Goal: Task Accomplishment & Management: Manage account settings

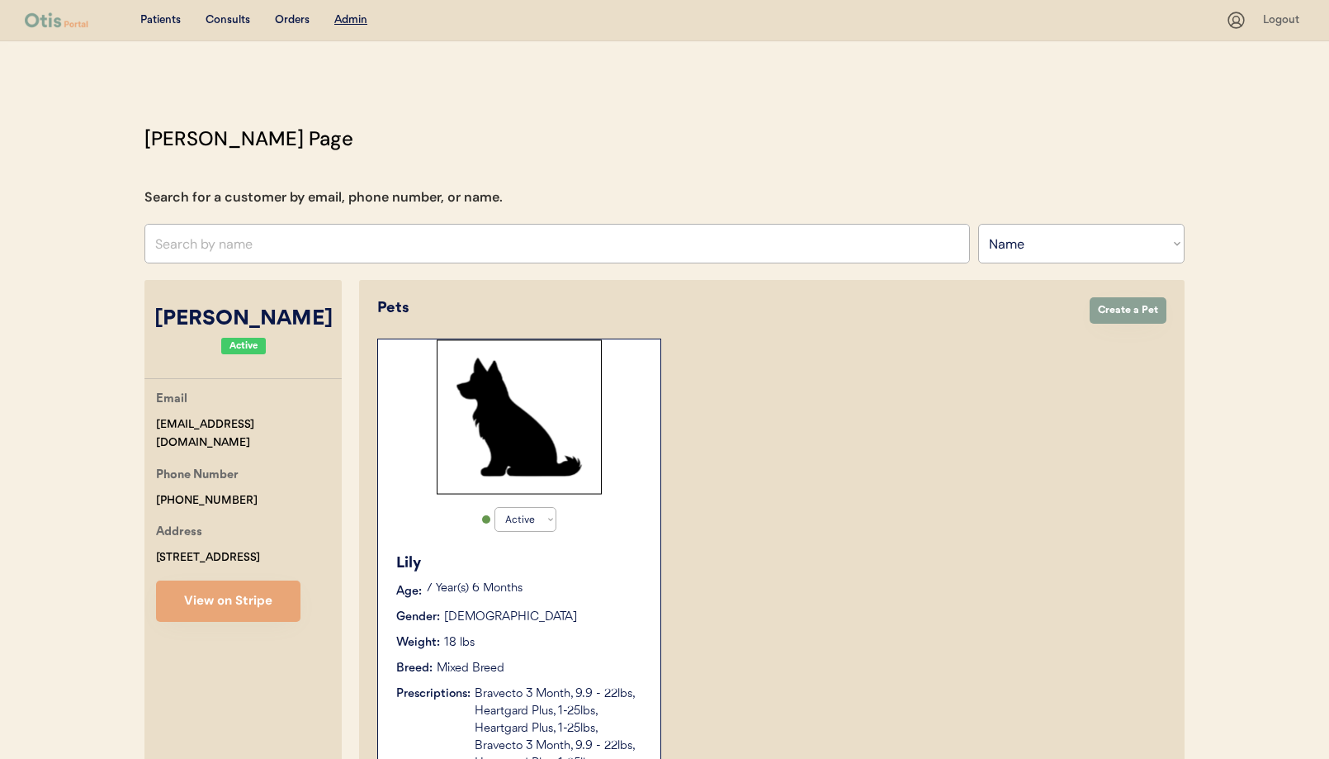
select select ""Name""
select select "true"
click at [416, 243] on input "text" at bounding box center [556, 244] width 825 height 40
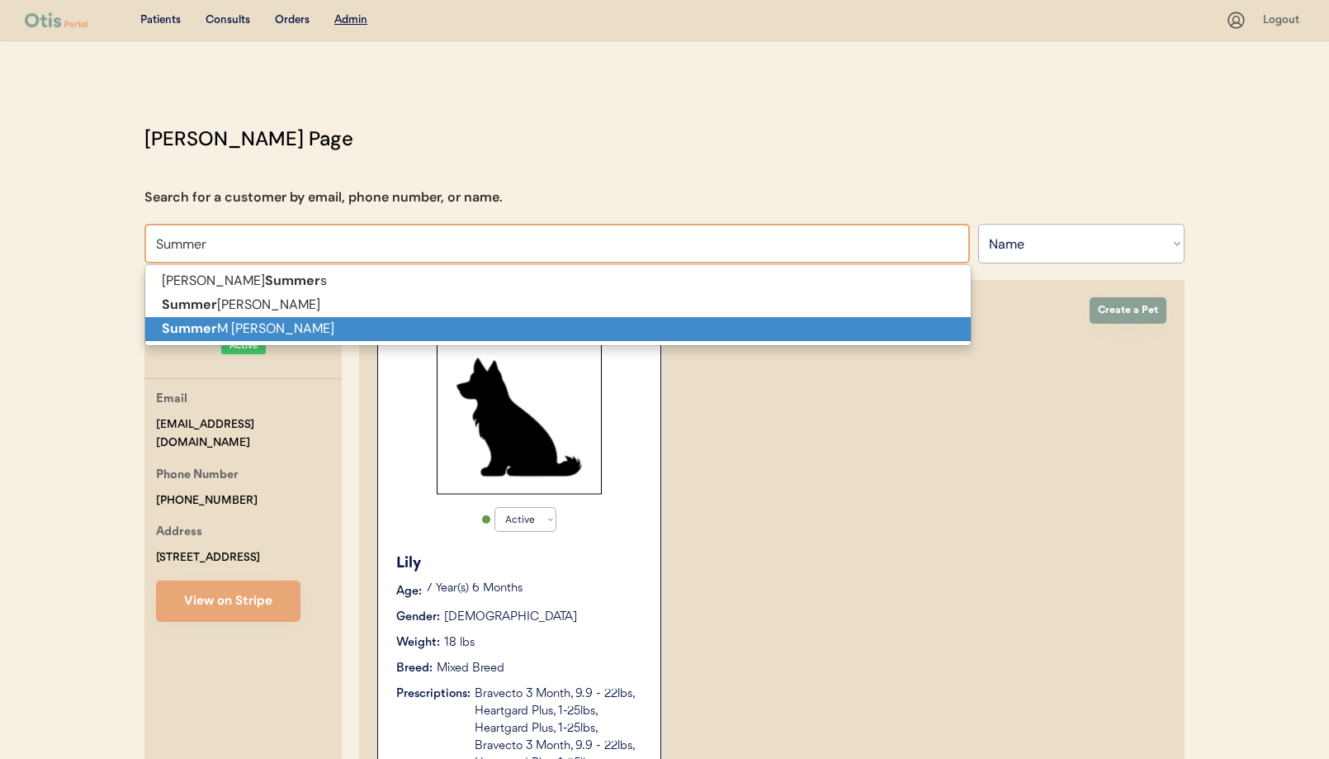
click at [423, 334] on p "Summer M Cerone" at bounding box center [557, 329] width 825 height 24
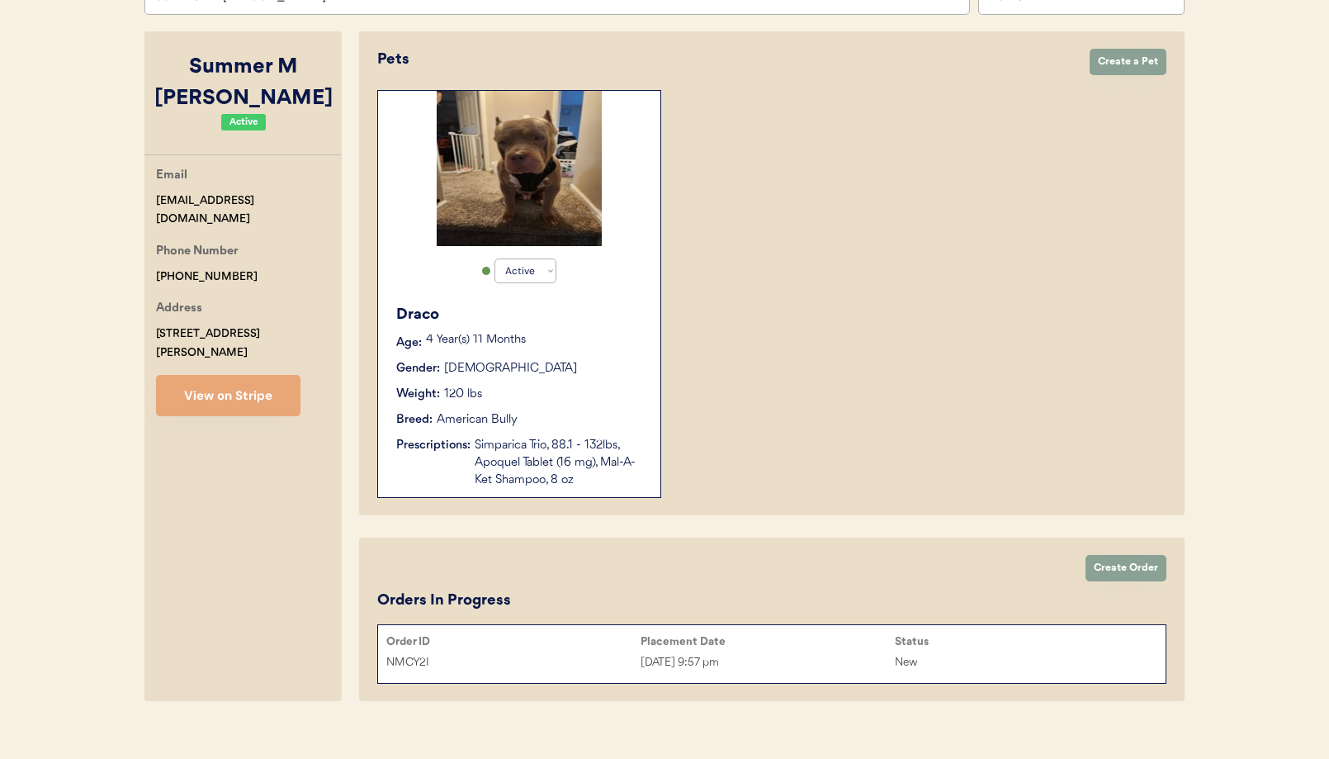
scroll to position [267, 0]
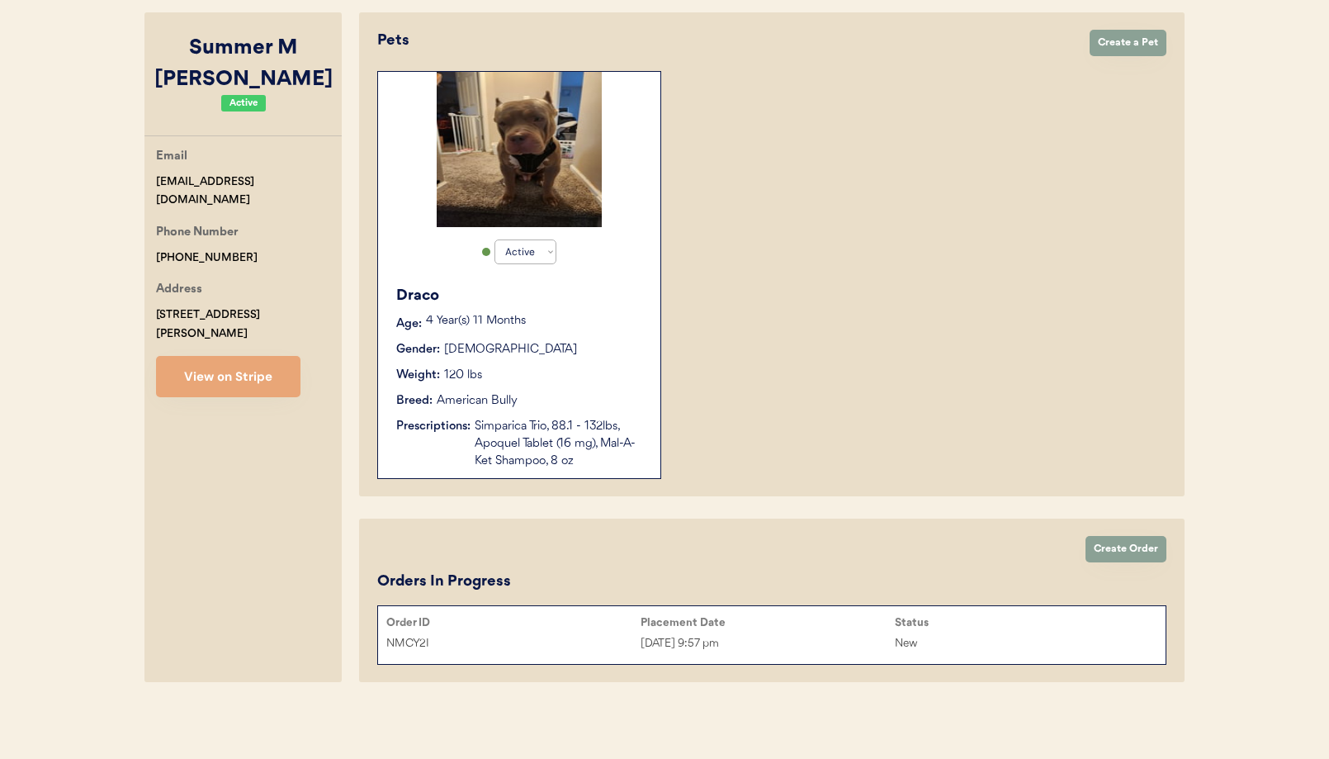
type input "Summer M [PERSON_NAME]"
click at [809, 629] on div "Placement Date" at bounding box center [768, 622] width 254 height 17
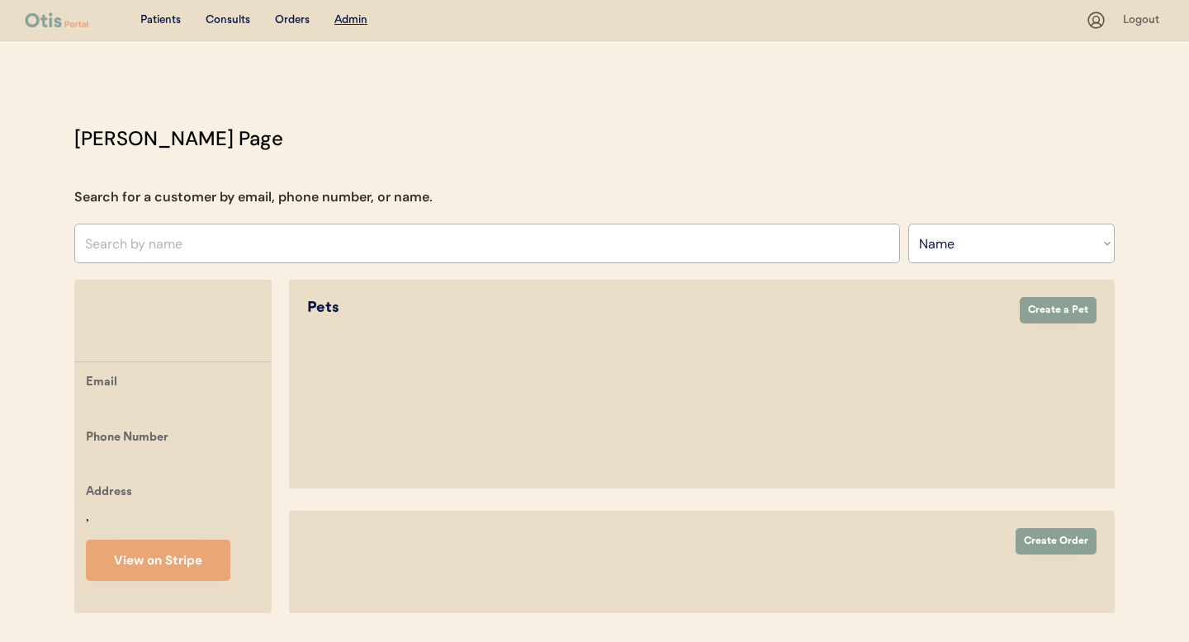
select select ""Name""
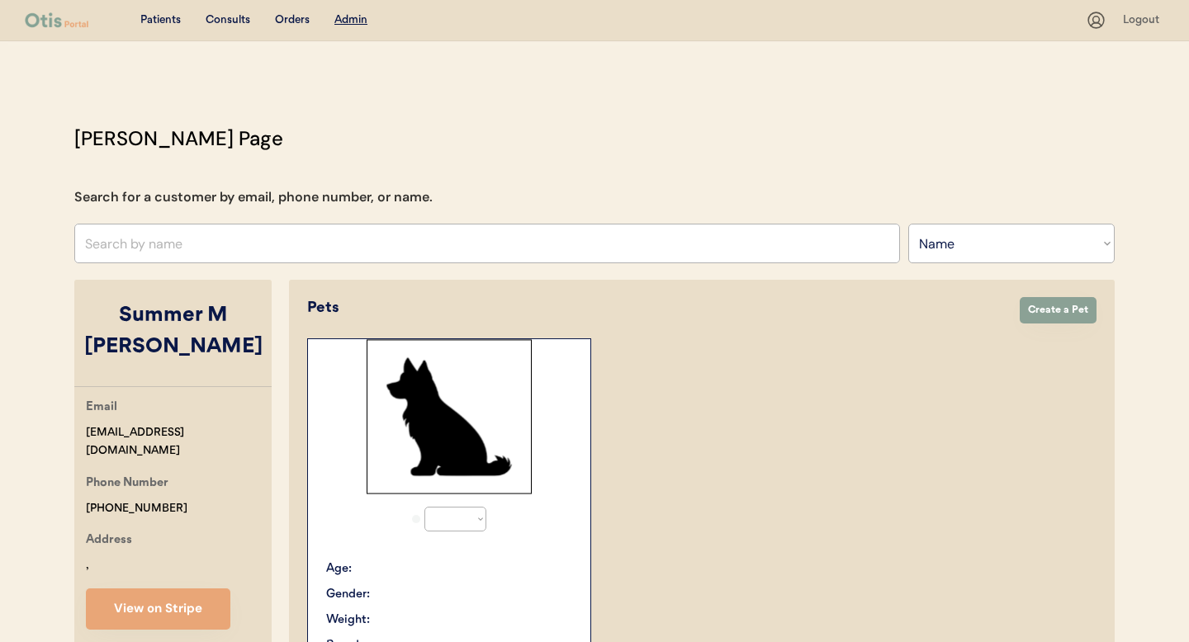
select select "true"
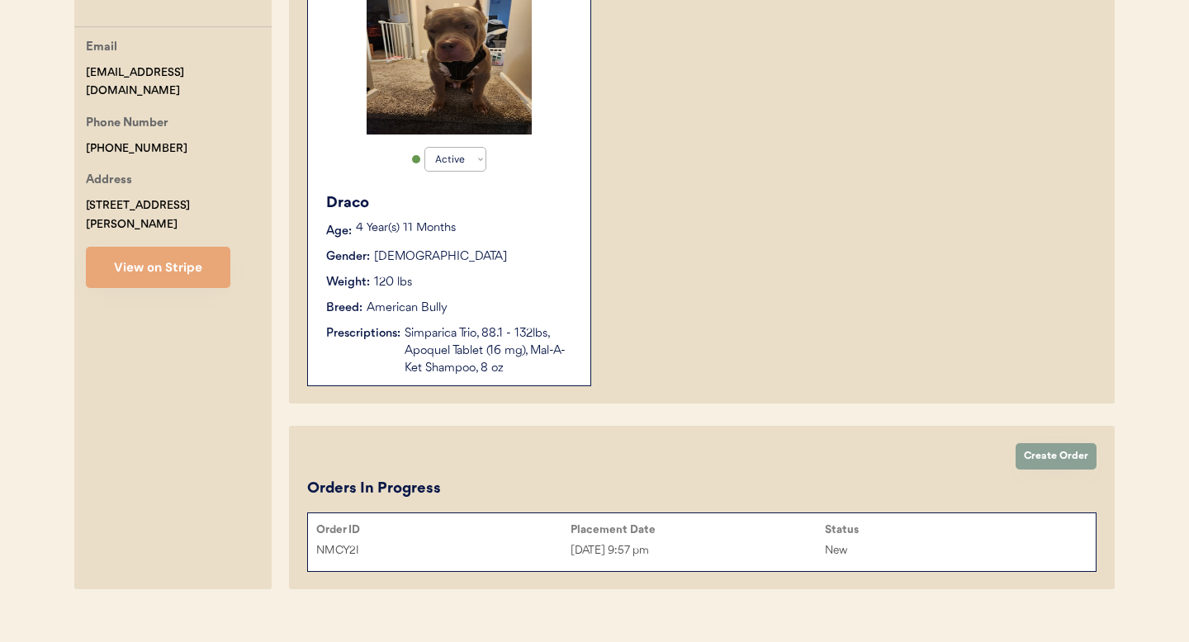
scroll to position [384, 0]
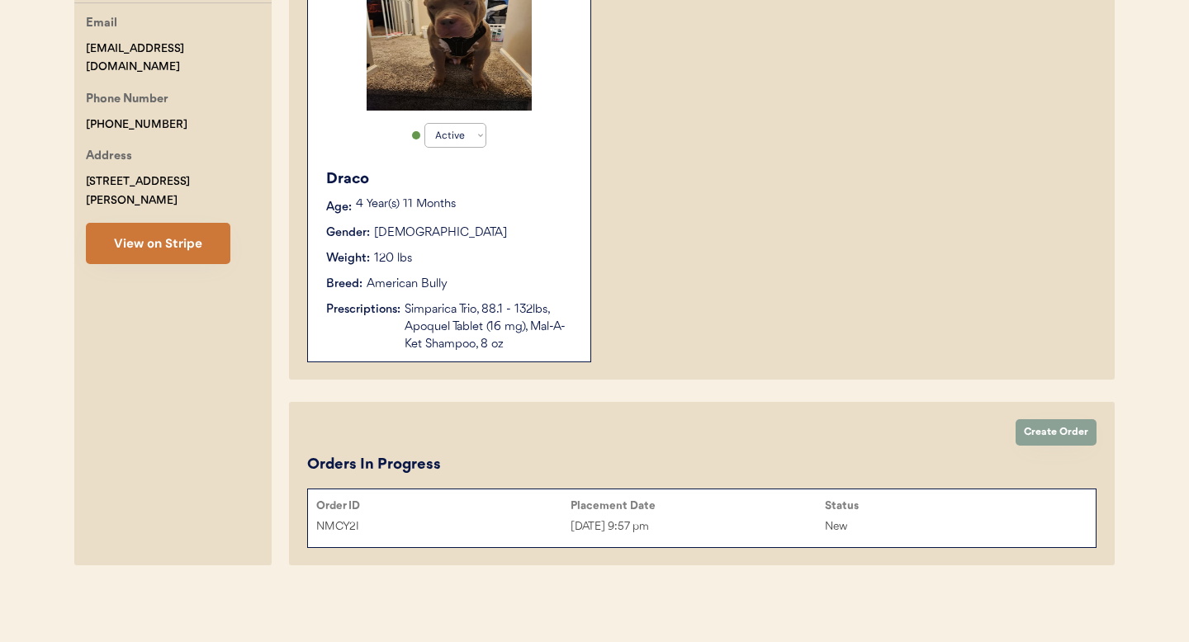
click at [164, 223] on button "View on Stripe" at bounding box center [158, 243] width 144 height 41
click at [558, 539] on div "Order ID Placement Date Status NMCY2I Jul 16, 2025 9:57 pm New" at bounding box center [701, 519] width 787 height 50
click at [582, 528] on div "[DATE] 9:57 pm" at bounding box center [697, 527] width 254 height 19
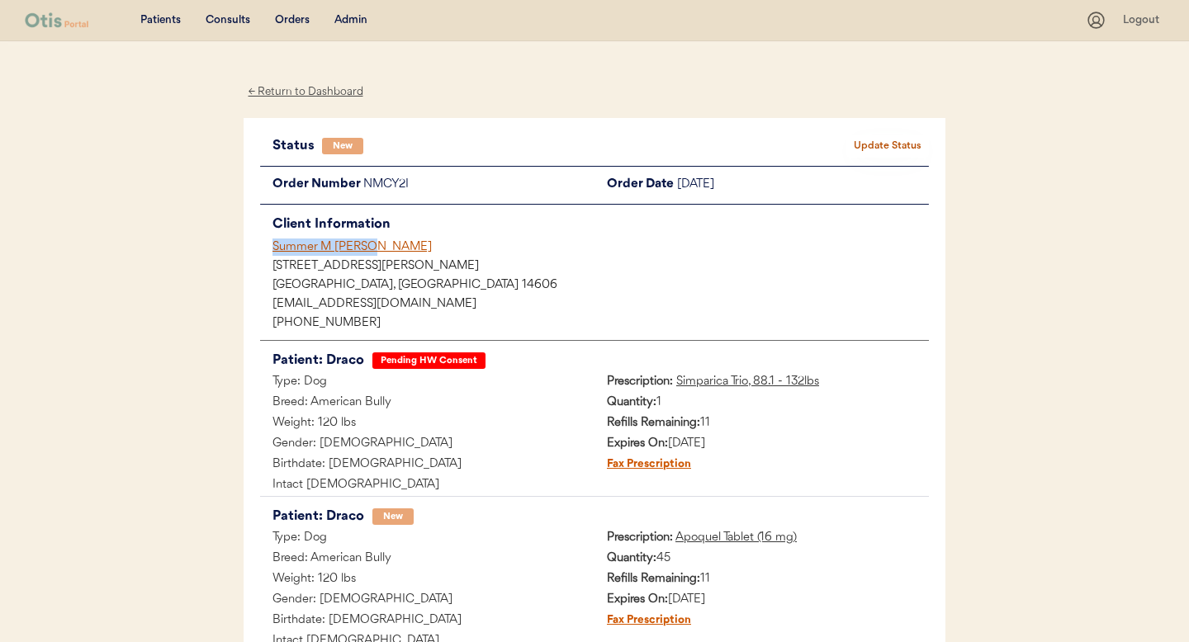
drag, startPoint x: 361, startPoint y: 246, endPoint x: 271, endPoint y: 250, distance: 90.1
click at [271, 250] on div "Summer M [PERSON_NAME]" at bounding box center [594, 247] width 669 height 17
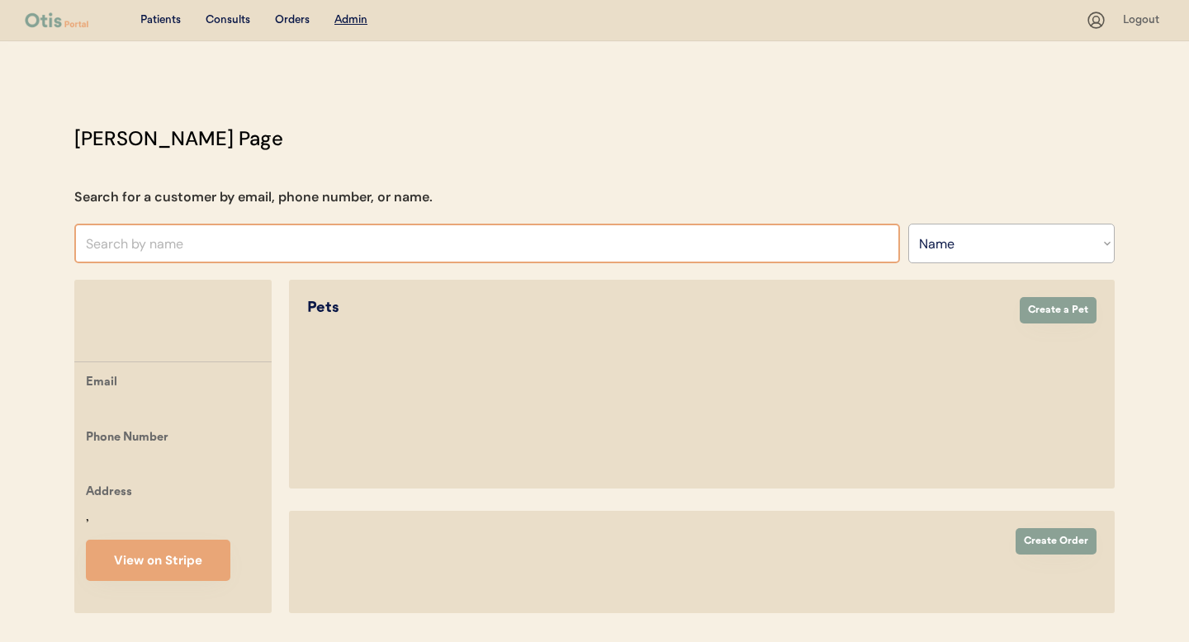
select select ""Name""
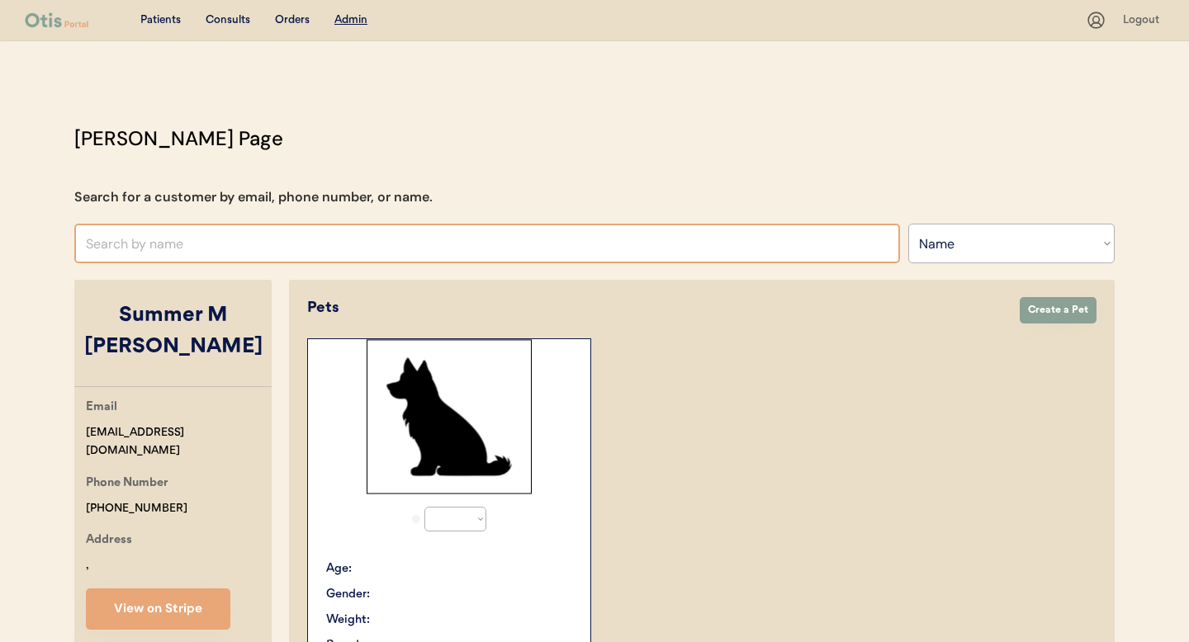
select select "true"
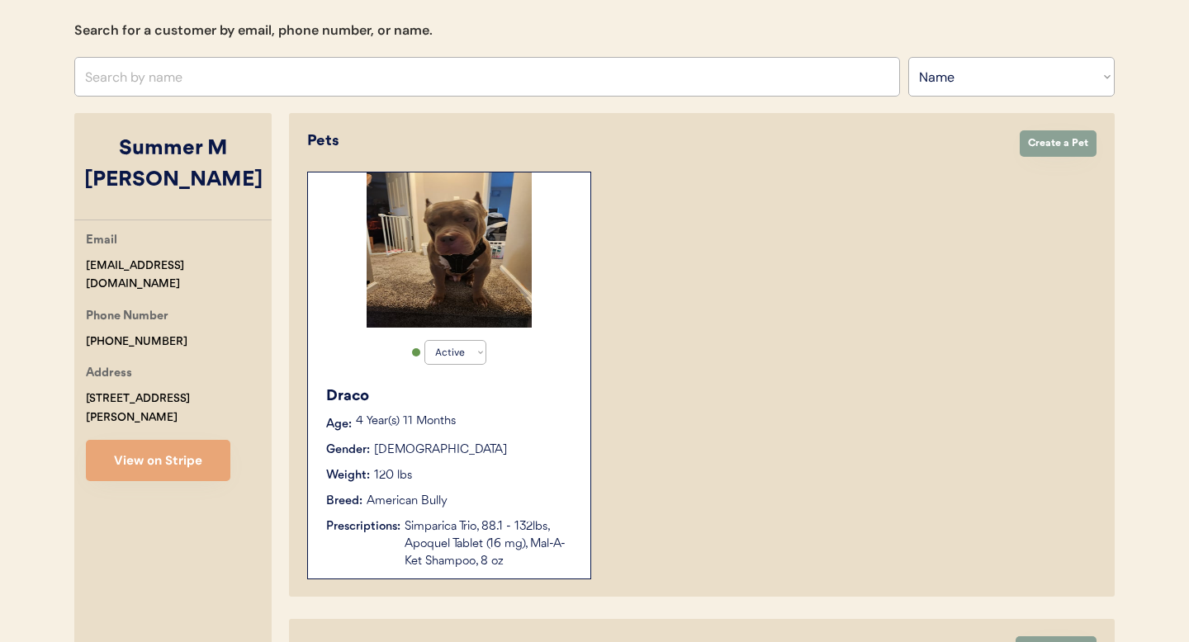
scroll to position [146, 0]
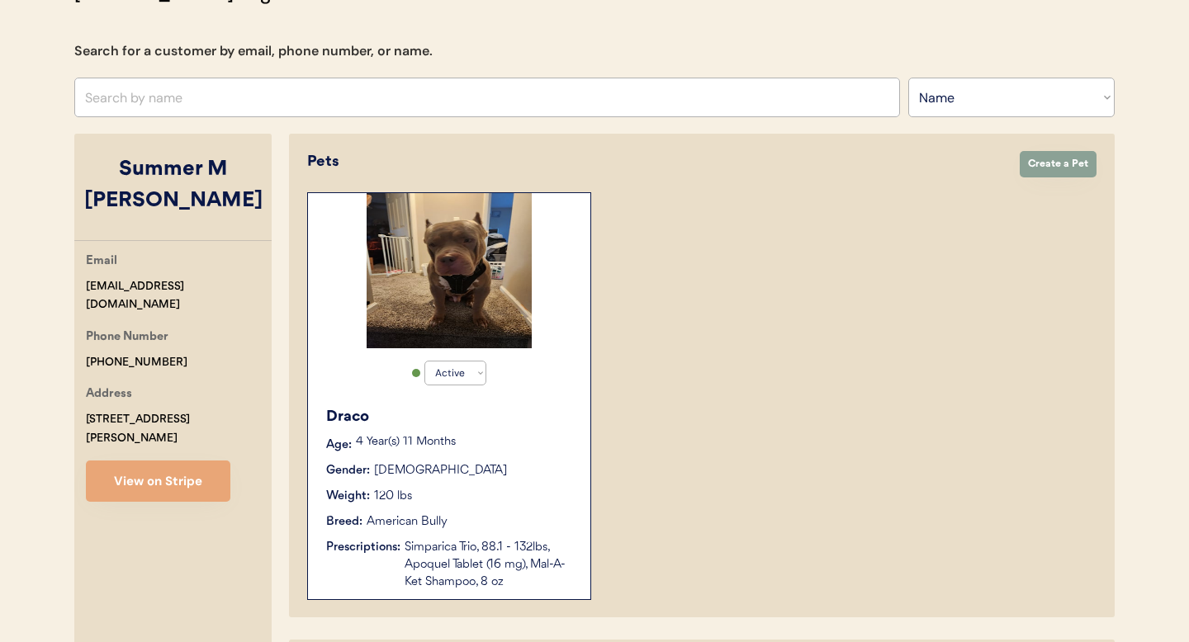
click at [229, 189] on div "Summer M [PERSON_NAME]" at bounding box center [172, 185] width 197 height 62
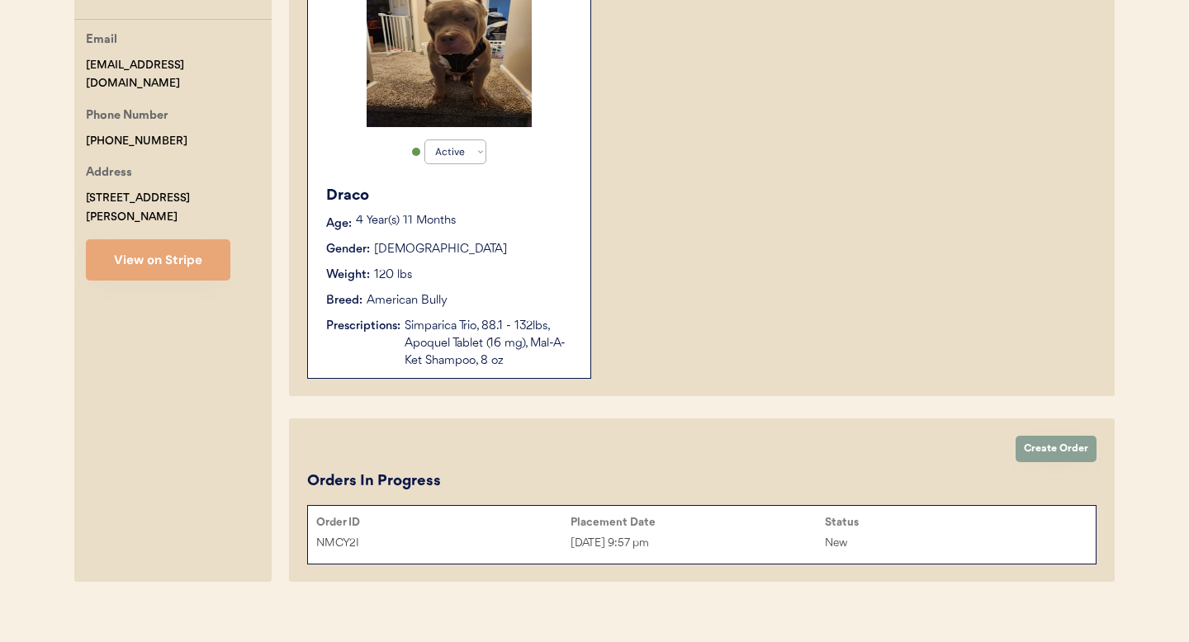
scroll to position [379, 0]
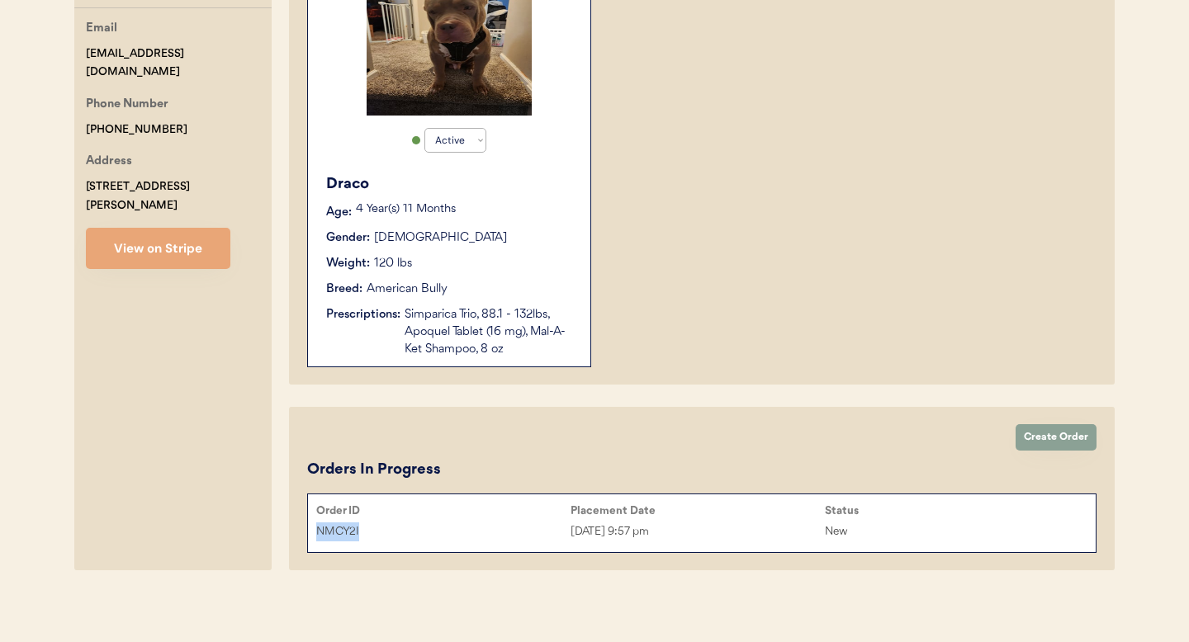
drag, startPoint x: 365, startPoint y: 529, endPoint x: 316, endPoint y: 530, distance: 48.7
click at [309, 530] on div "NMCY2I [DATE] 9:57 pm New" at bounding box center [701, 531] width 787 height 25
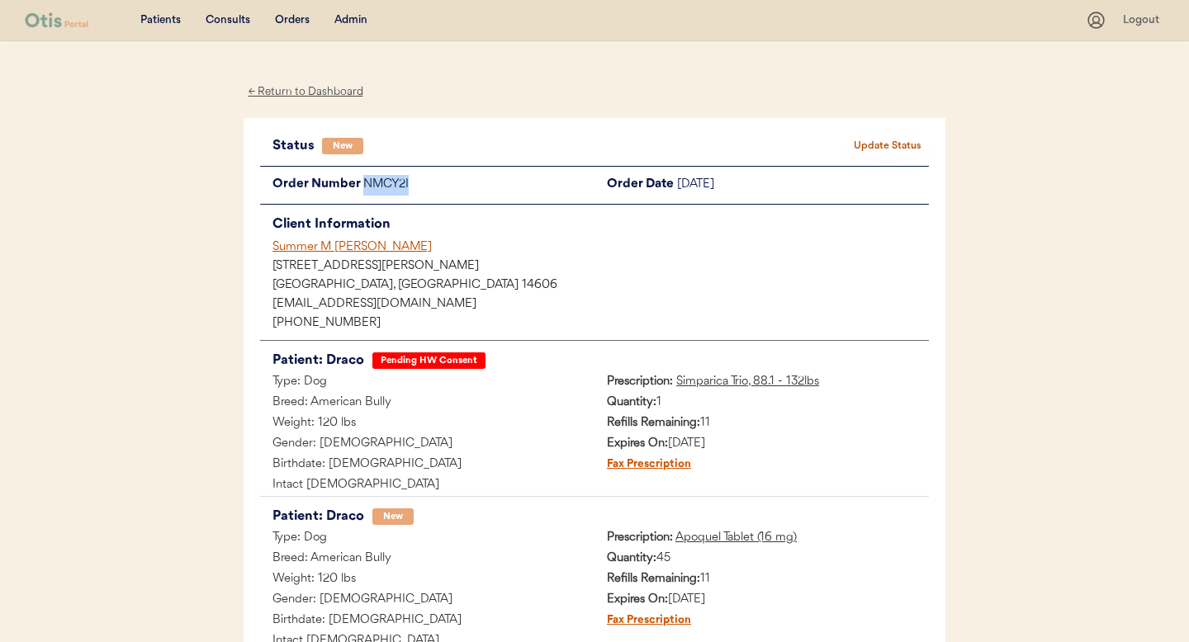
drag, startPoint x: 409, startPoint y: 182, endPoint x: 363, endPoint y: 182, distance: 45.4
click at [363, 182] on div "NMCY2I" at bounding box center [478, 185] width 231 height 21
copy div "NMCY2I"
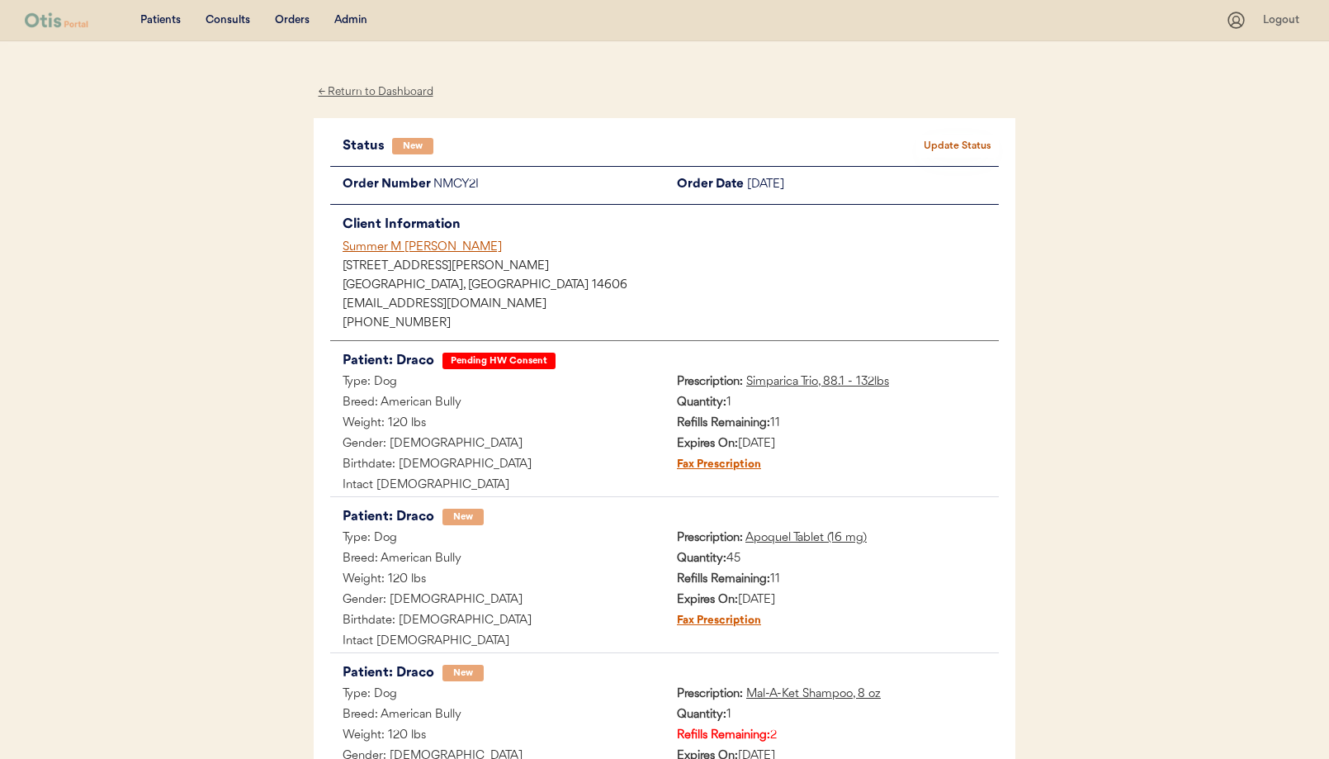
click at [348, 92] on div "← Return to Dashboard" at bounding box center [376, 92] width 124 height 19
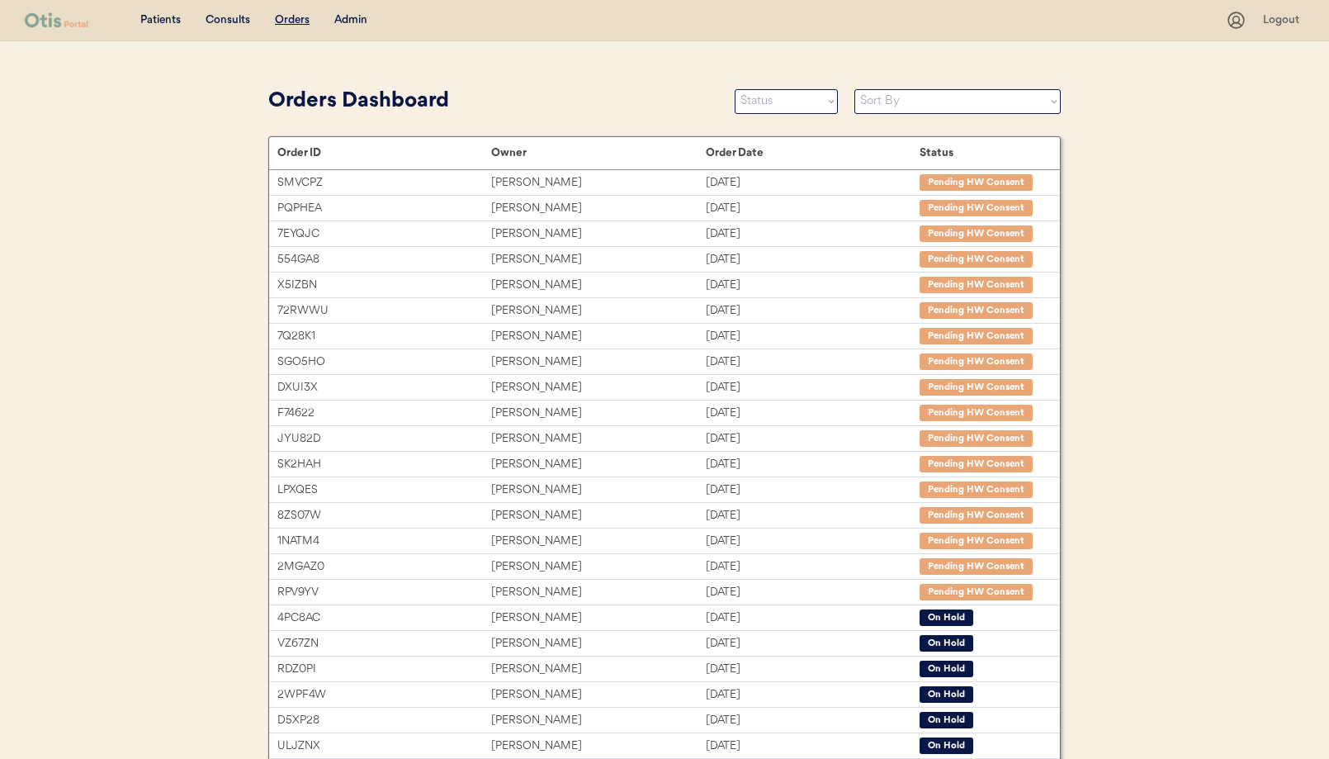
click at [362, 21] on div "Admin" at bounding box center [350, 20] width 33 height 17
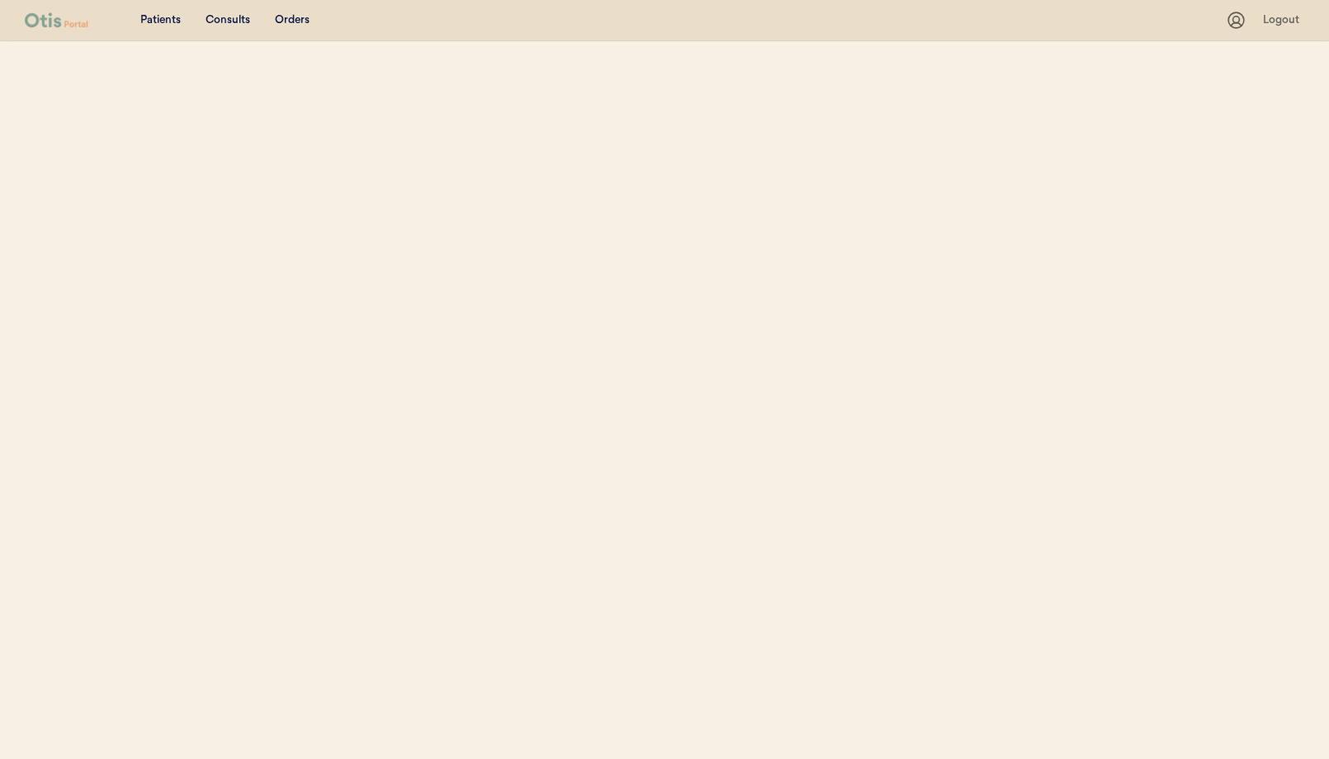
select select ""Name""
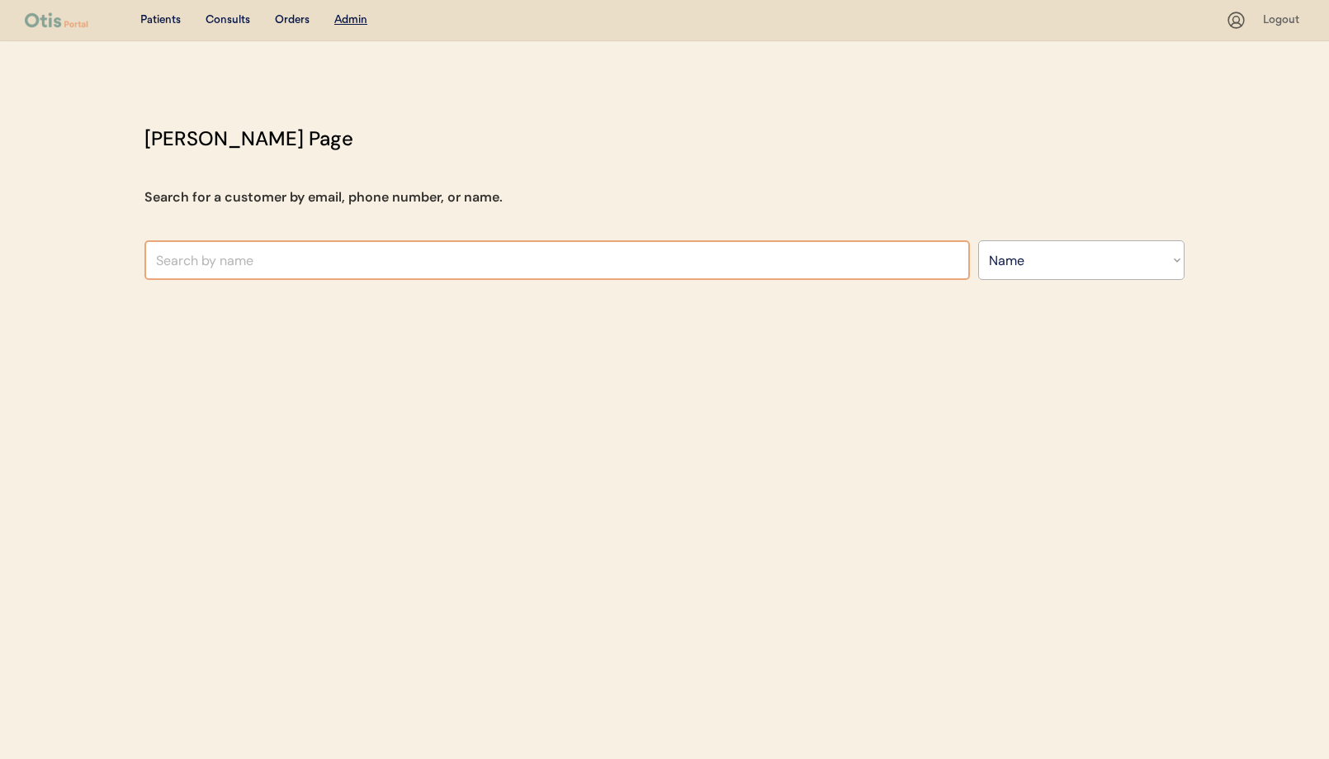
click at [338, 257] on input "text" at bounding box center [556, 260] width 825 height 40
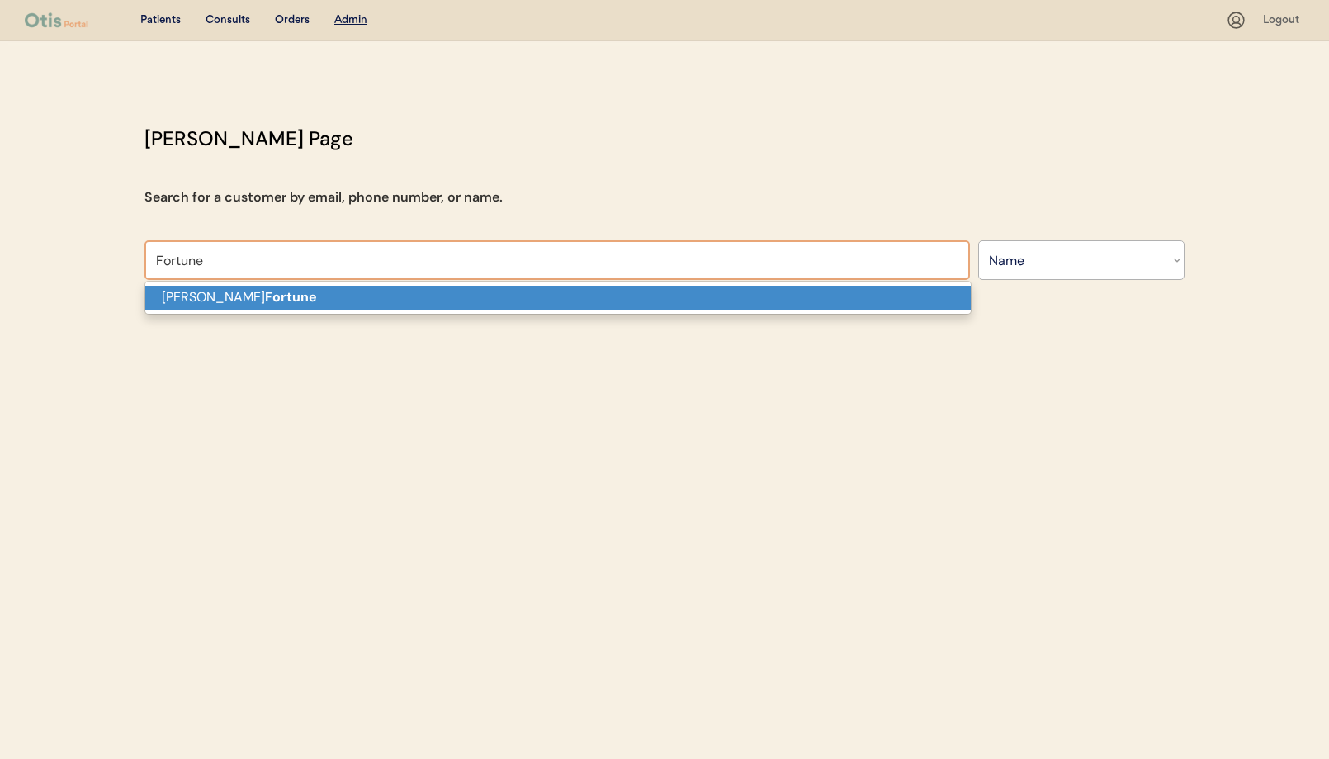
click at [301, 296] on p "Kenneth Fortune" at bounding box center [557, 298] width 825 height 24
type input "Kenneth Fortune"
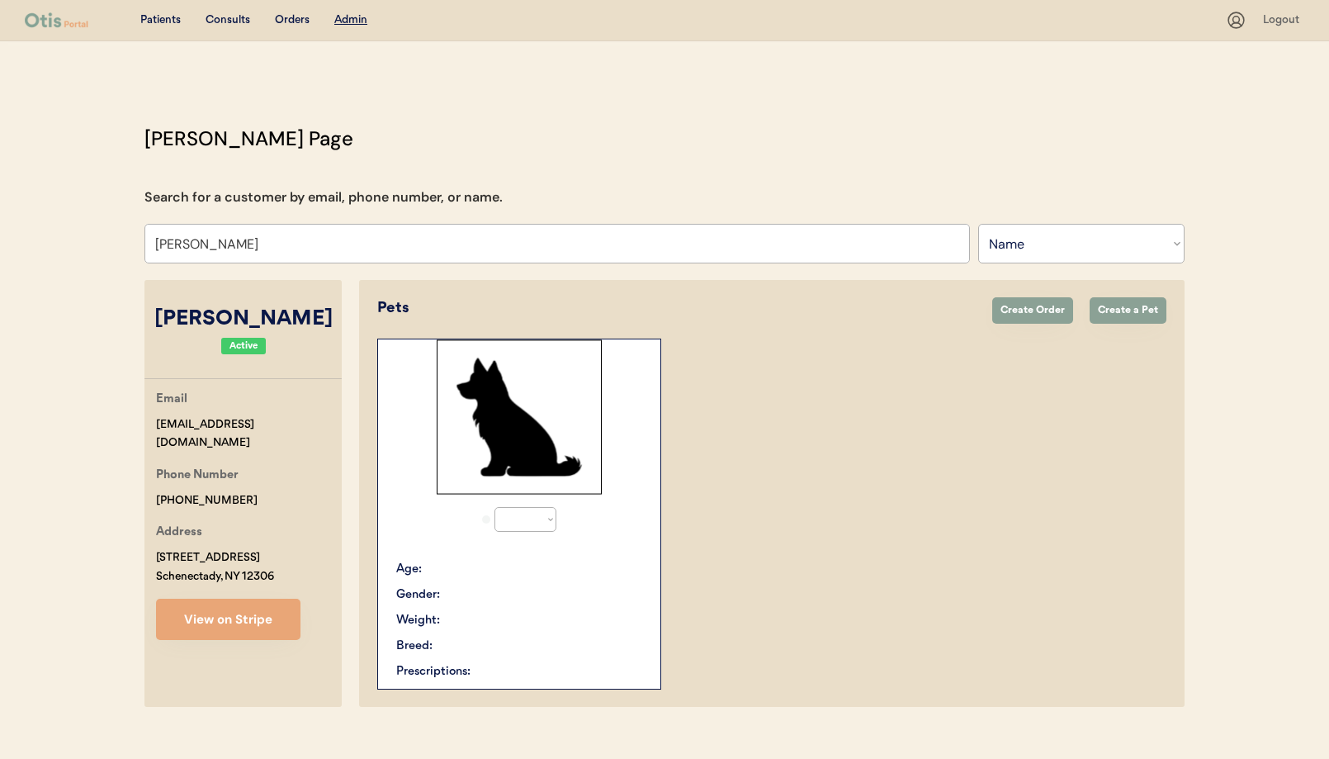
select select "true"
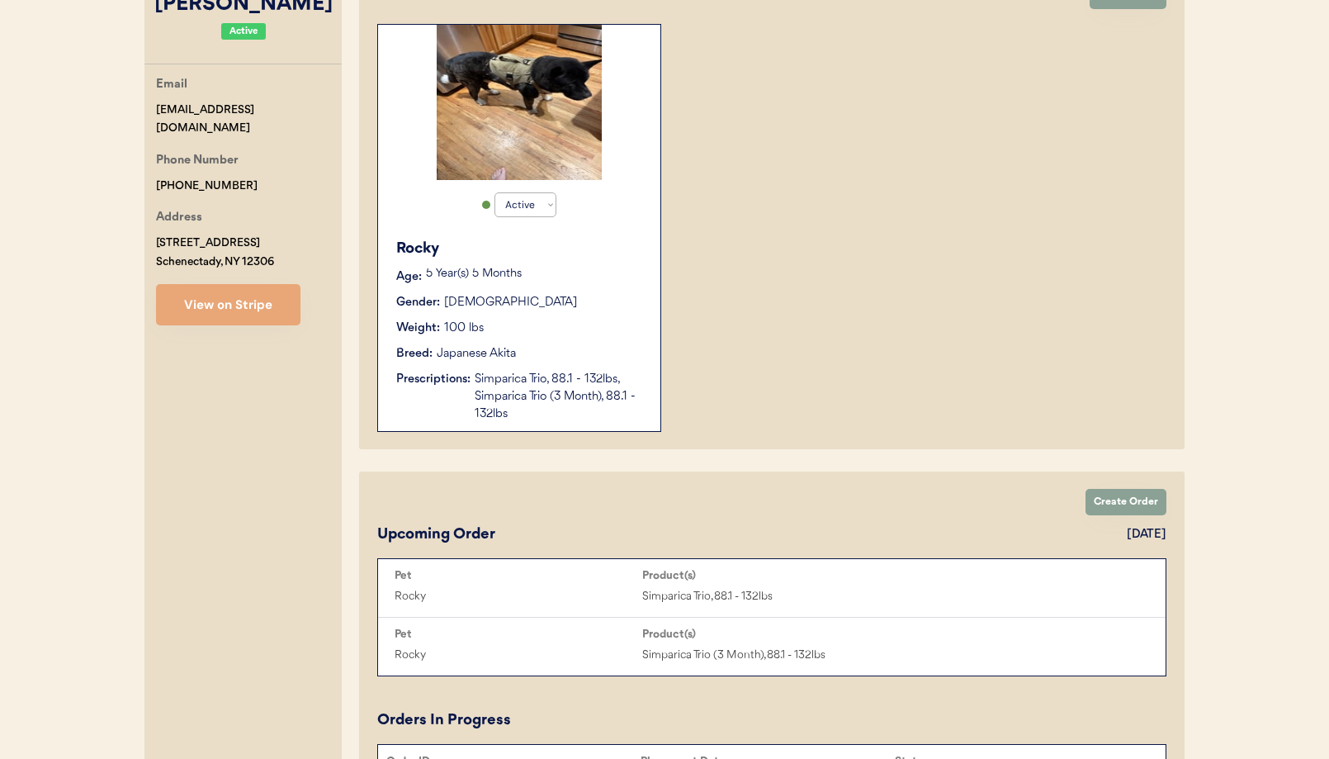
scroll to position [314, 0]
type input "Kenneth Fortune"
click at [226, 306] on button "View on Stripe" at bounding box center [228, 305] width 144 height 41
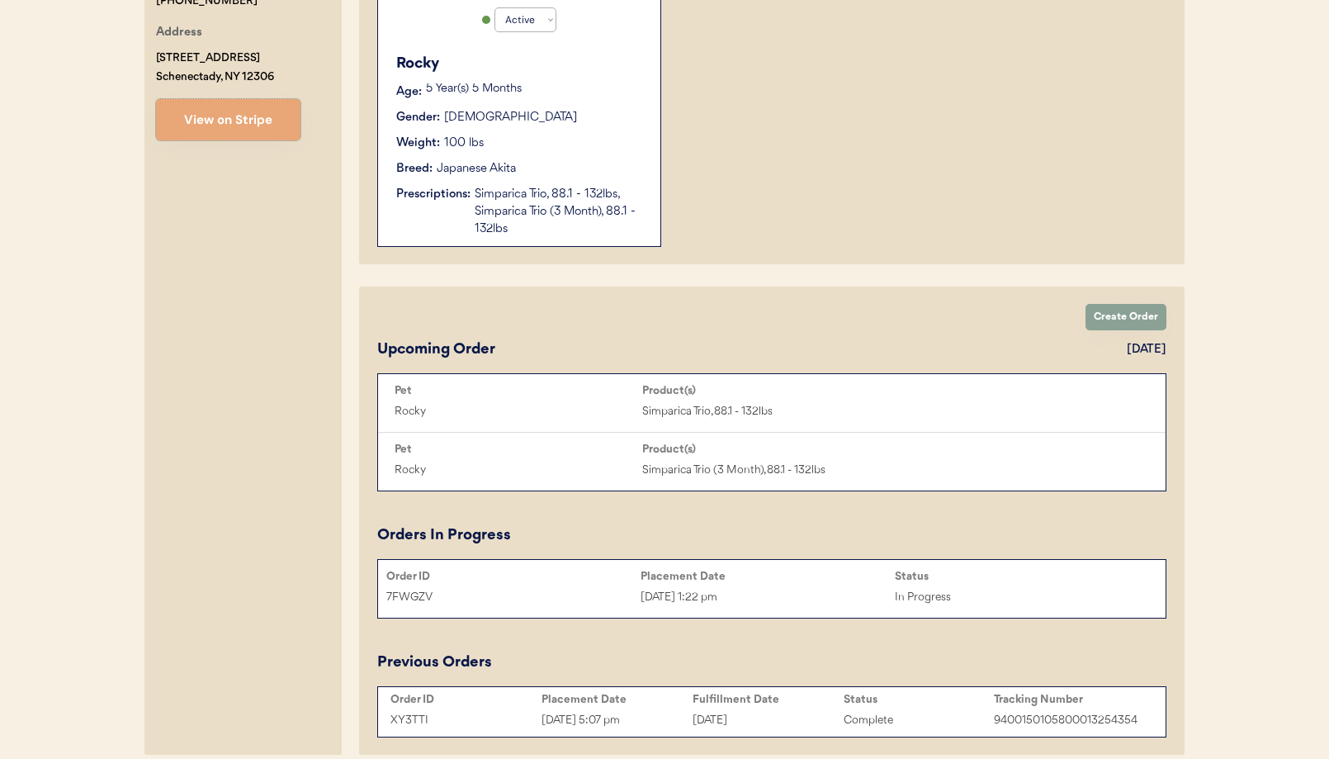
scroll to position [536, 0]
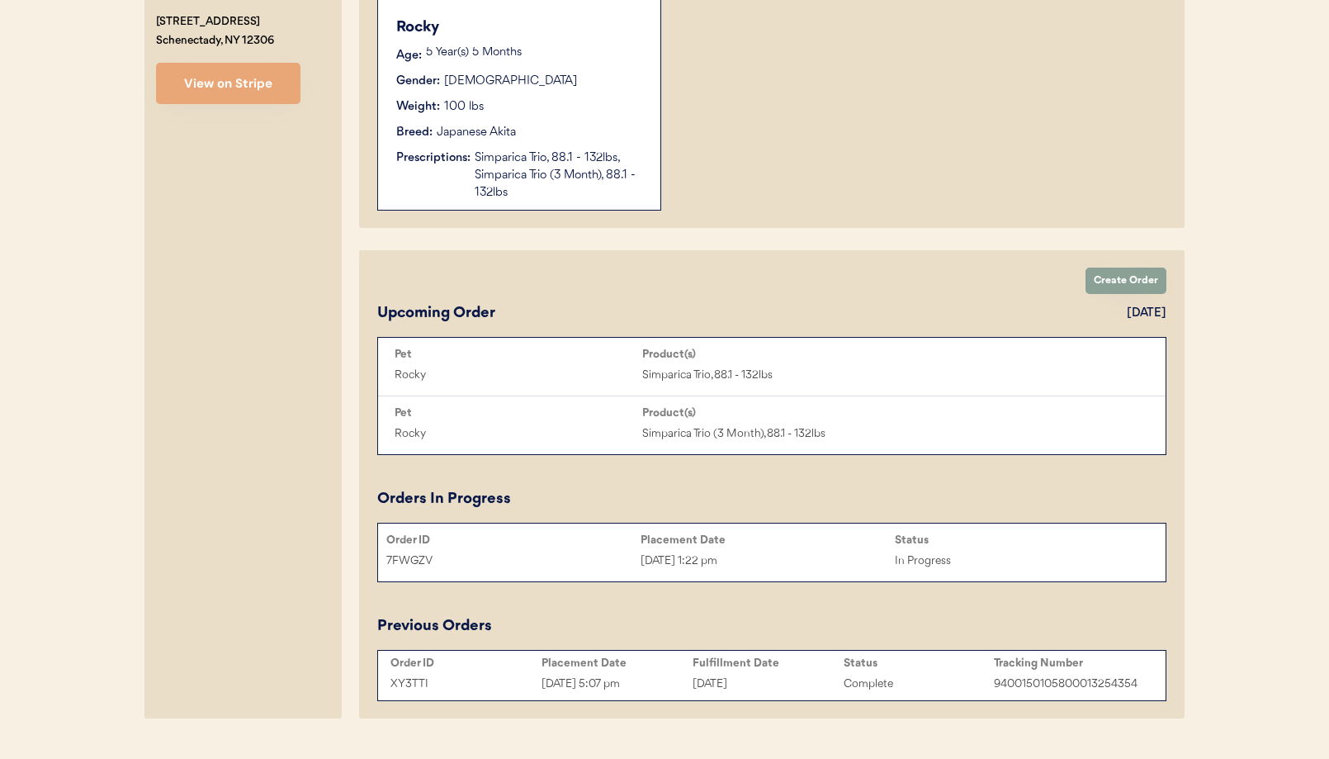
click at [483, 183] on div "Simparica Trio, 88.1 - 132lbs, Simparica Trio (3 Month), 88.1 - 132lbs" at bounding box center [559, 175] width 169 height 52
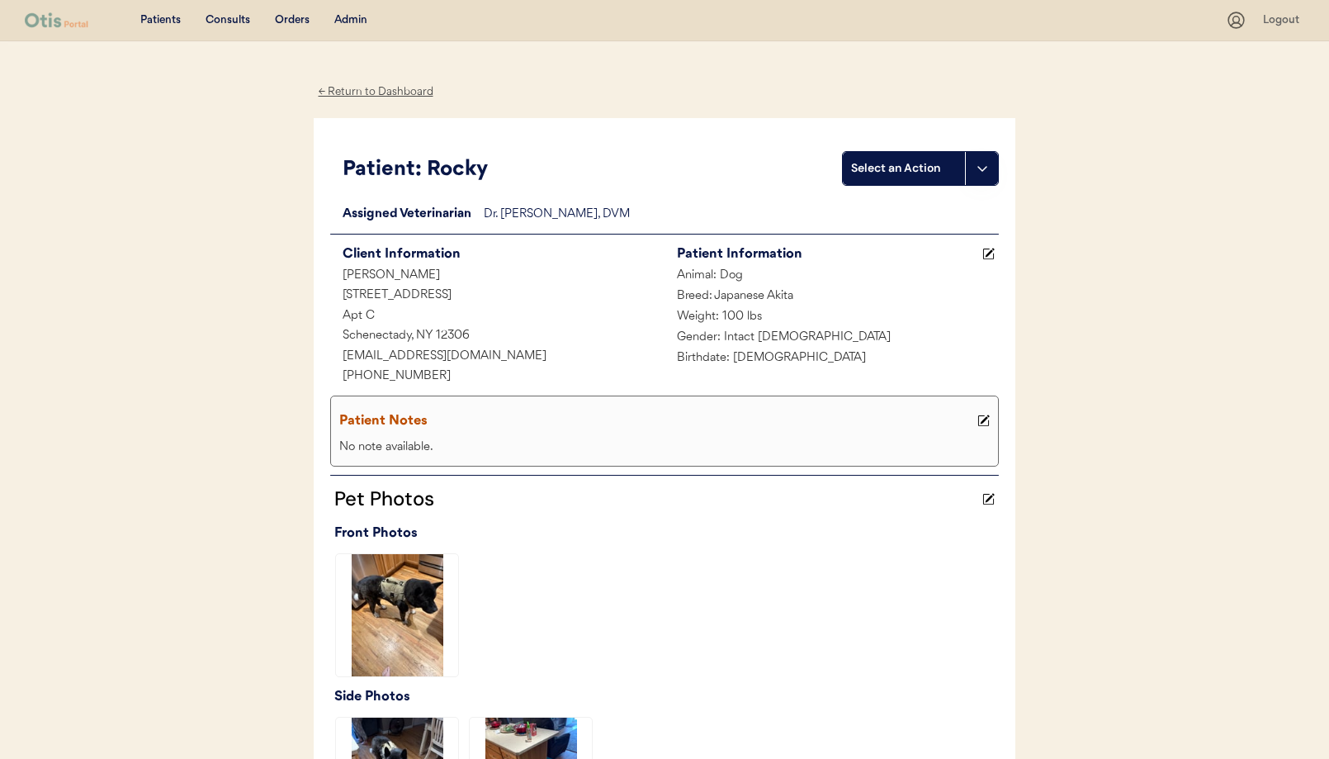
click at [361, 90] on div "← Return to Dashboard" at bounding box center [376, 92] width 124 height 19
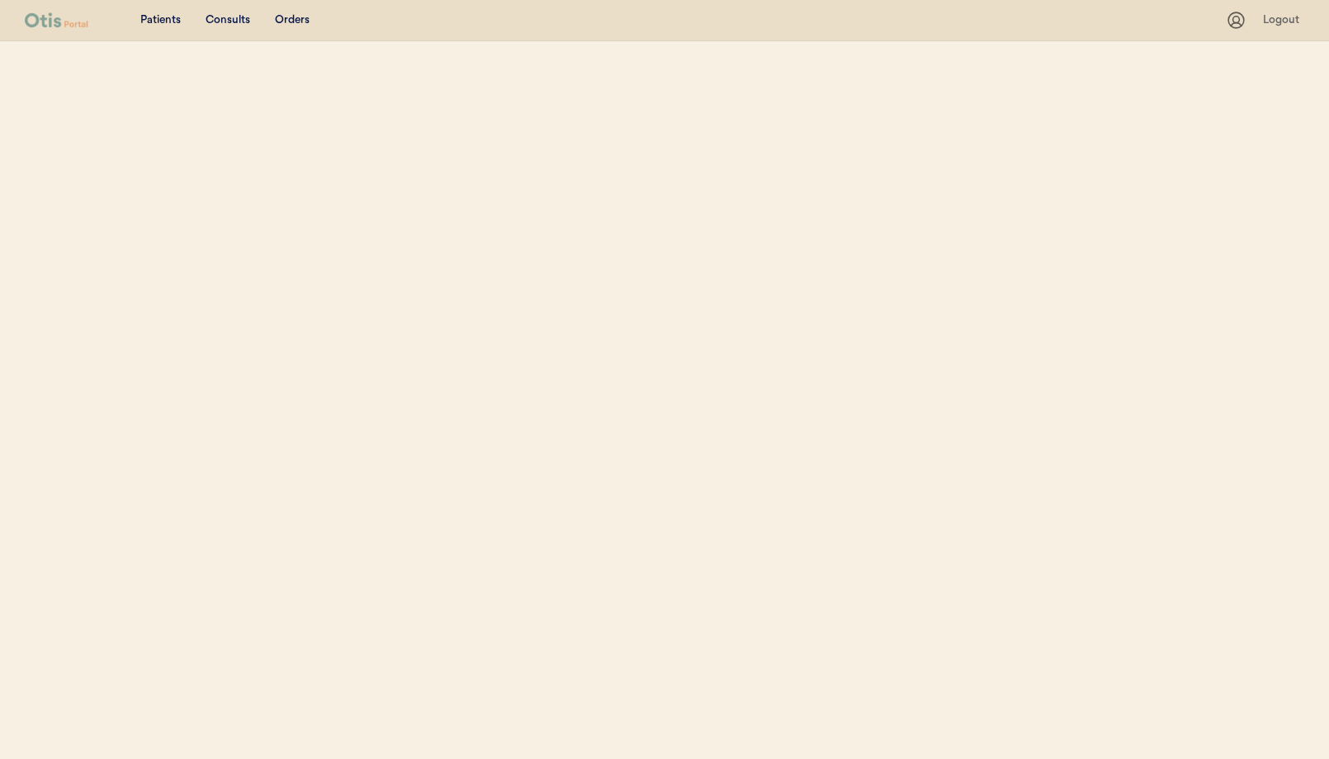
select select ""Name""
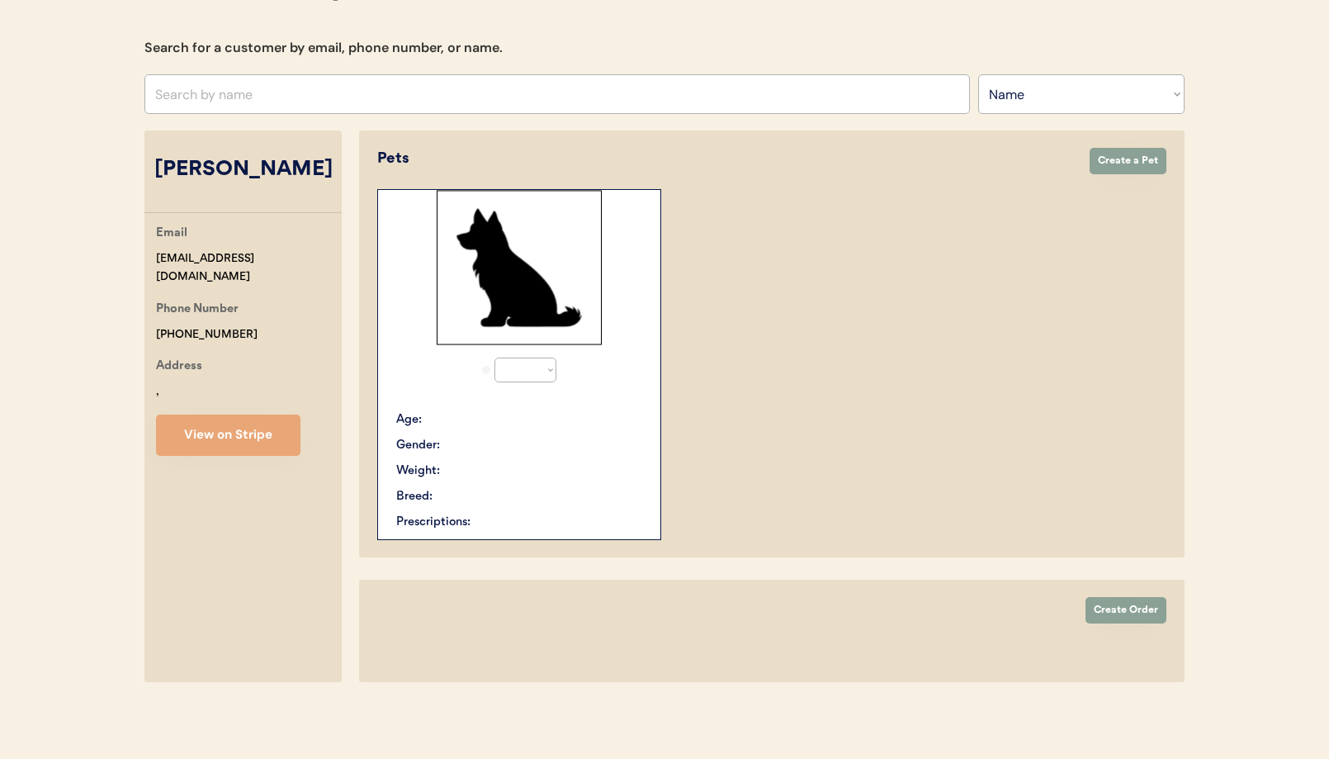
select select "true"
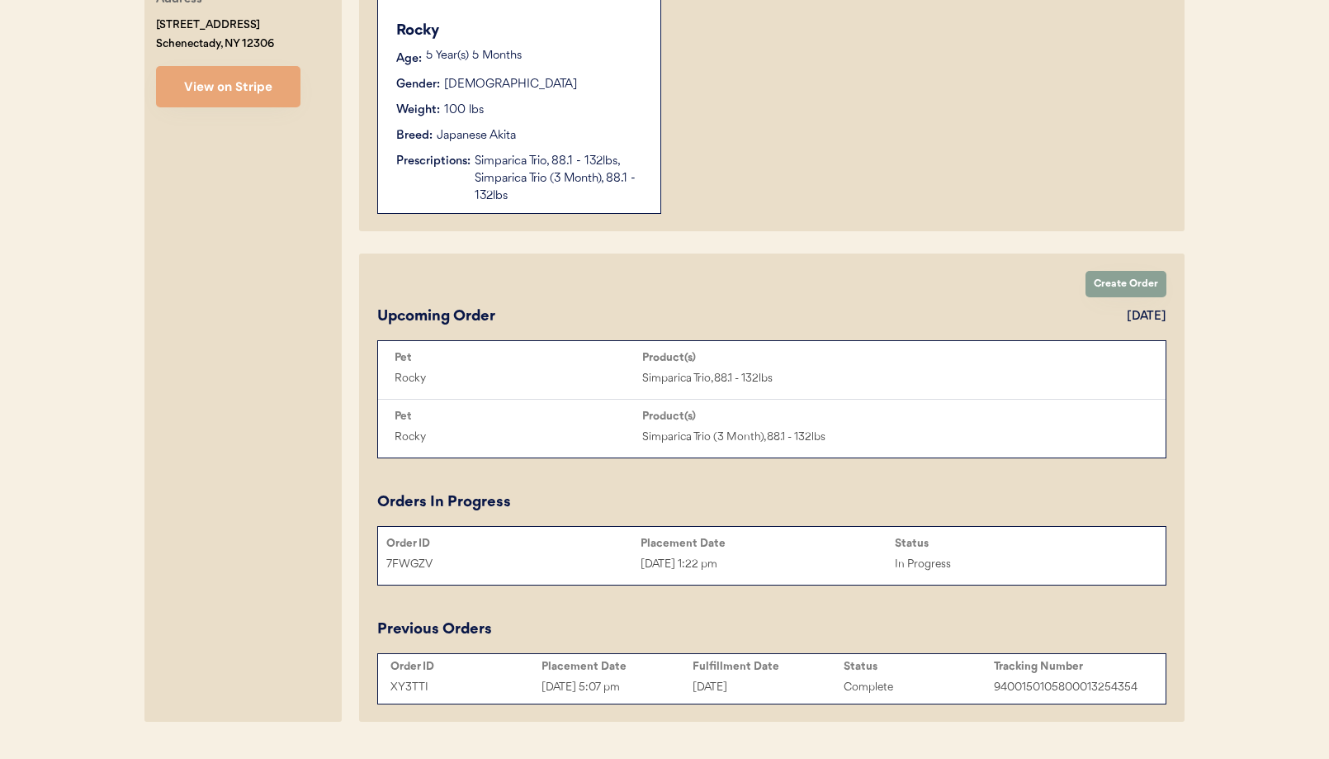
scroll to position [539, 0]
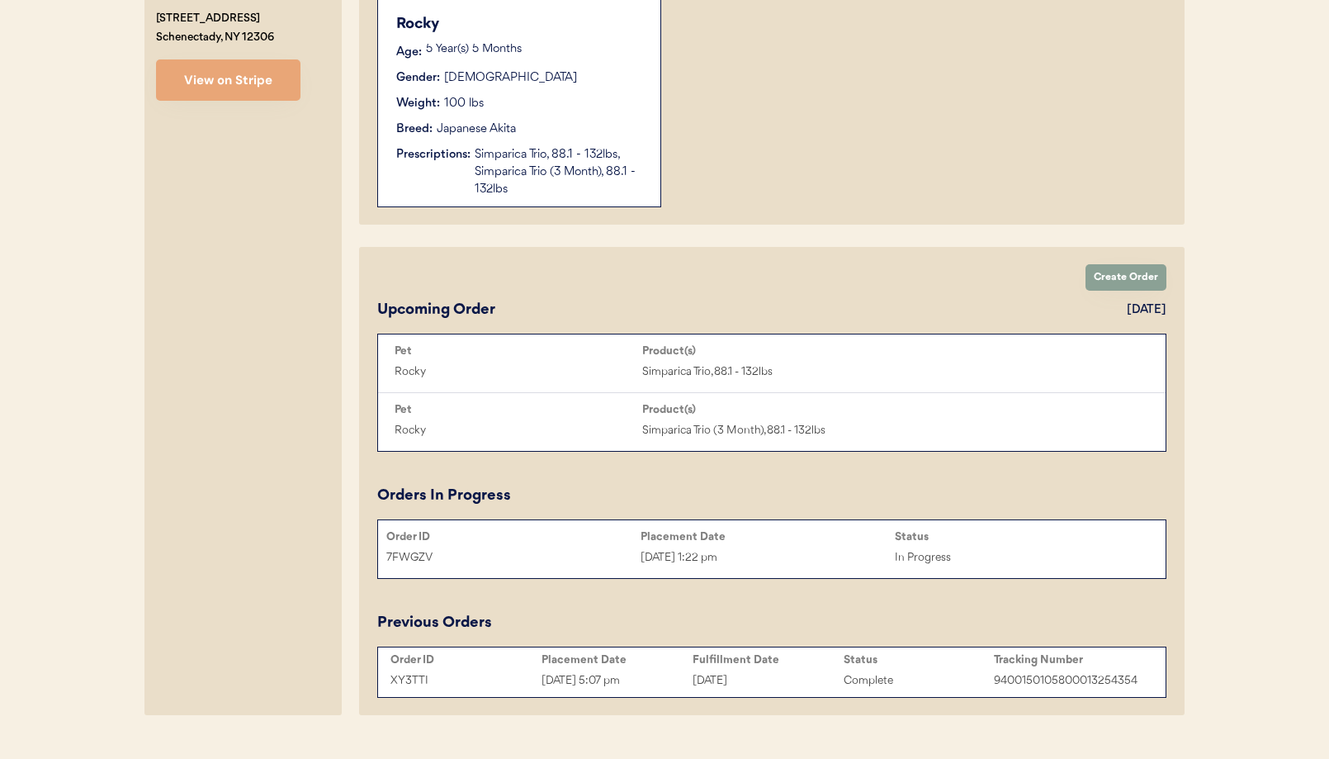
click at [682, 563] on div "[DATE] 1:22 pm" at bounding box center [768, 557] width 254 height 19
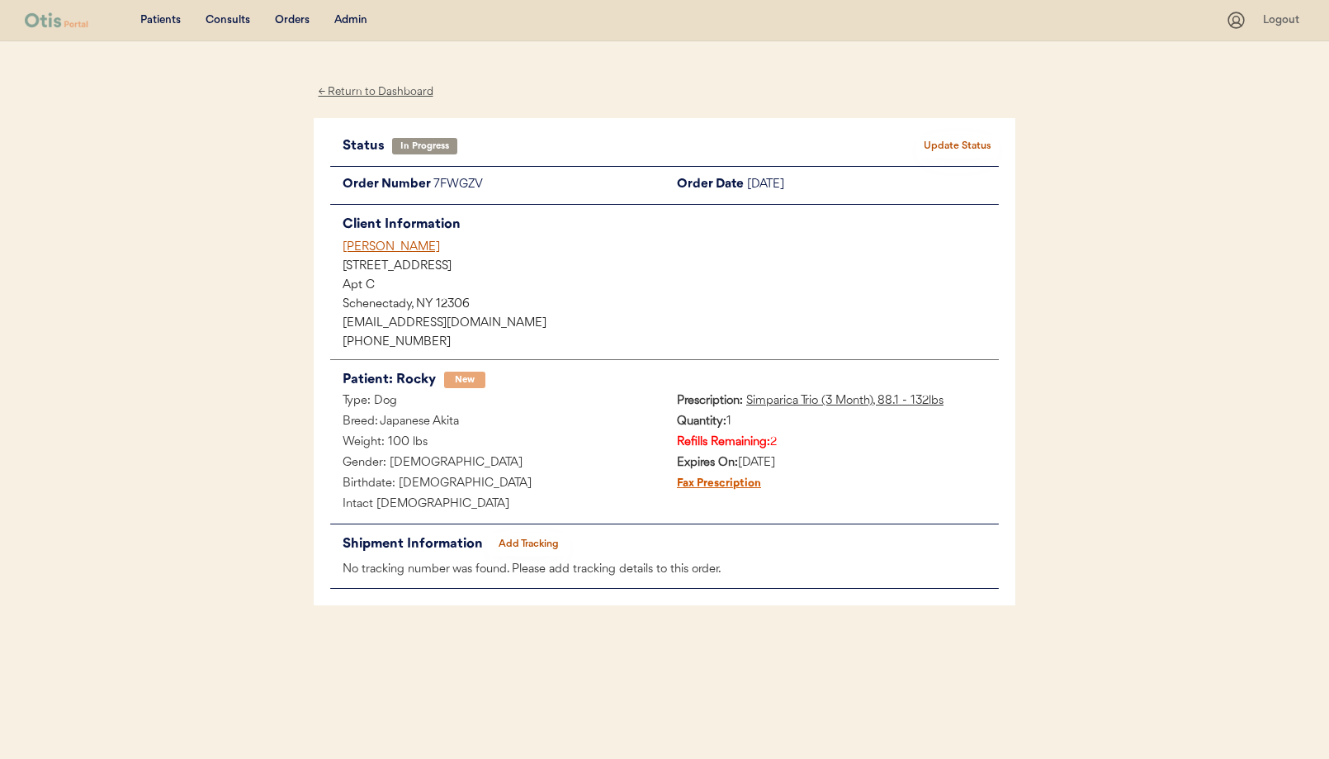
click at [374, 247] on div "Kenneth Fortune" at bounding box center [671, 247] width 656 height 17
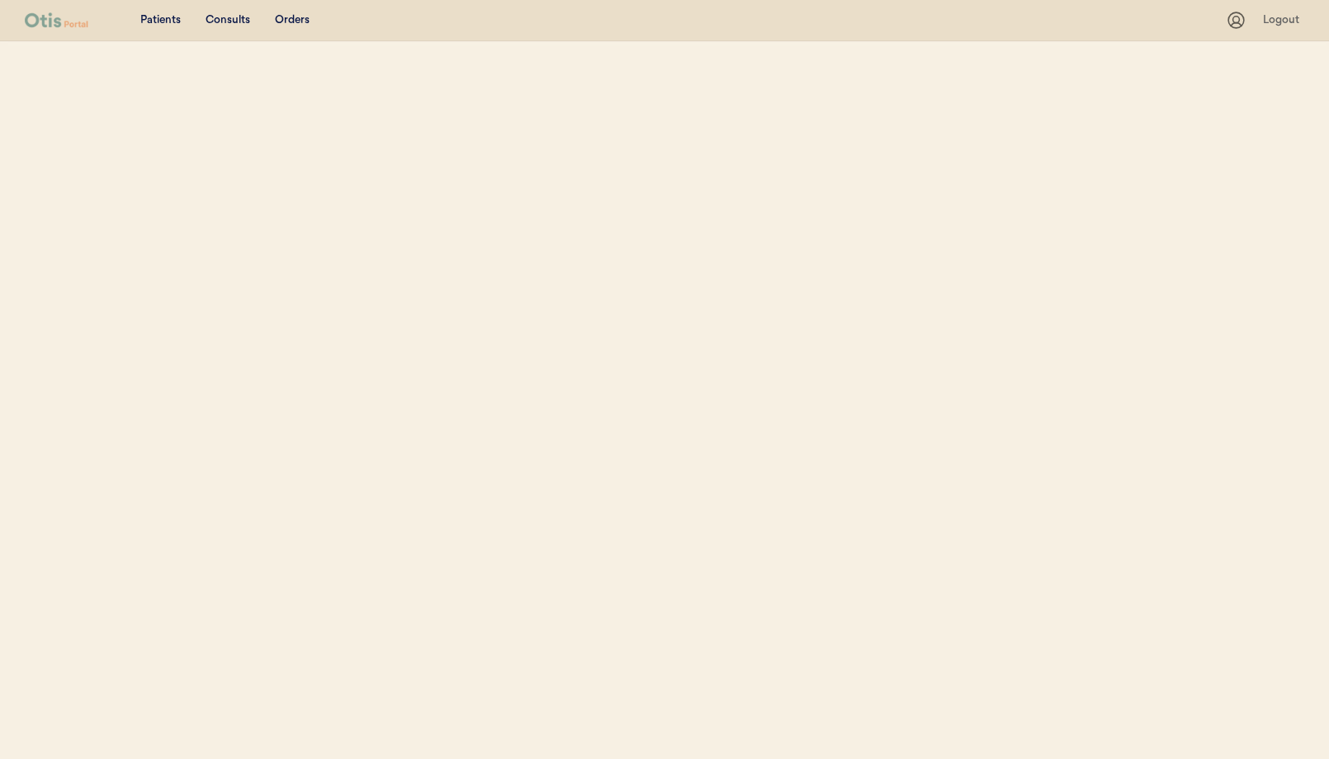
select select ""Name""
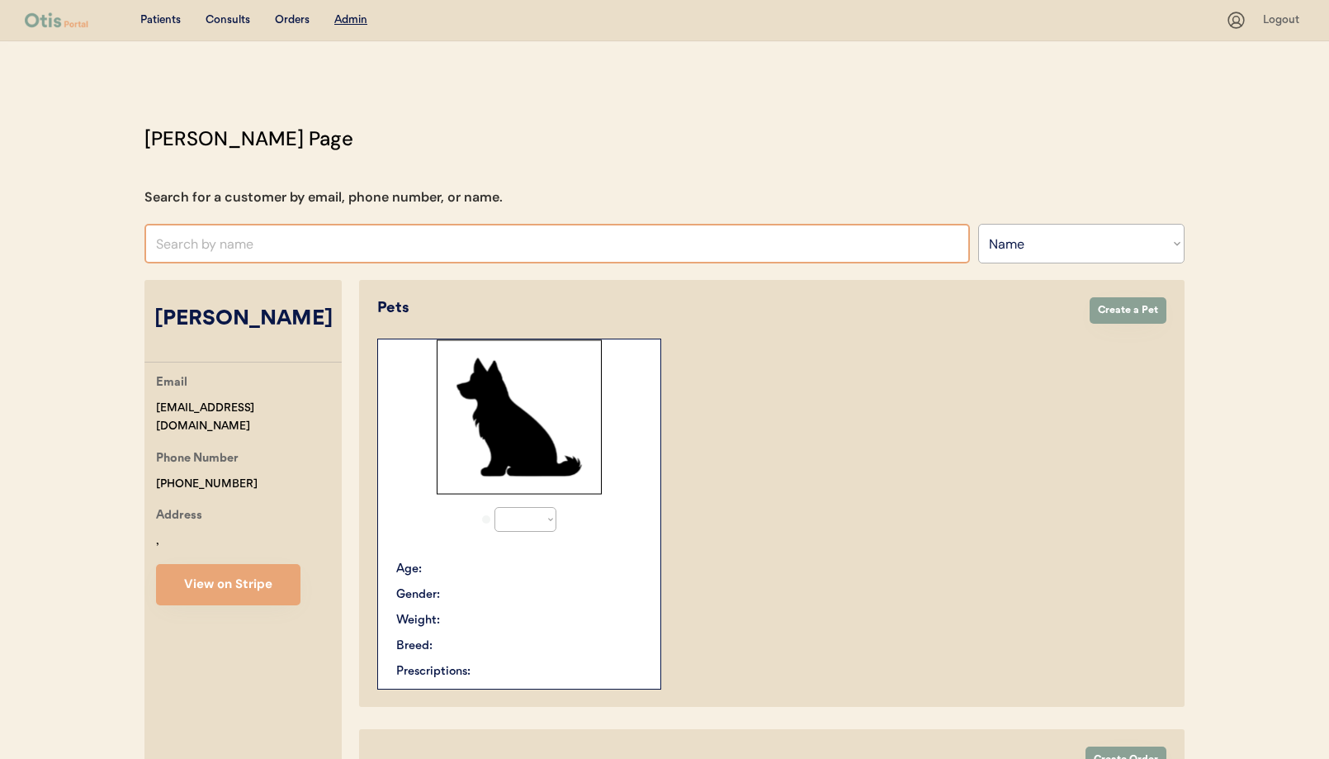
select select "true"
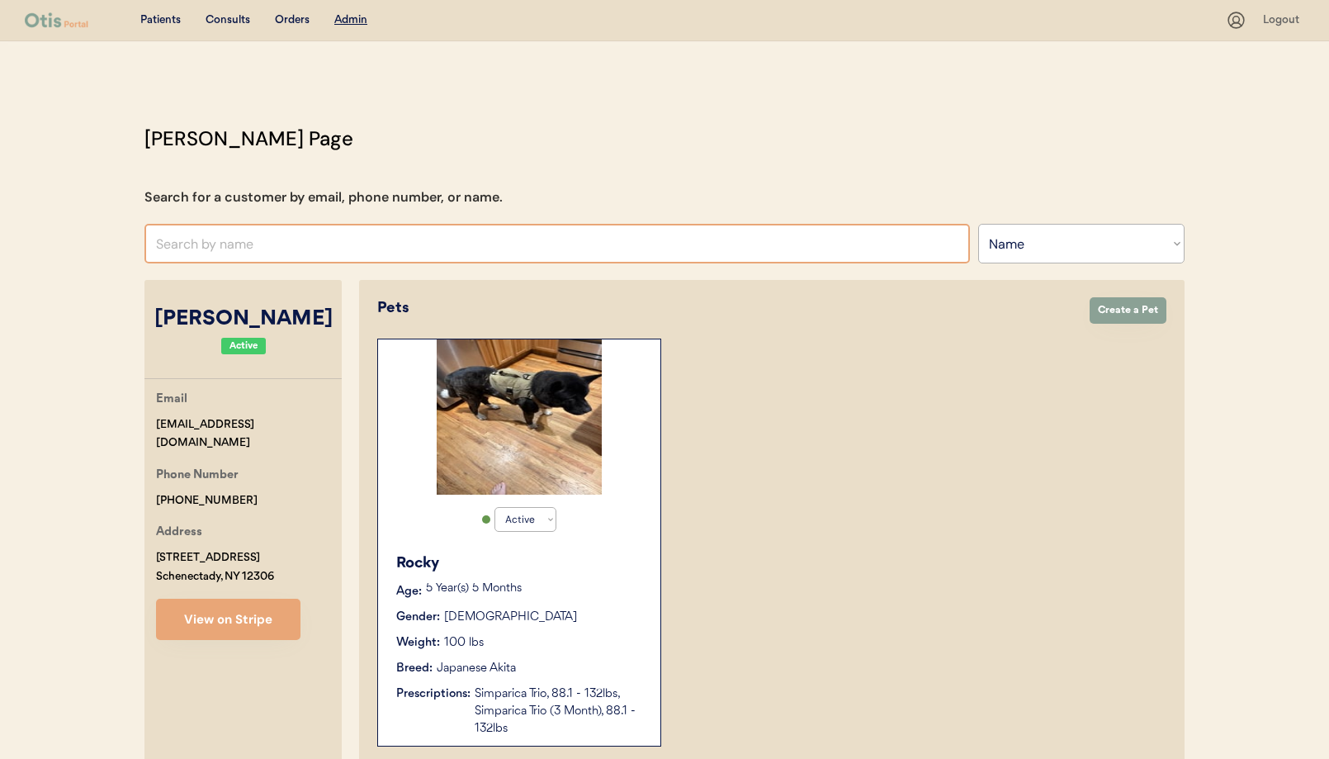
click at [237, 243] on input "text" at bounding box center [556, 244] width 825 height 40
type input "Zo"
type input "Zor & Zquirt"
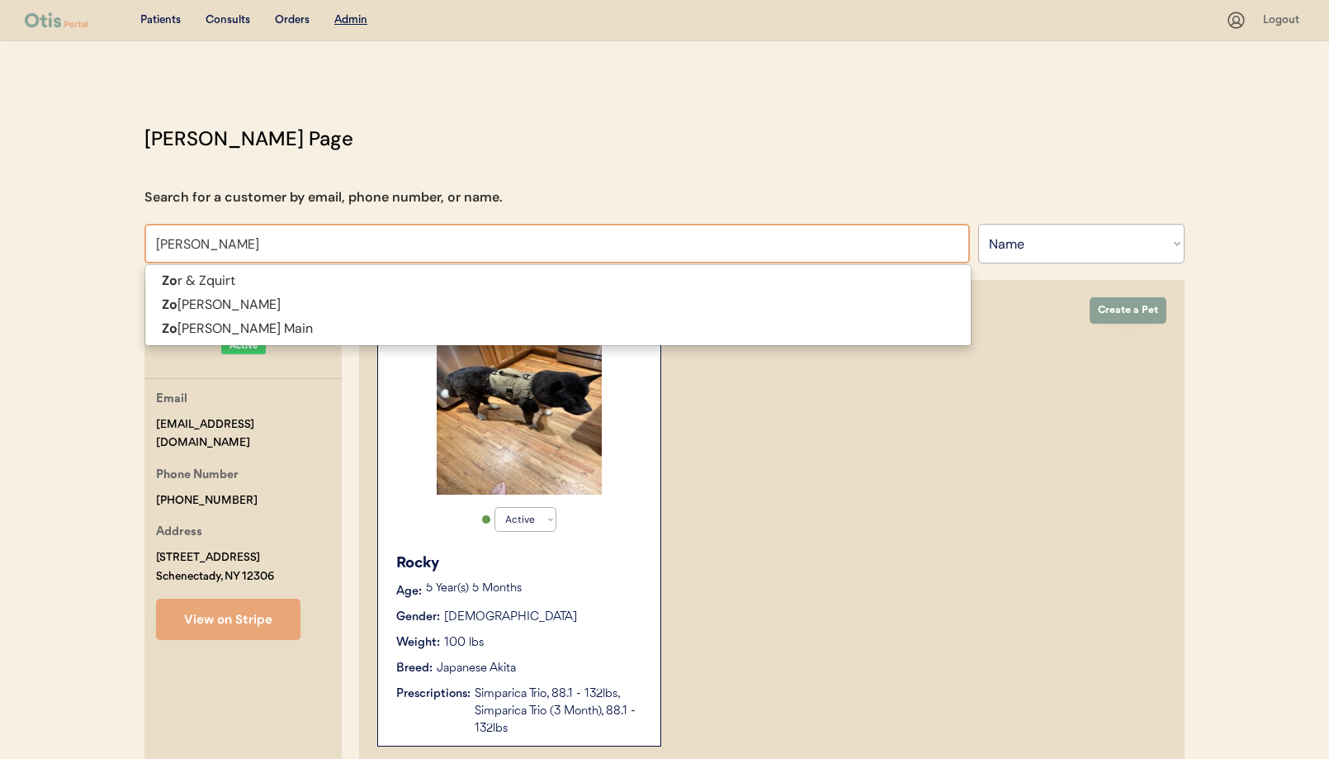
type input "Zoel"
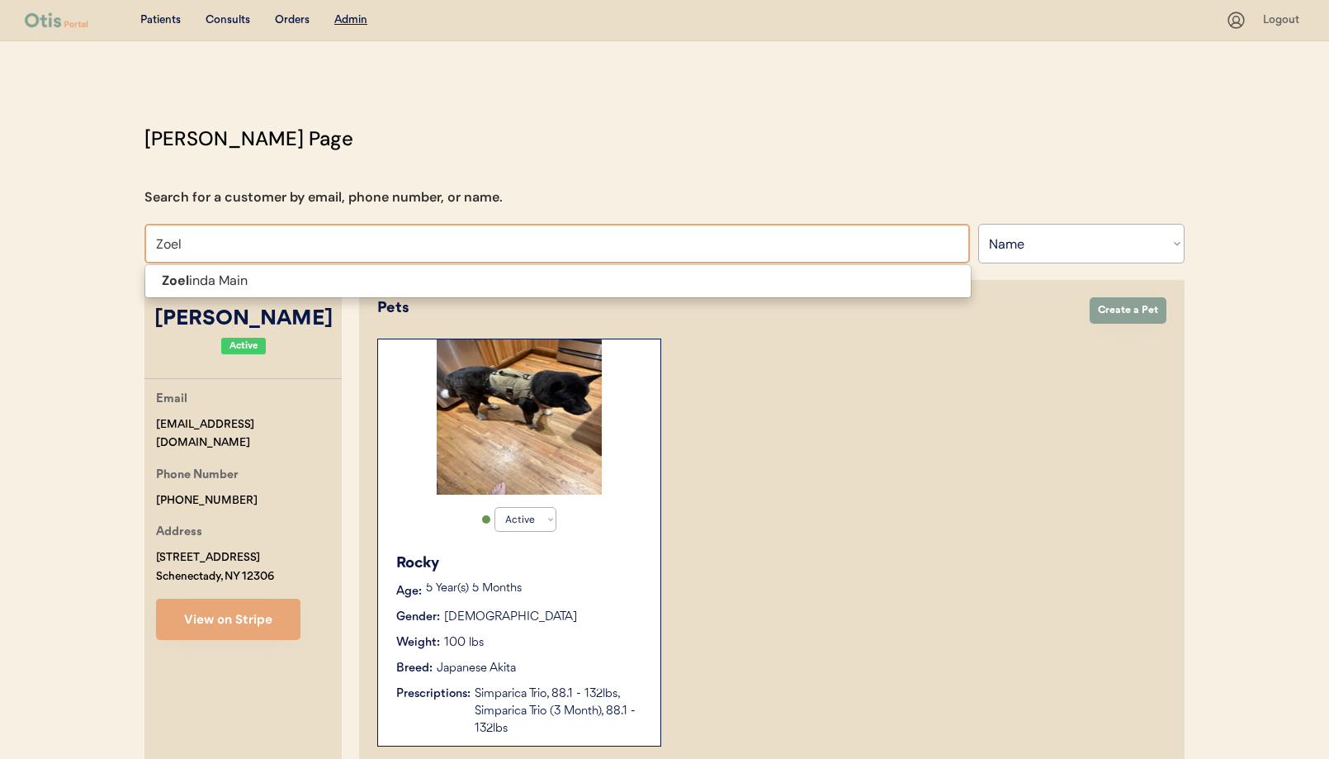
type input "[PERSON_NAME]"
type input "Zoelin"
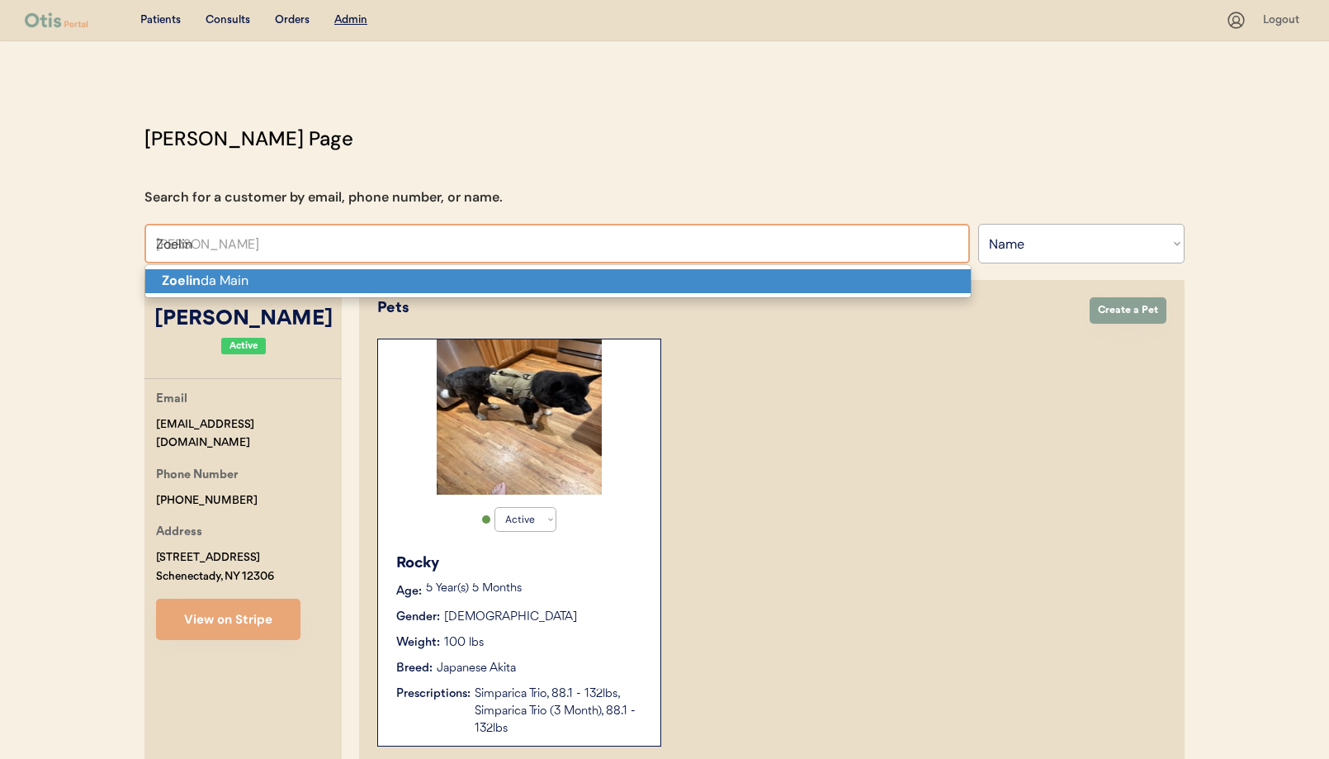
click at [261, 281] on p "Zoelin da Main" at bounding box center [557, 281] width 825 height 24
type input "Zoelinda Main"
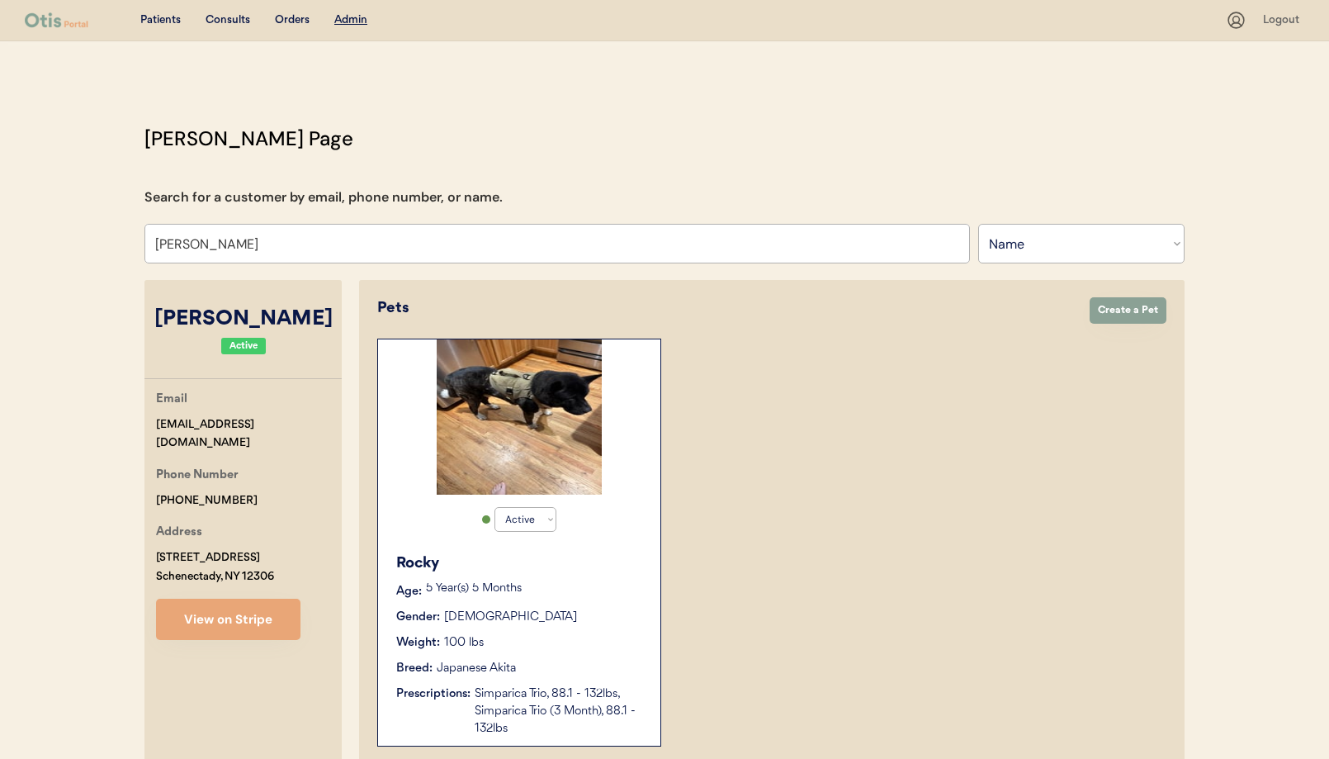
select select "true"
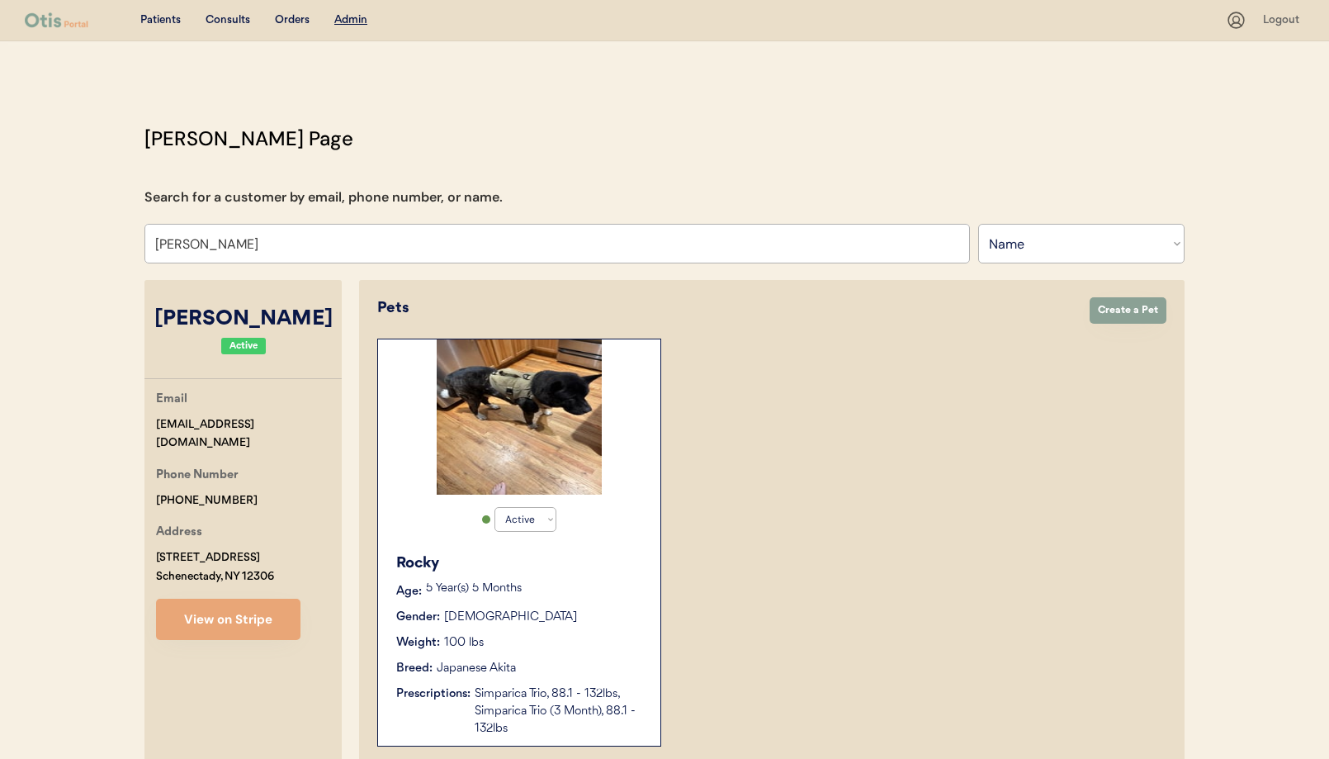
select select "true"
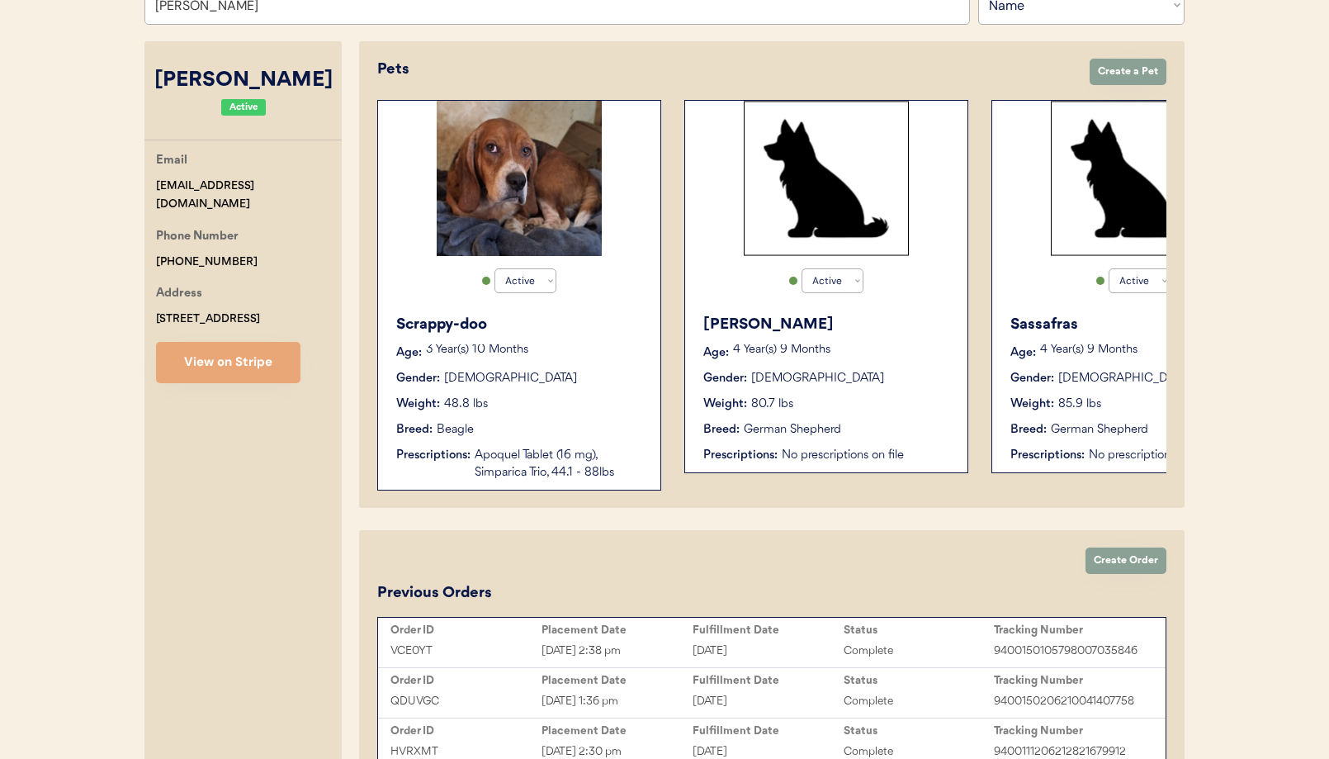
scroll to position [235, 0]
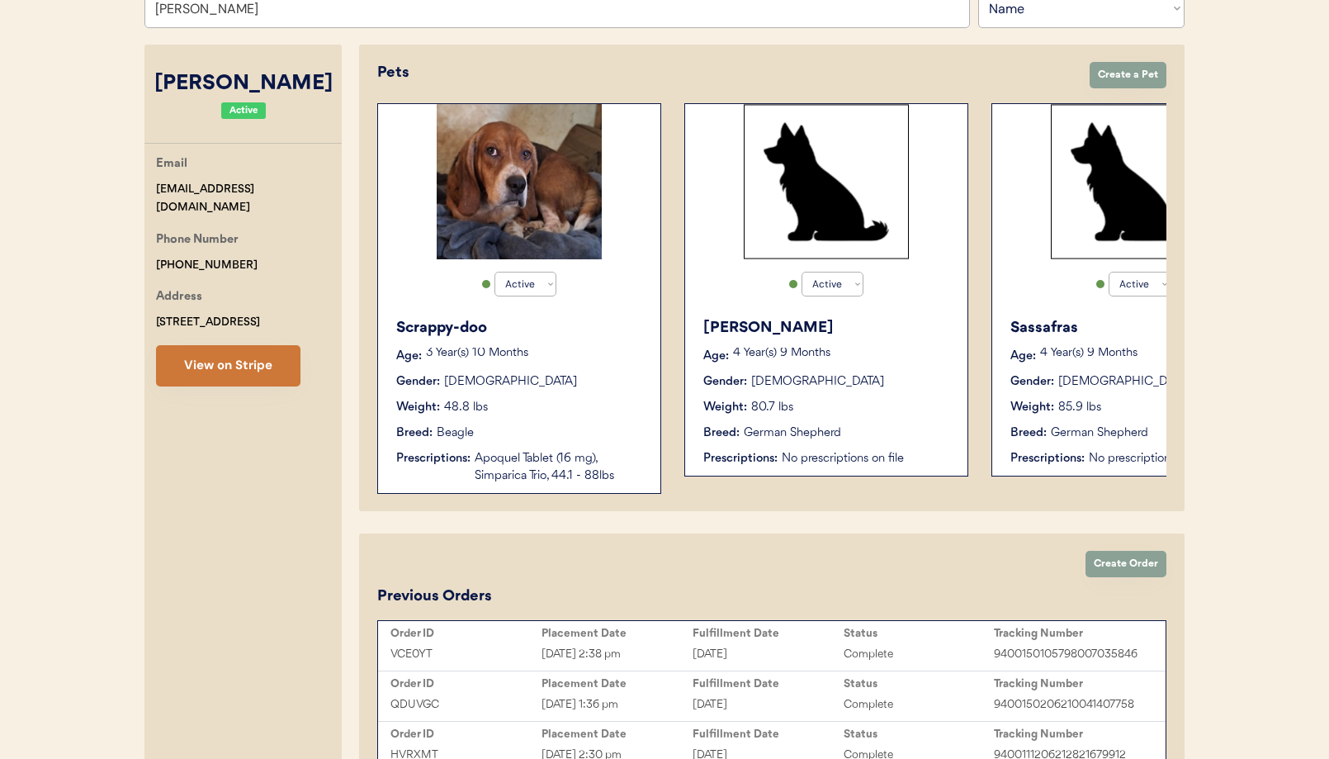
type input "Zoelinda Main"
click at [241, 358] on button "View on Stripe" at bounding box center [228, 365] width 144 height 41
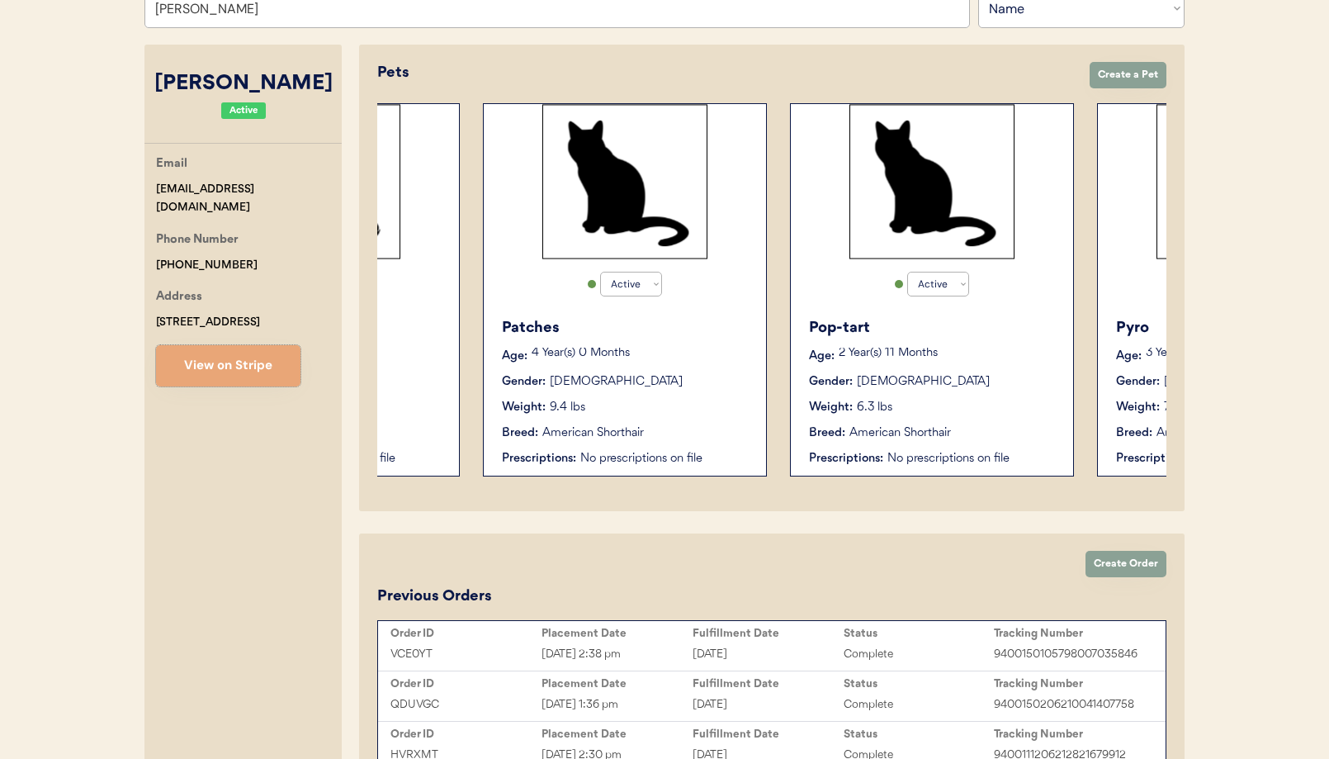
select select "true"
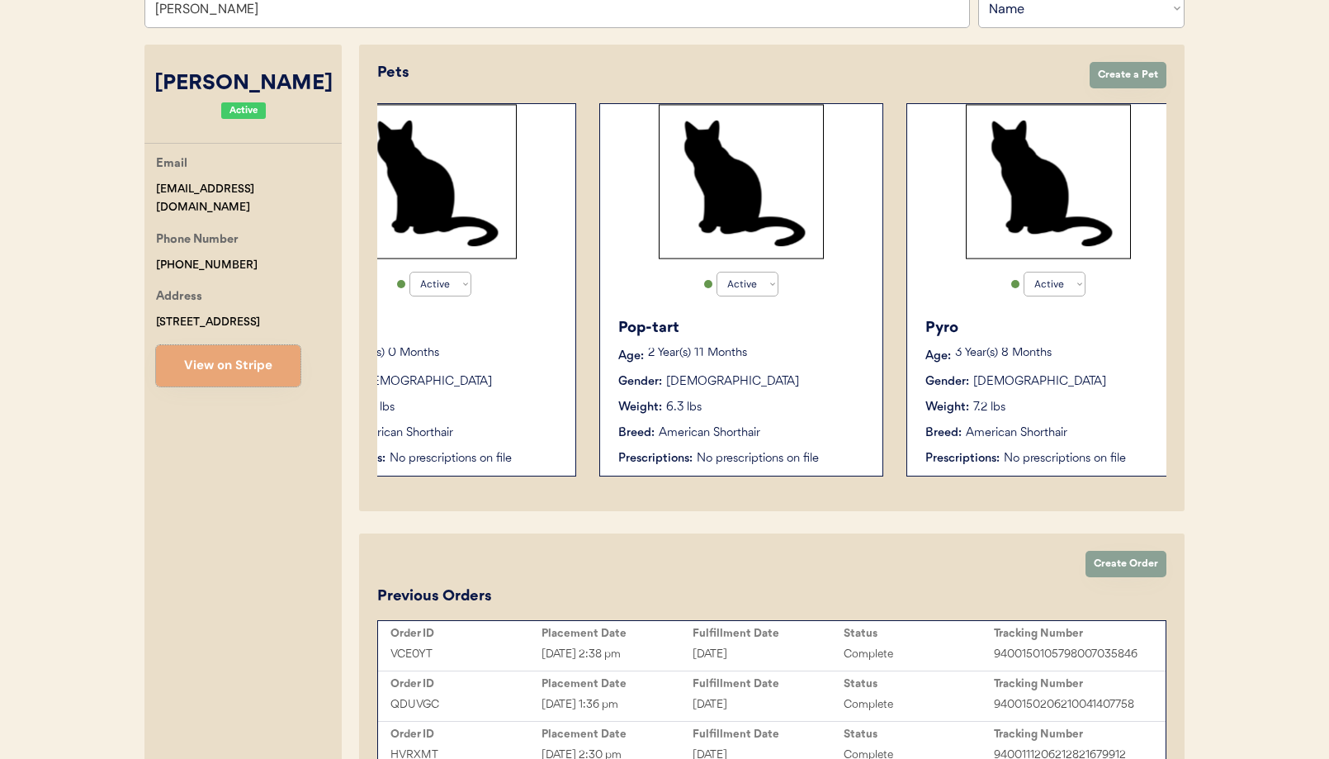
scroll to position [0, 0]
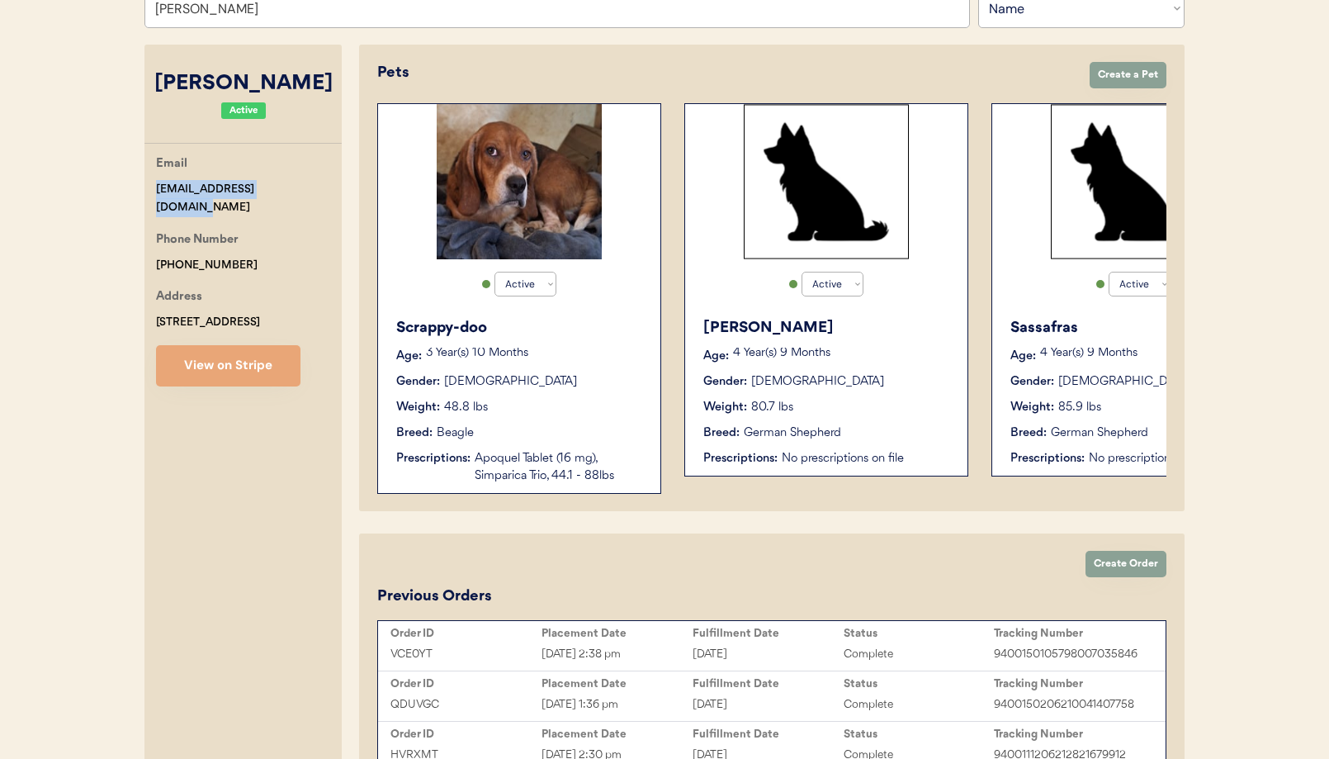
drag, startPoint x: 296, startPoint y: 189, endPoint x: 147, endPoint y: 189, distance: 149.4
click at [139, 189] on div "Otis Admin Page Search for a customer by email, phone number, or name. Zoelinda…" at bounding box center [664, 343] width 1073 height 909
copy div "zoelinda.main@gmail.com"
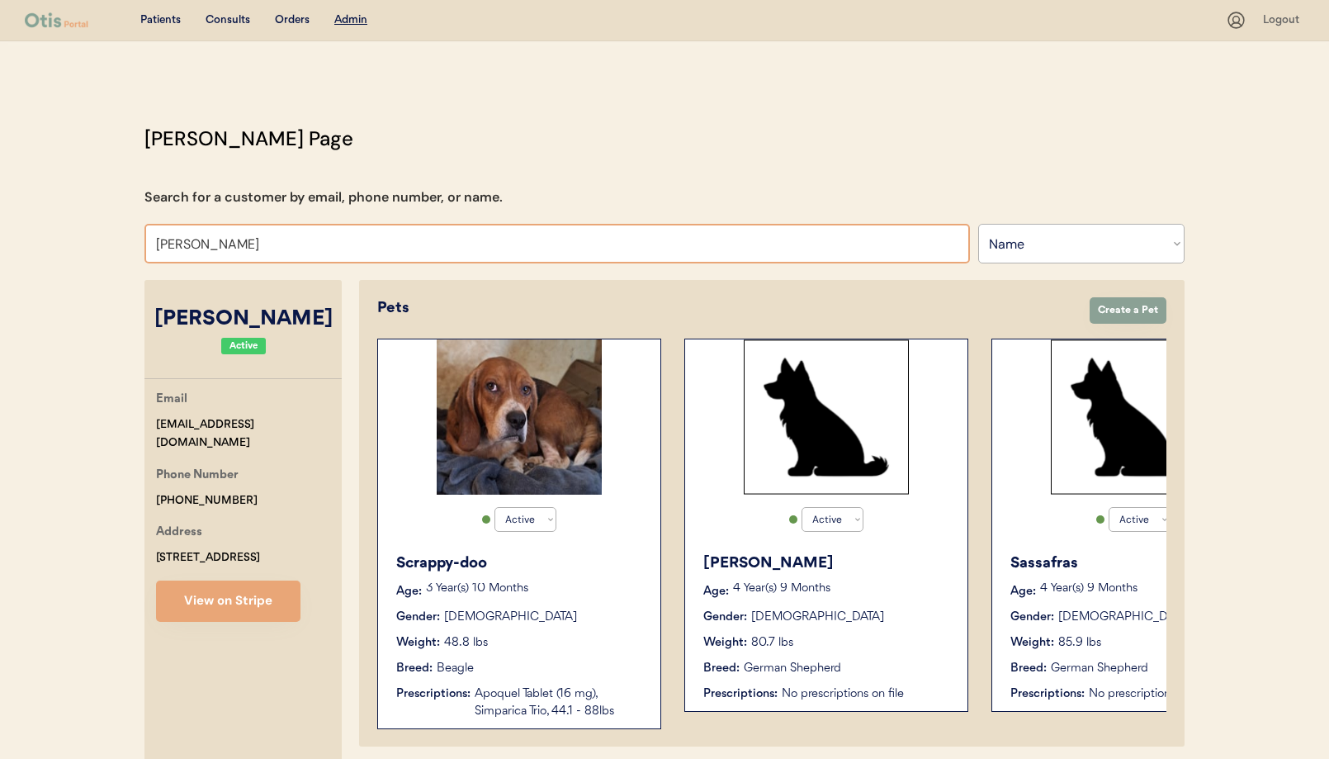
drag, startPoint x: 263, startPoint y: 244, endPoint x: 235, endPoint y: 246, distance: 28.1
click at [235, 246] on input "Zoelinda Main" at bounding box center [556, 244] width 825 height 40
type input "Zoelinda Mai"
type input "Zoelinda Main"
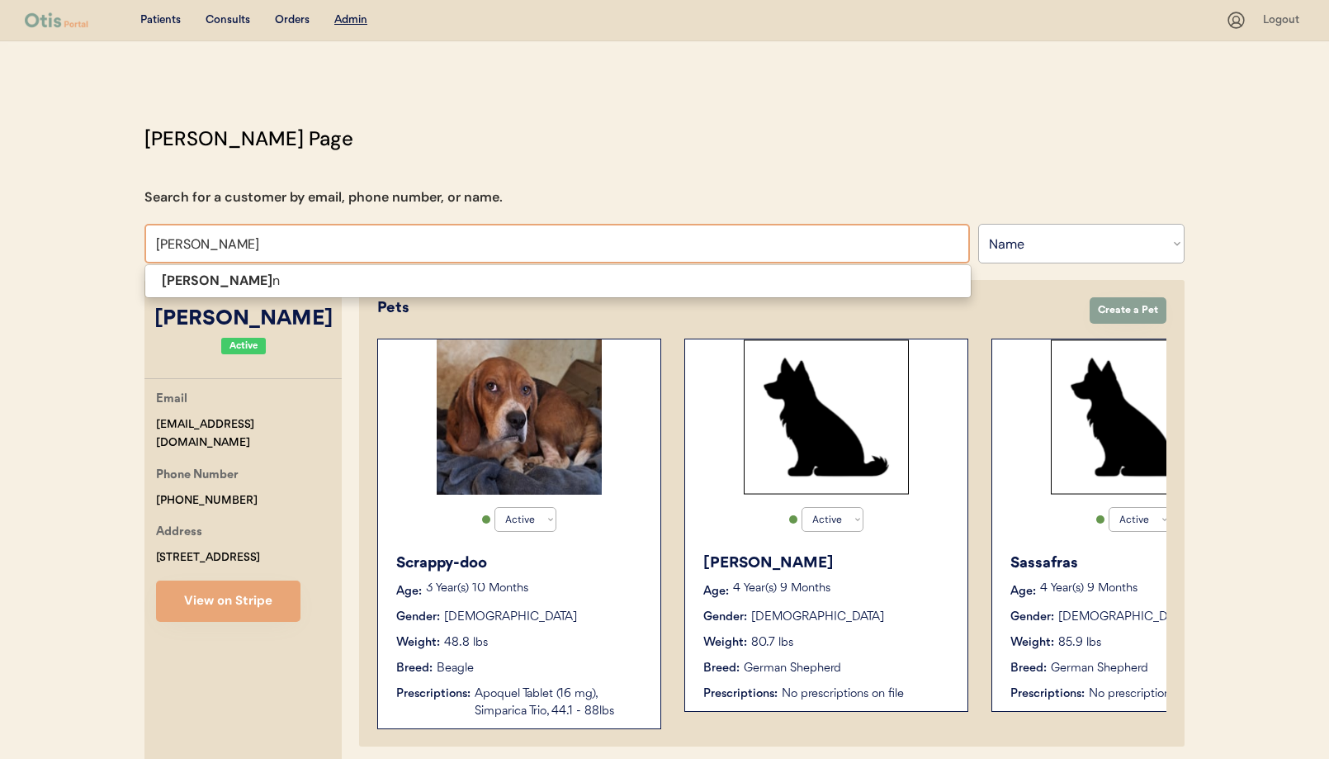
type input "Zoelinda Mai"
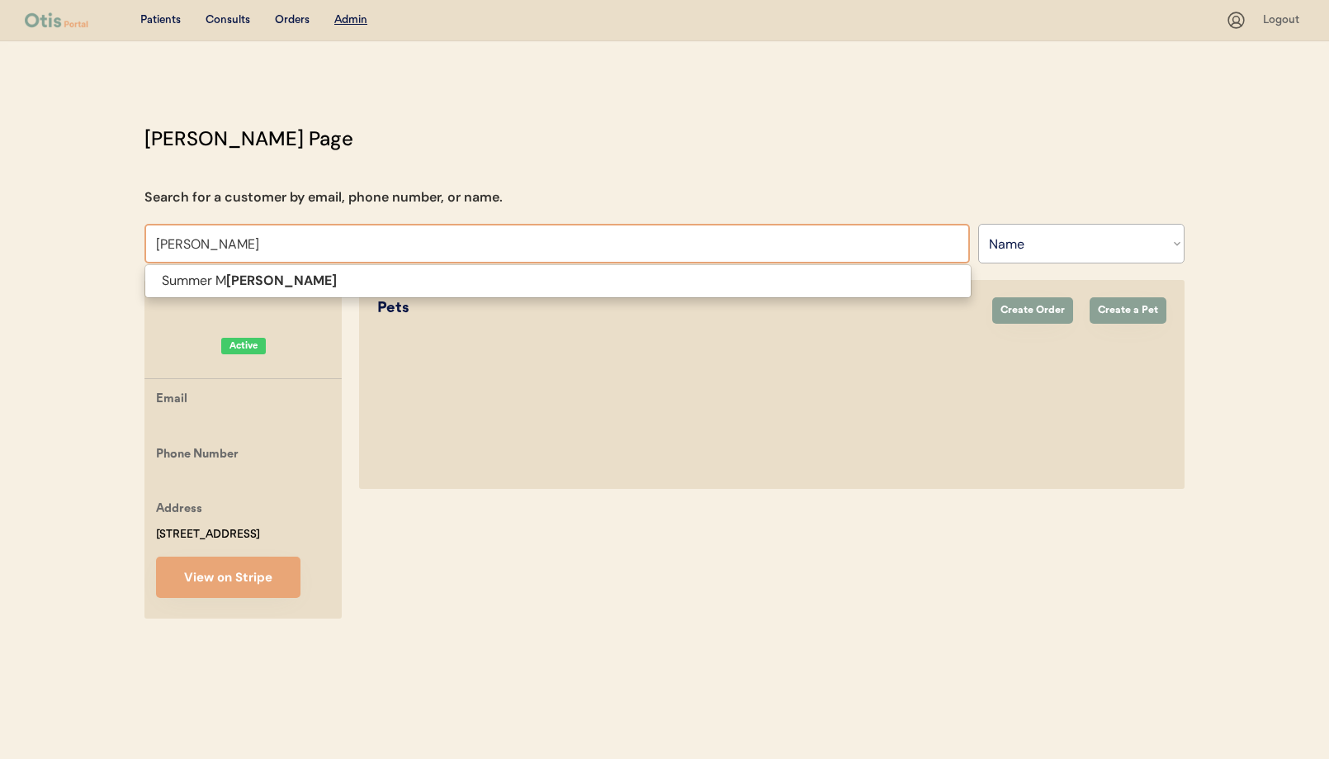
type input "cerone"
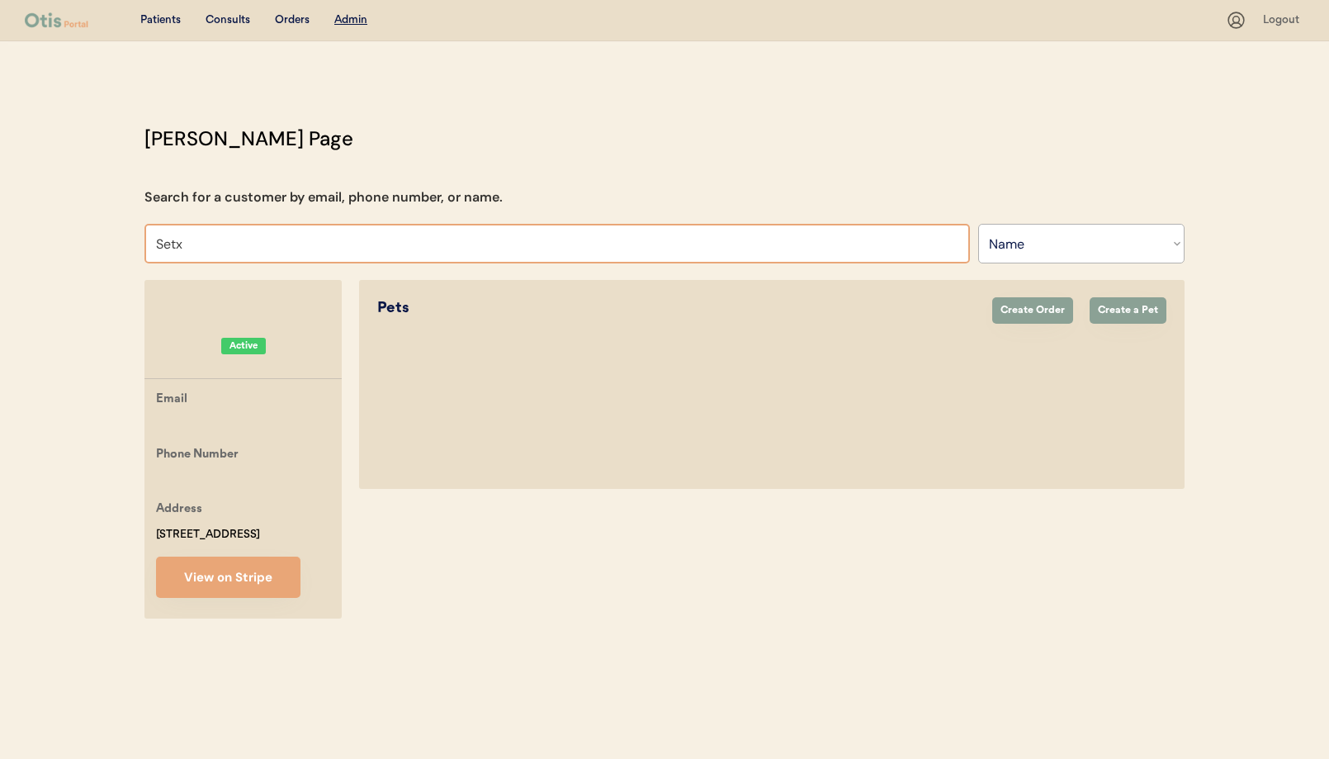
type input "Set"
type input "Seth Bruce"
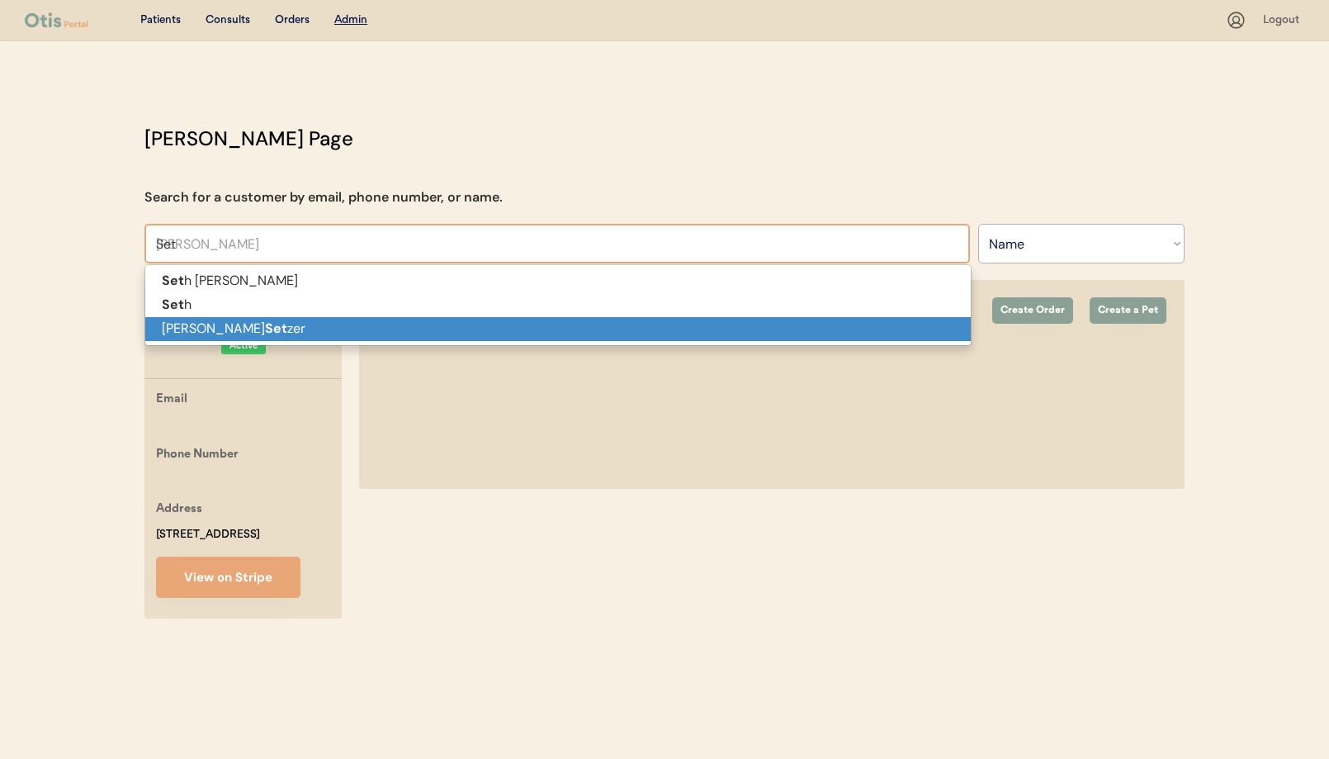
click at [244, 325] on p "Ryan Set zer" at bounding box center [557, 329] width 825 height 24
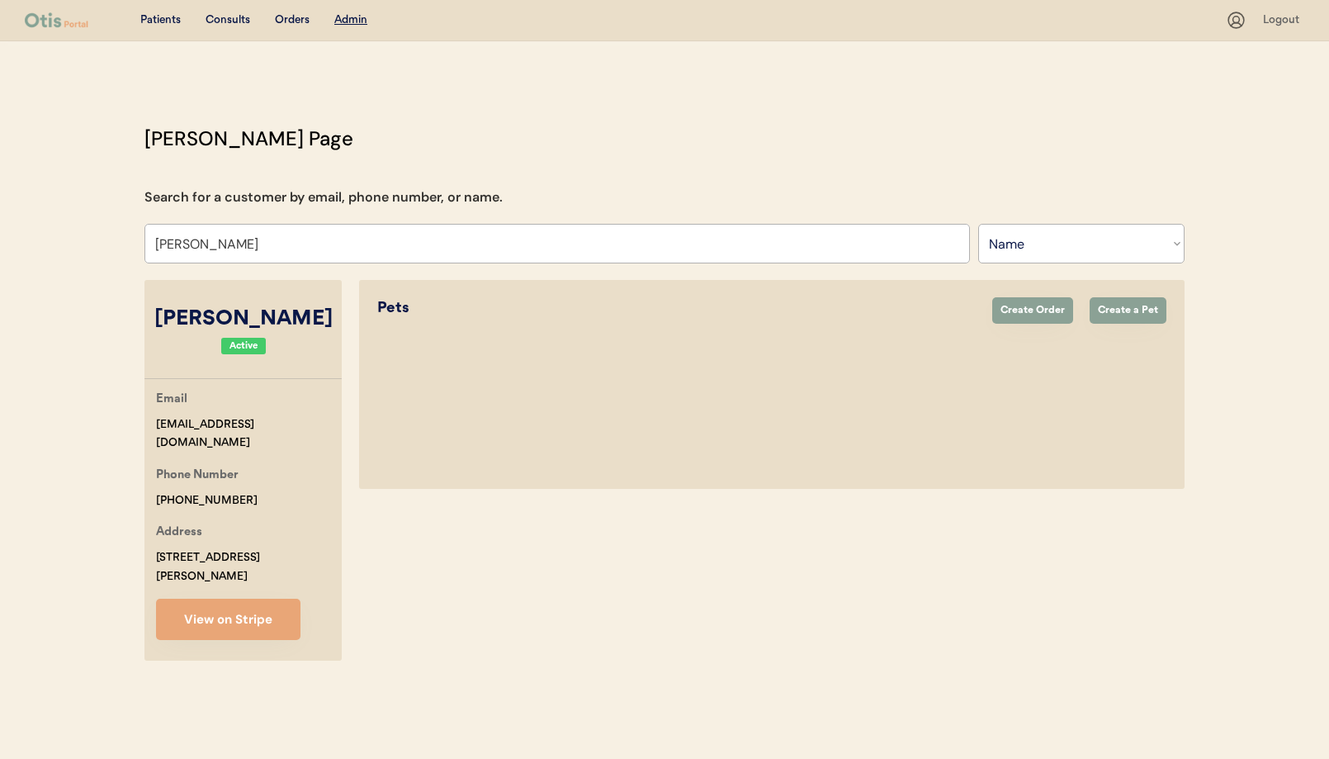
type input "Ryan Setzer"
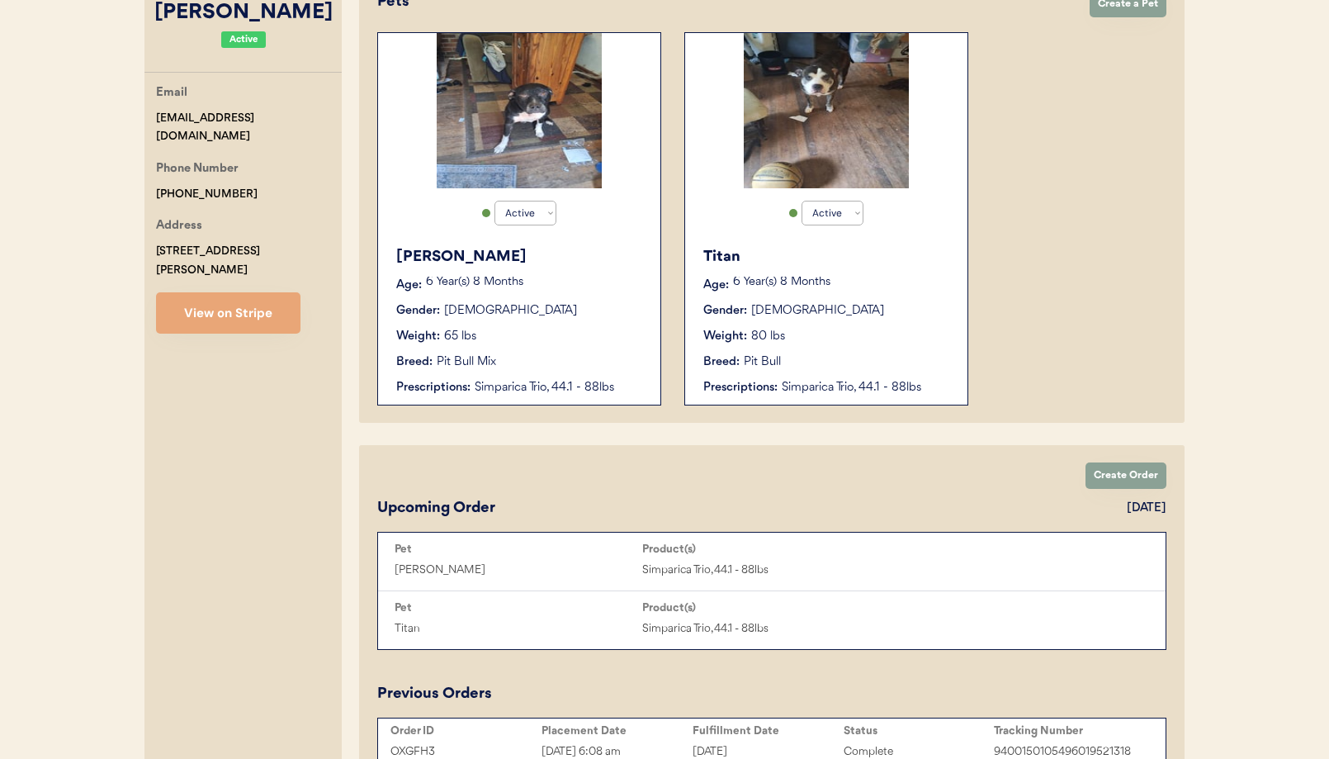
scroll to position [296, 0]
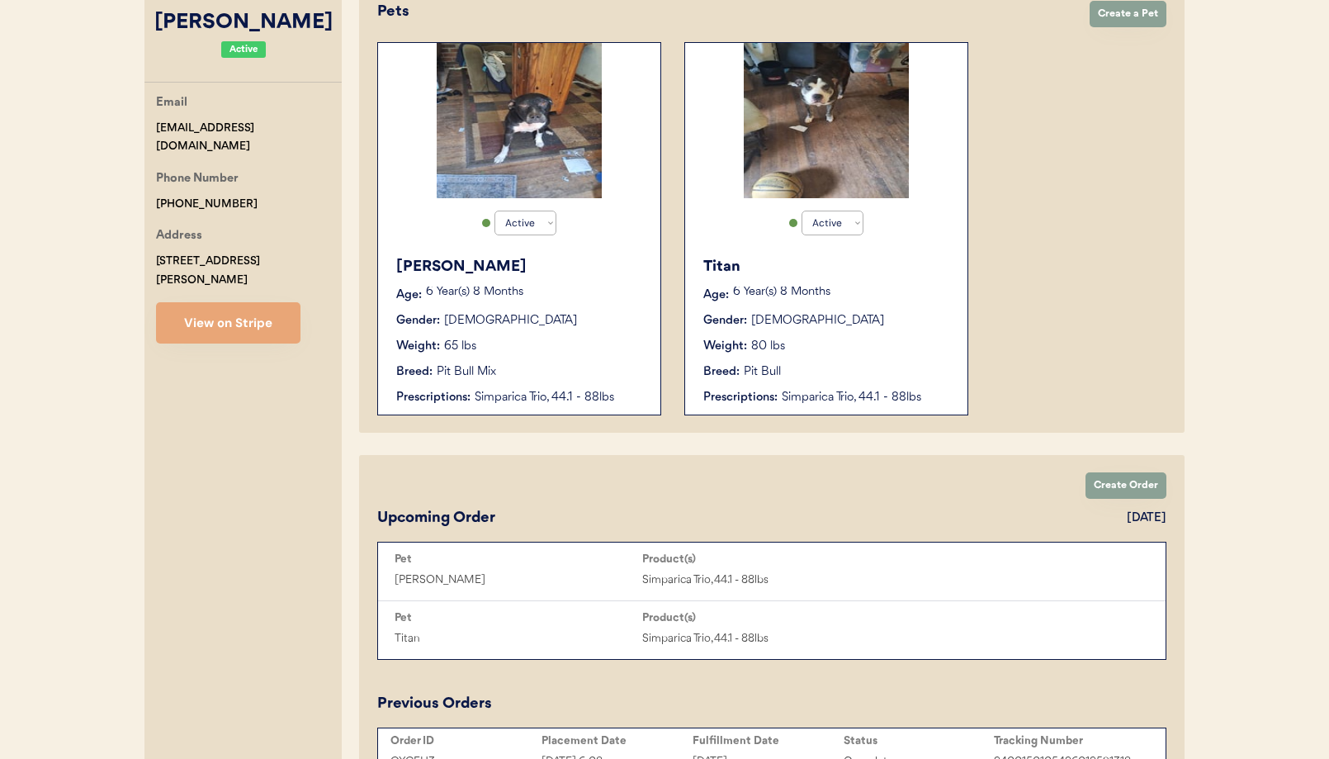
click at [240, 314] on button "View on Stripe" at bounding box center [228, 322] width 144 height 41
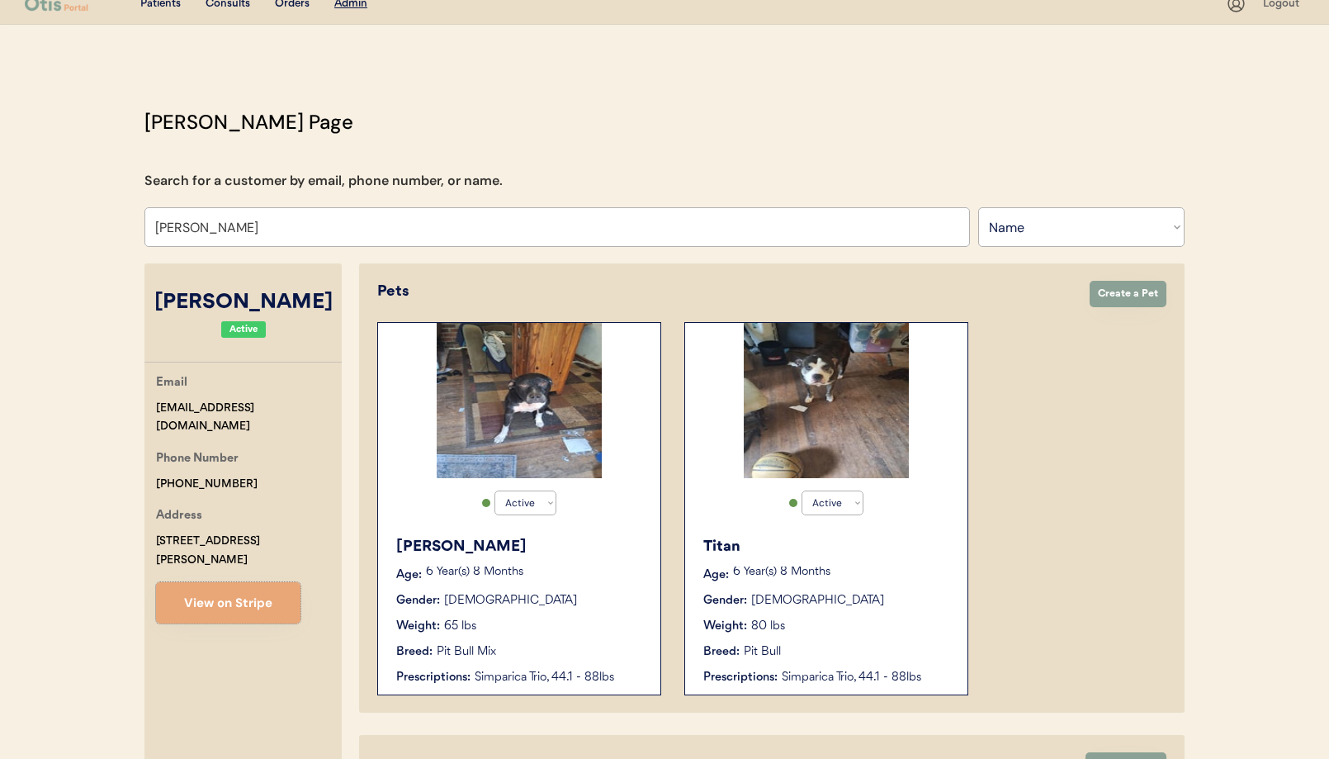
scroll to position [0, 0]
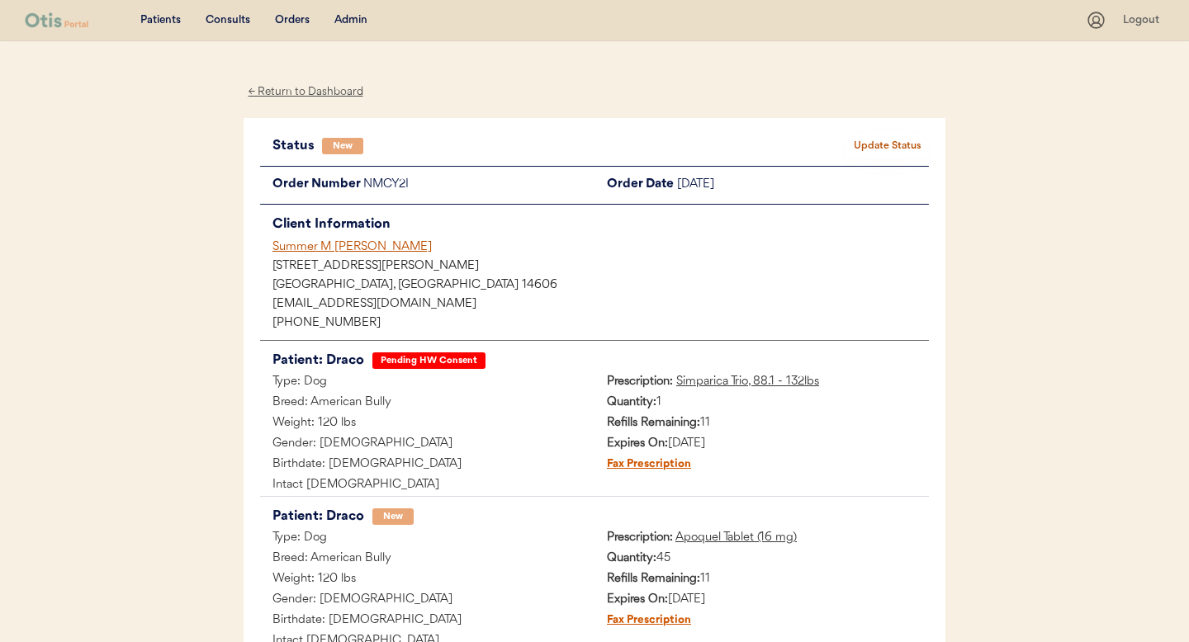
click at [331, 90] on div "← Return to Dashboard" at bounding box center [306, 92] width 124 height 19
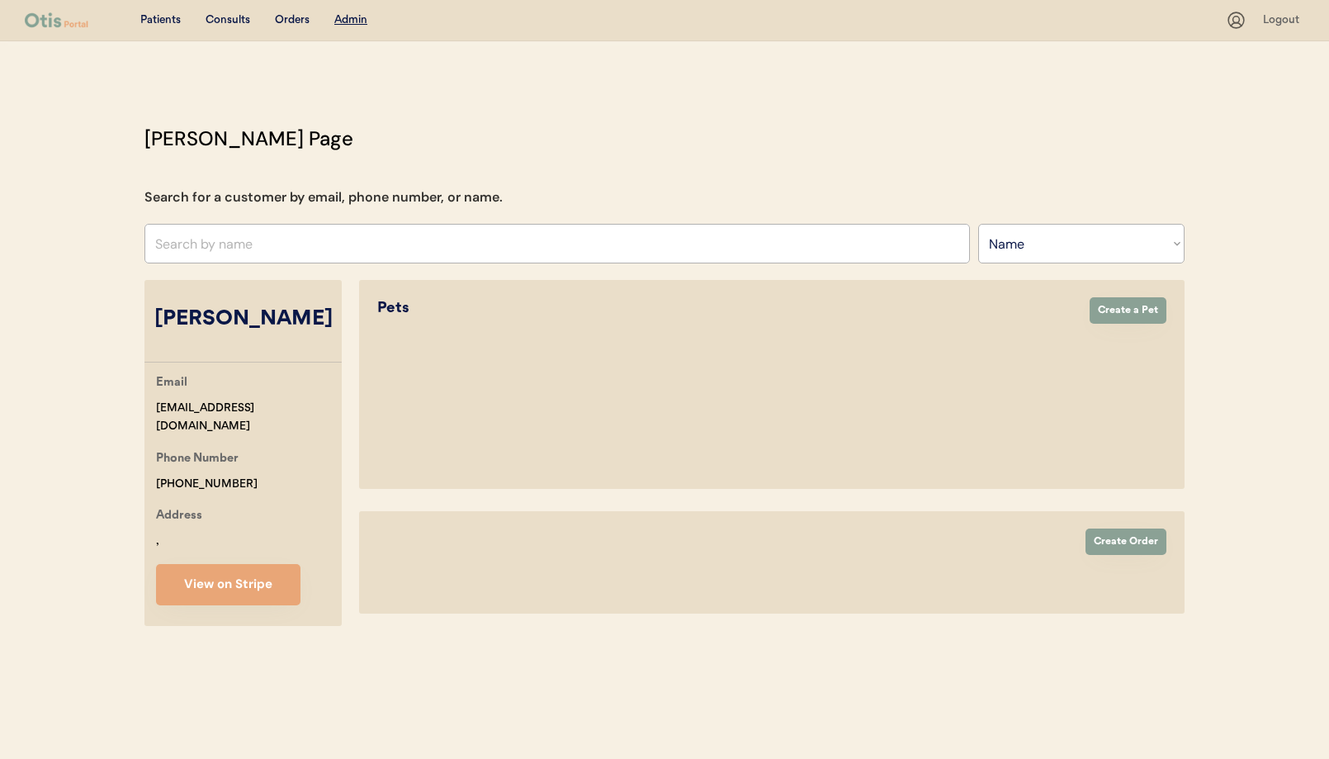
select select ""Name""
select select "true"
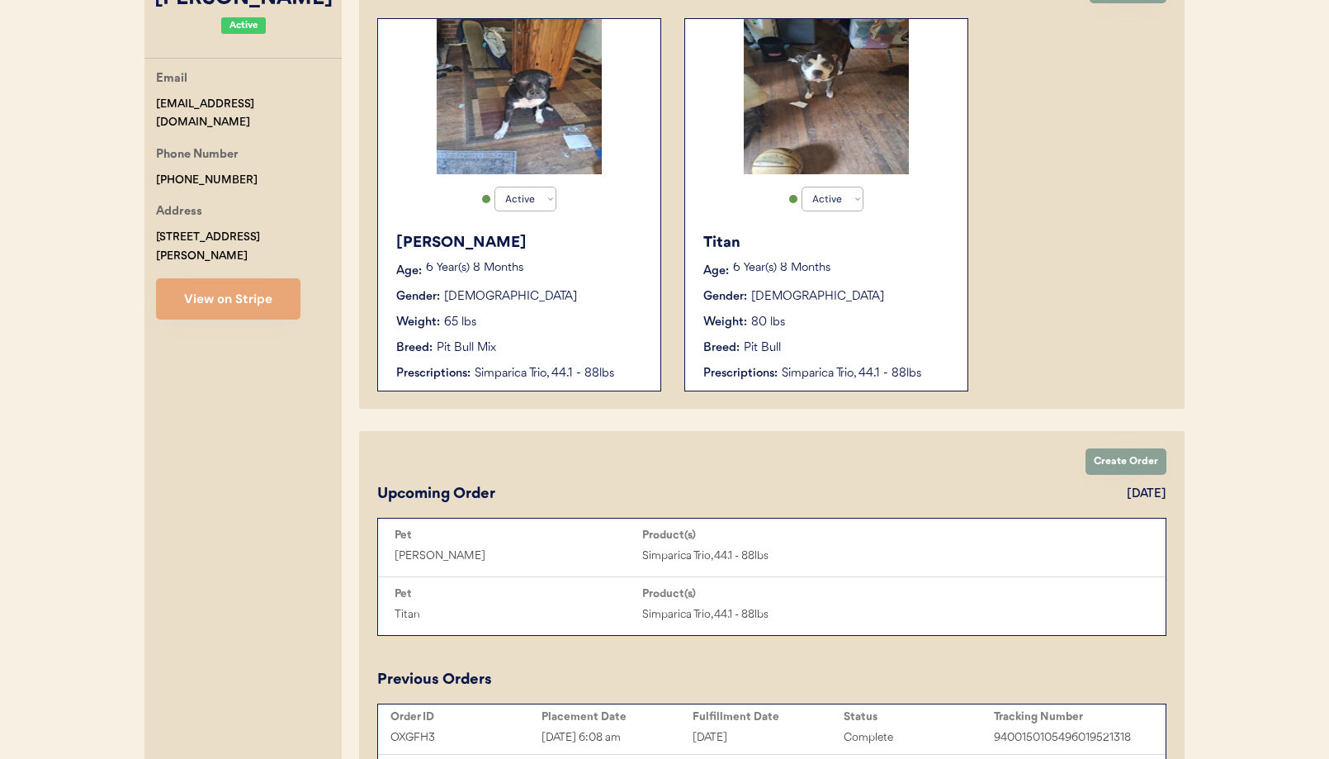
scroll to position [321, 0]
click at [231, 285] on button "View on Stripe" at bounding box center [228, 297] width 144 height 41
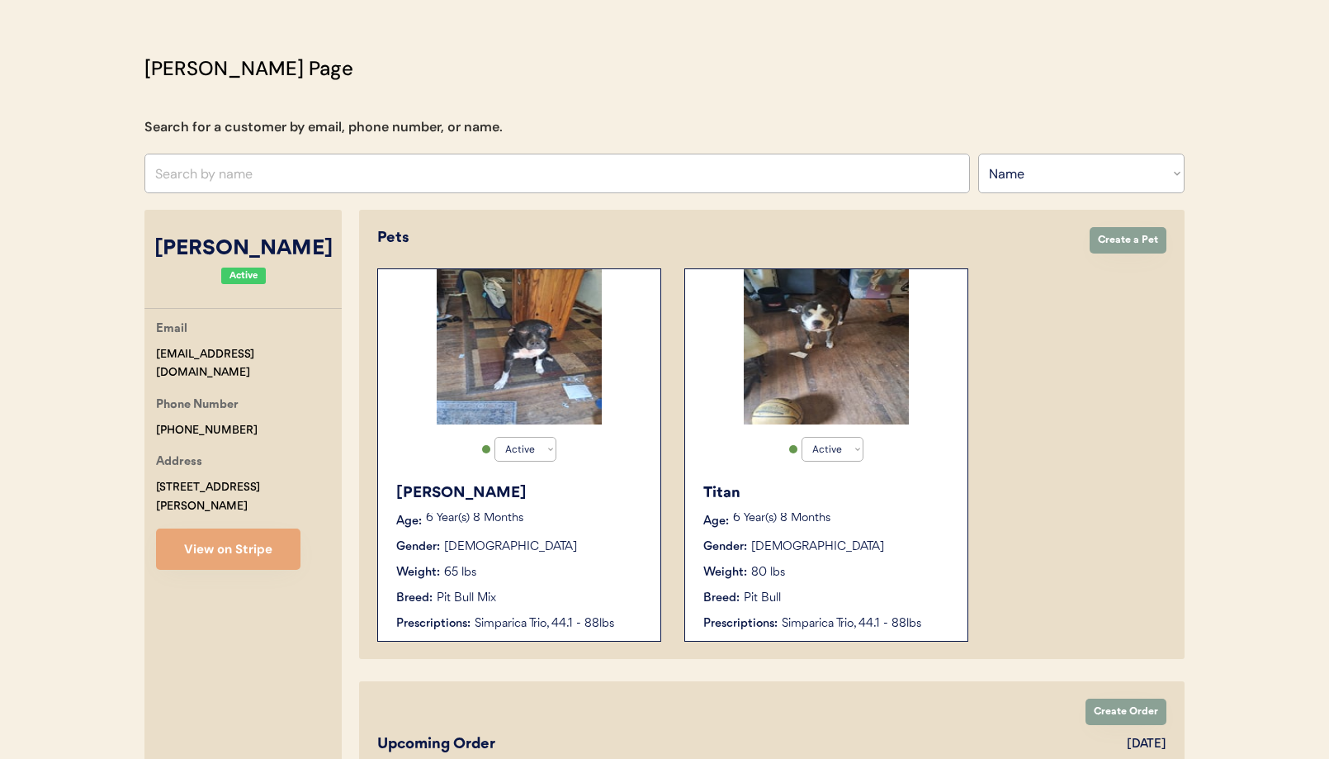
scroll to position [0, 0]
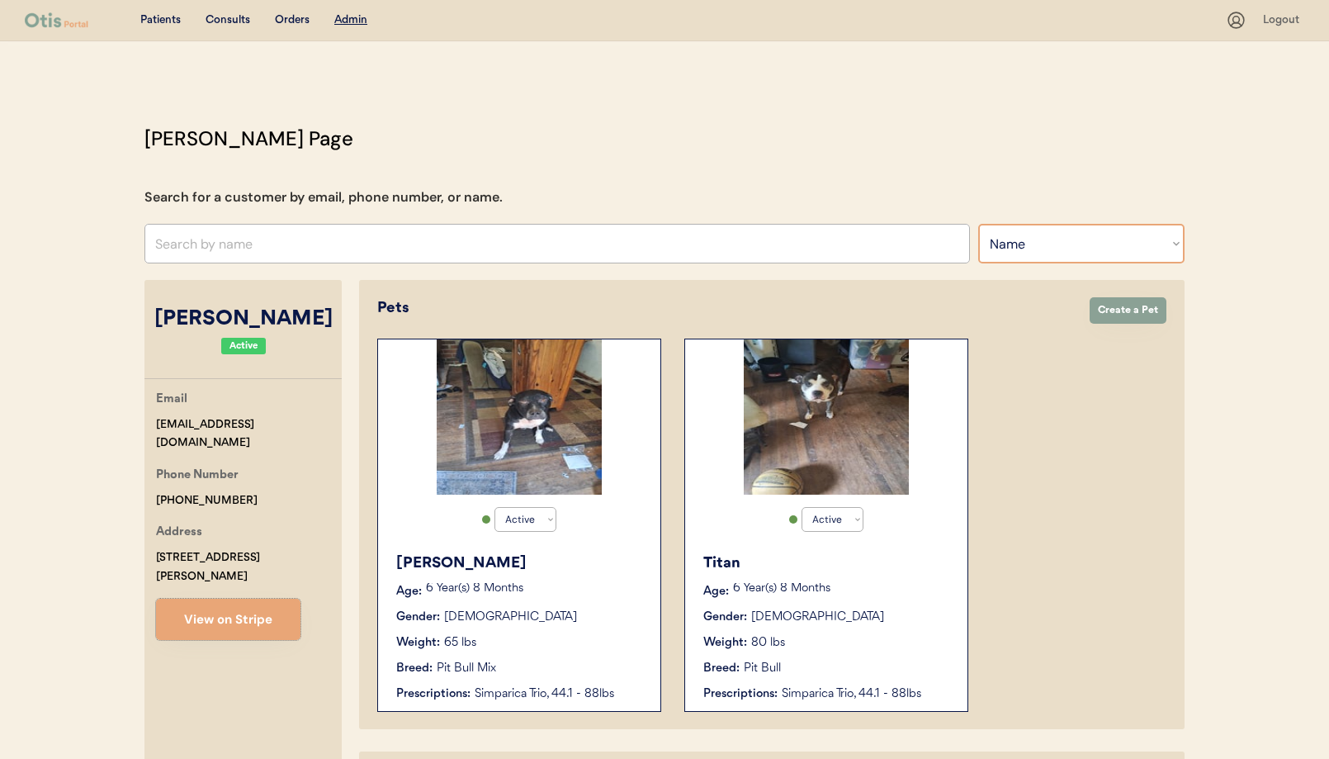
click at [1032, 244] on select "Search By Name Email Phone Number" at bounding box center [1081, 244] width 206 height 40
select select ""Phone Number""
click at [978, 224] on select "Search By Name Email Phone Number" at bounding box center [1081, 244] width 206 height 40
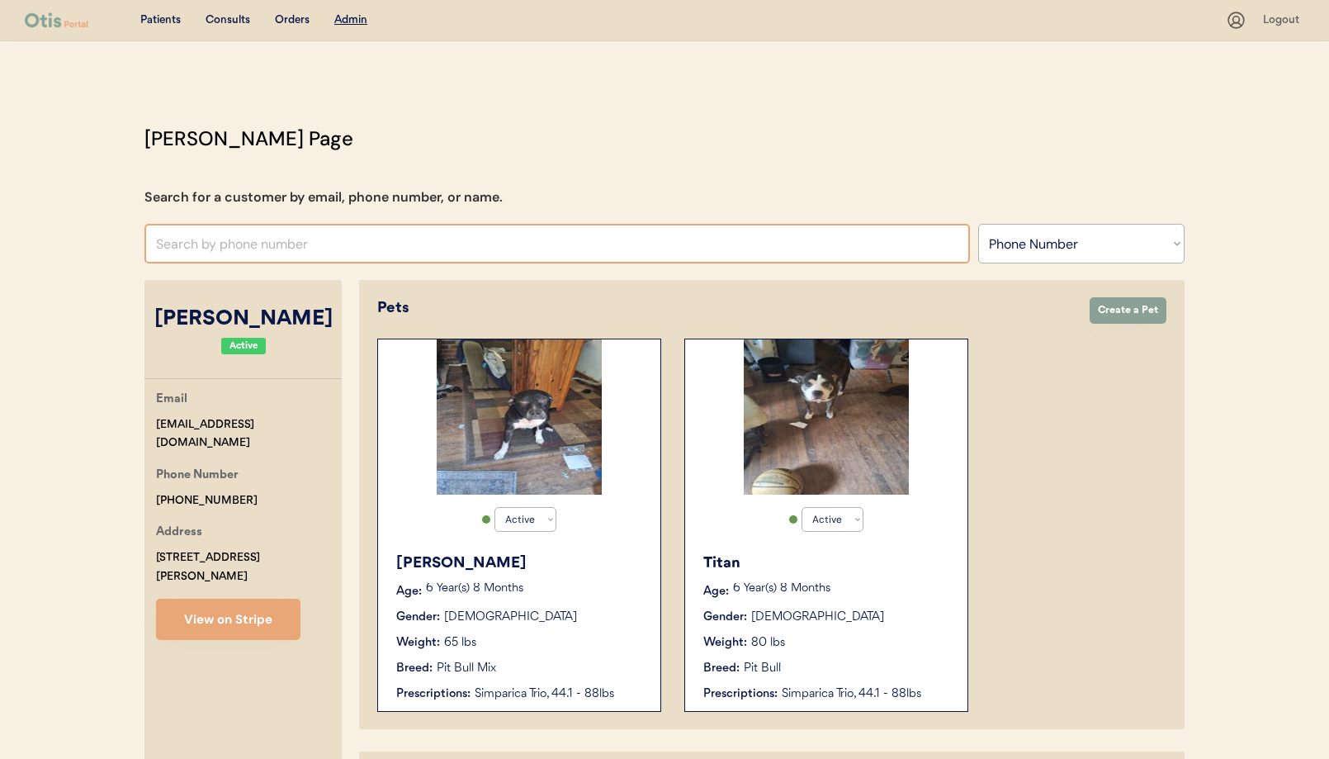
click at [252, 244] on input "text" at bounding box center [556, 244] width 825 height 40
paste input "+1 445 295 3090"
click at [172, 241] on input "+1 445 295 3090" at bounding box center [556, 244] width 825 height 40
click at [195, 248] on input "+1445 295 3090" at bounding box center [556, 244] width 825 height 40
drag, startPoint x: 220, startPoint y: 244, endPoint x: 249, endPoint y: 271, distance: 40.3
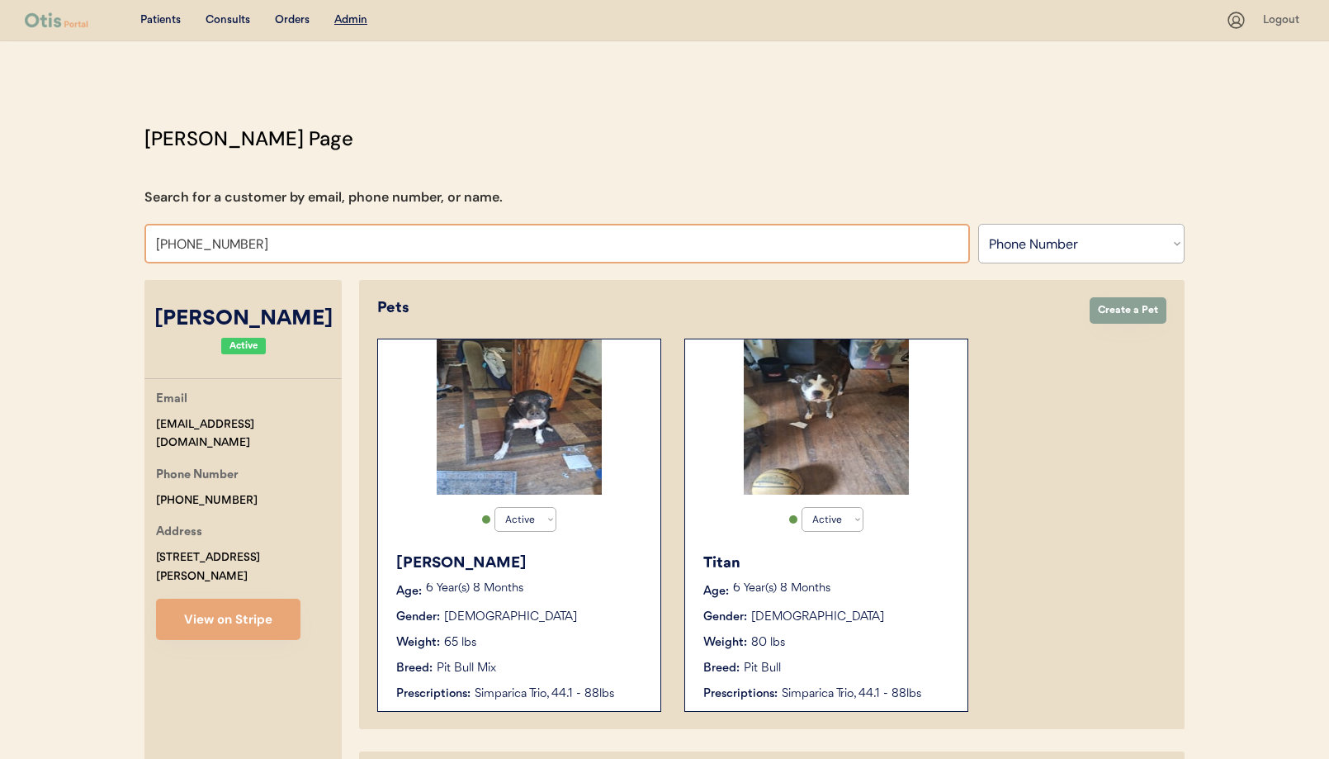
click at [219, 244] on input "+1445295 3090" at bounding box center [556, 244] width 825 height 40
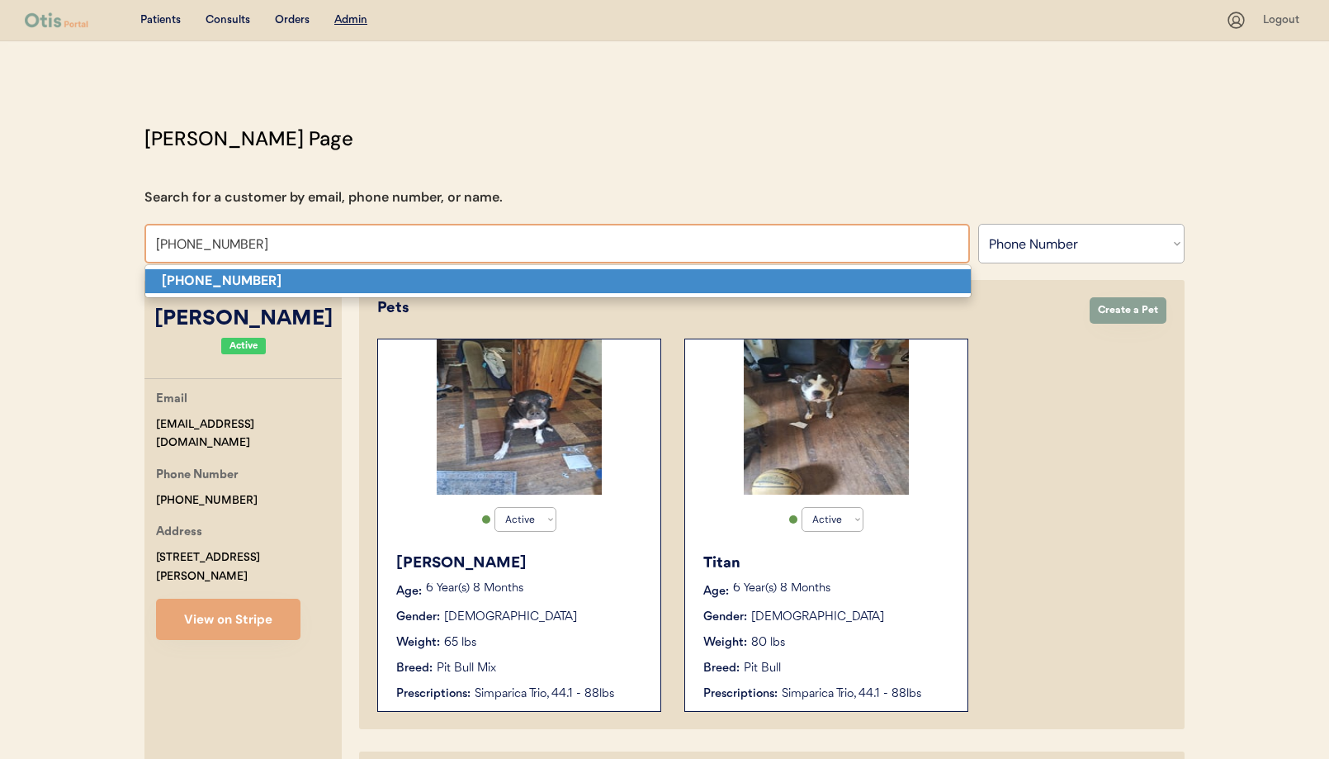
click at [258, 276] on p "[PHONE_NUMBER]" at bounding box center [557, 281] width 825 height 24
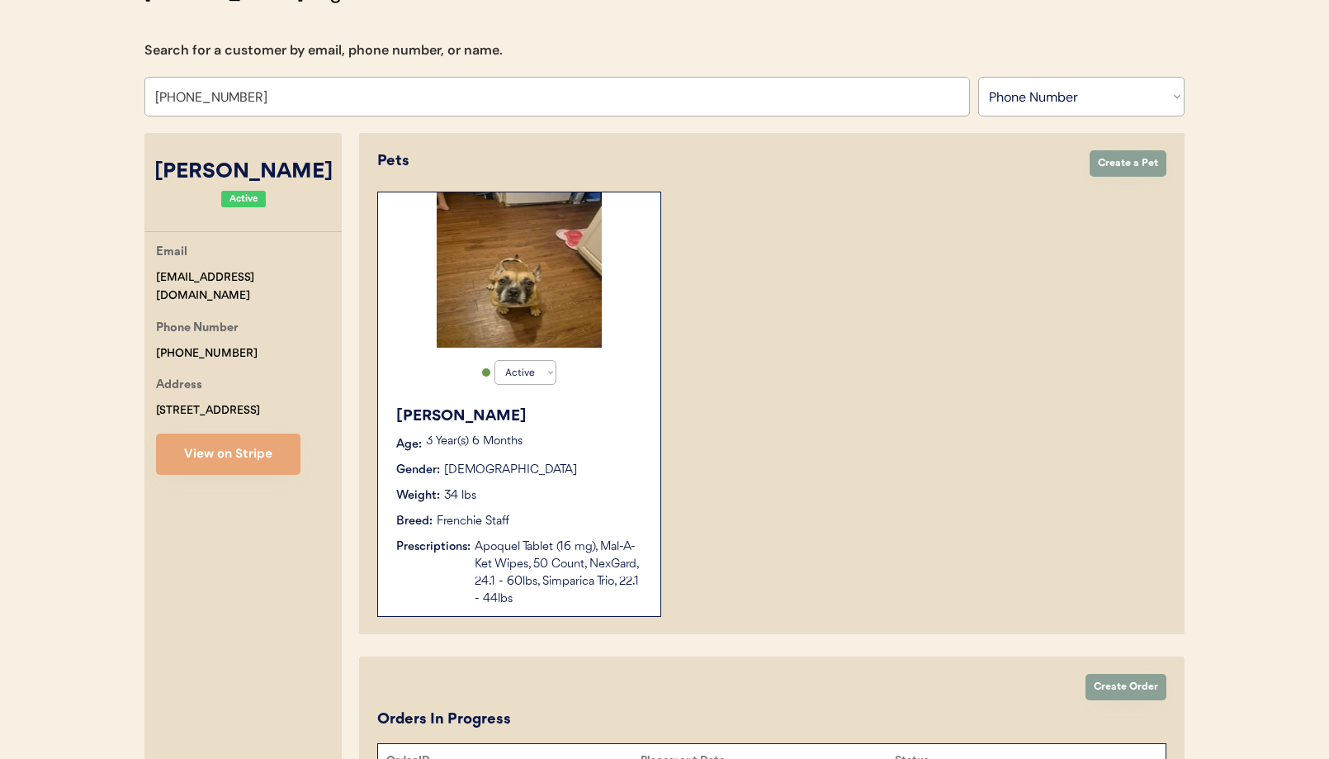
scroll to position [149, 0]
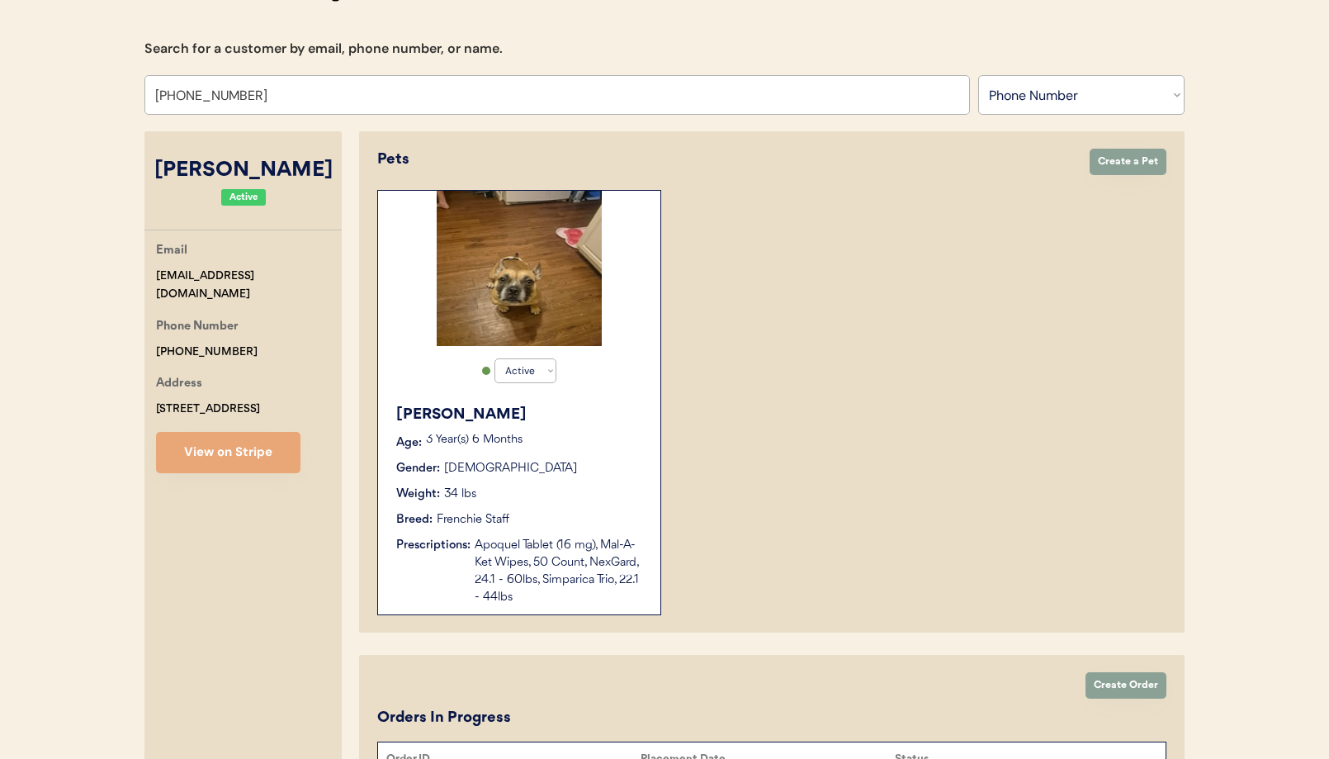
type input "[PHONE_NUMBER]"
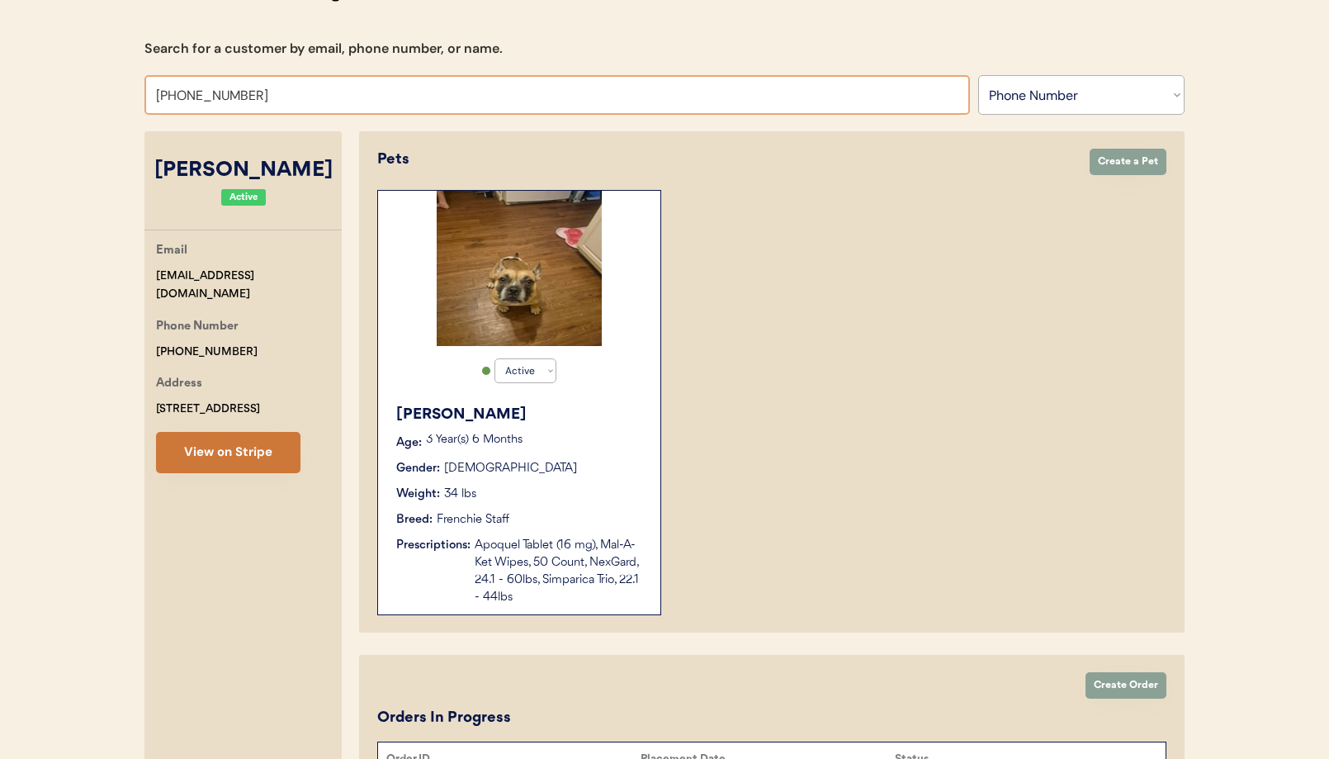
click at [239, 452] on button "View on Stripe" at bounding box center [228, 452] width 144 height 41
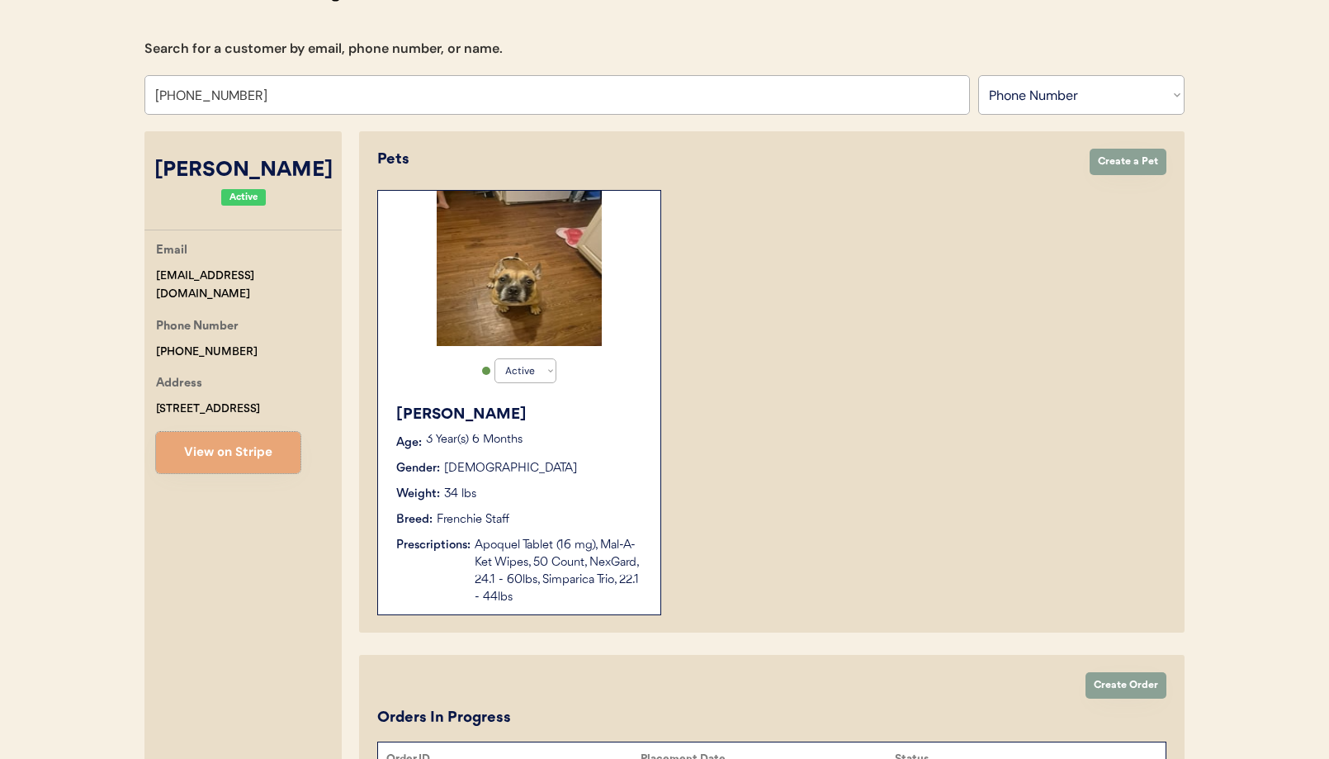
click at [529, 539] on div "Apoquel Tablet (16 mg), Mal-A-Ket Wipes, 50 Count, NexGard, 24.1 - 60lbs, Simpa…" at bounding box center [559, 571] width 169 height 69
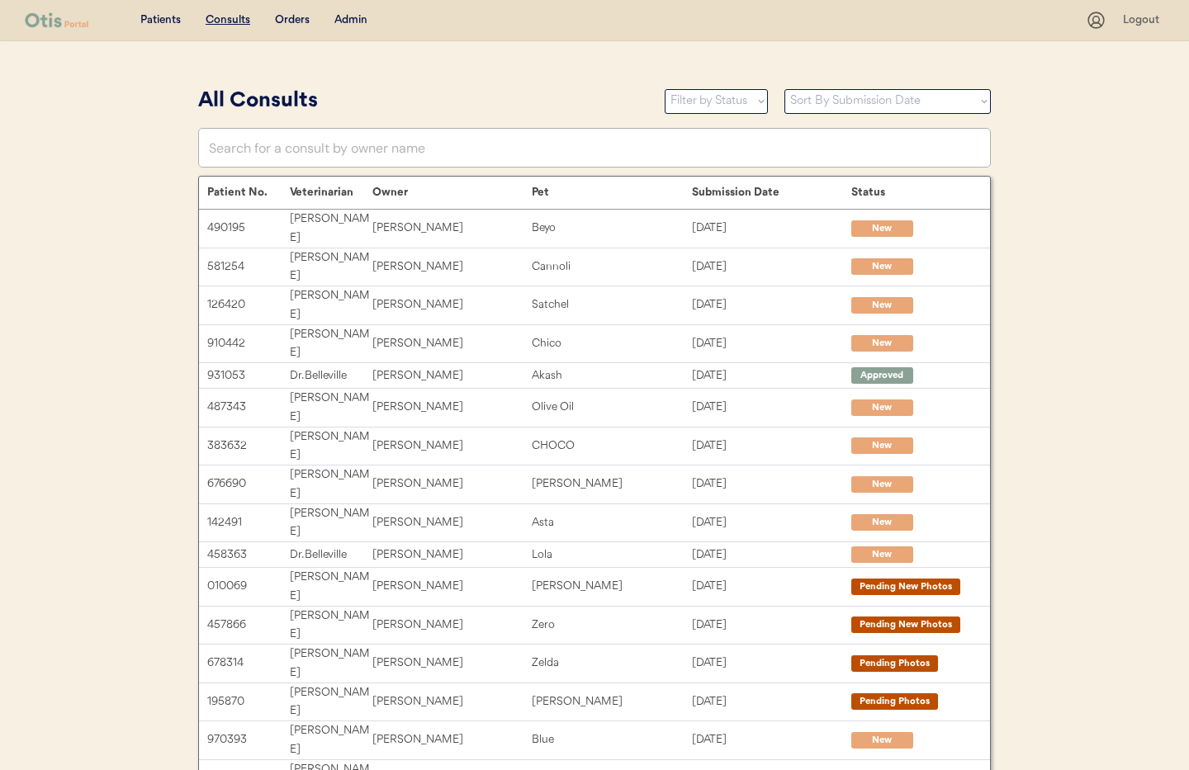
drag, startPoint x: 356, startPoint y: 18, endPoint x: 362, endPoint y: 109, distance: 91.0
click at [356, 18] on div "Admin" at bounding box center [350, 20] width 33 height 17
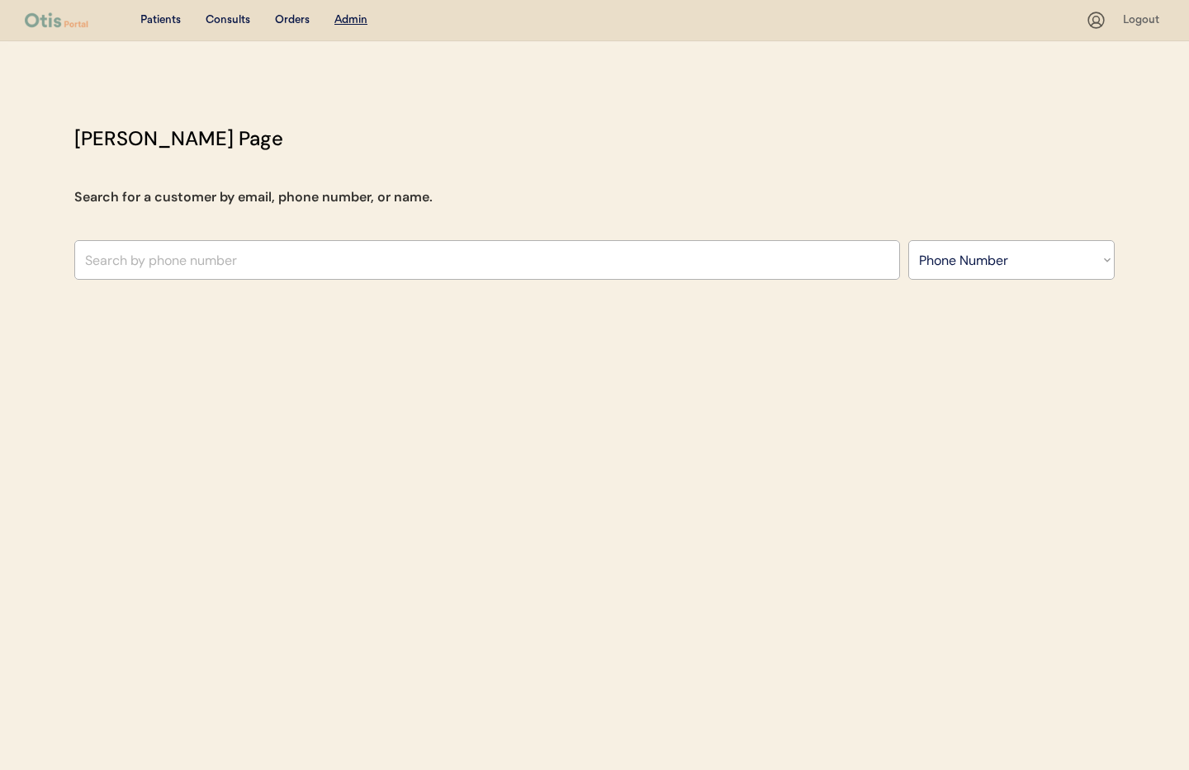
select select ""Phone Number""
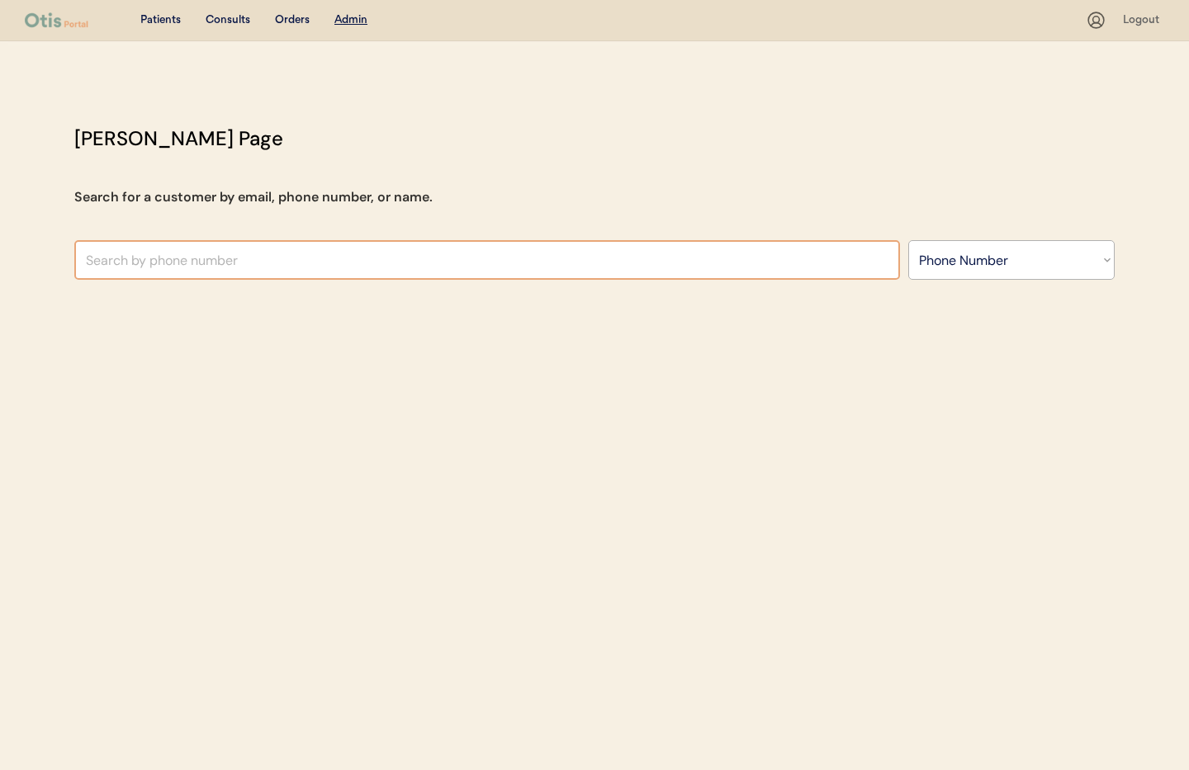
click at [267, 261] on input "text" at bounding box center [486, 260] width 825 height 40
type input "[PERSON_NAME]"
click at [1011, 262] on select "Search By Name Email Phone Number" at bounding box center [1011, 260] width 206 height 40
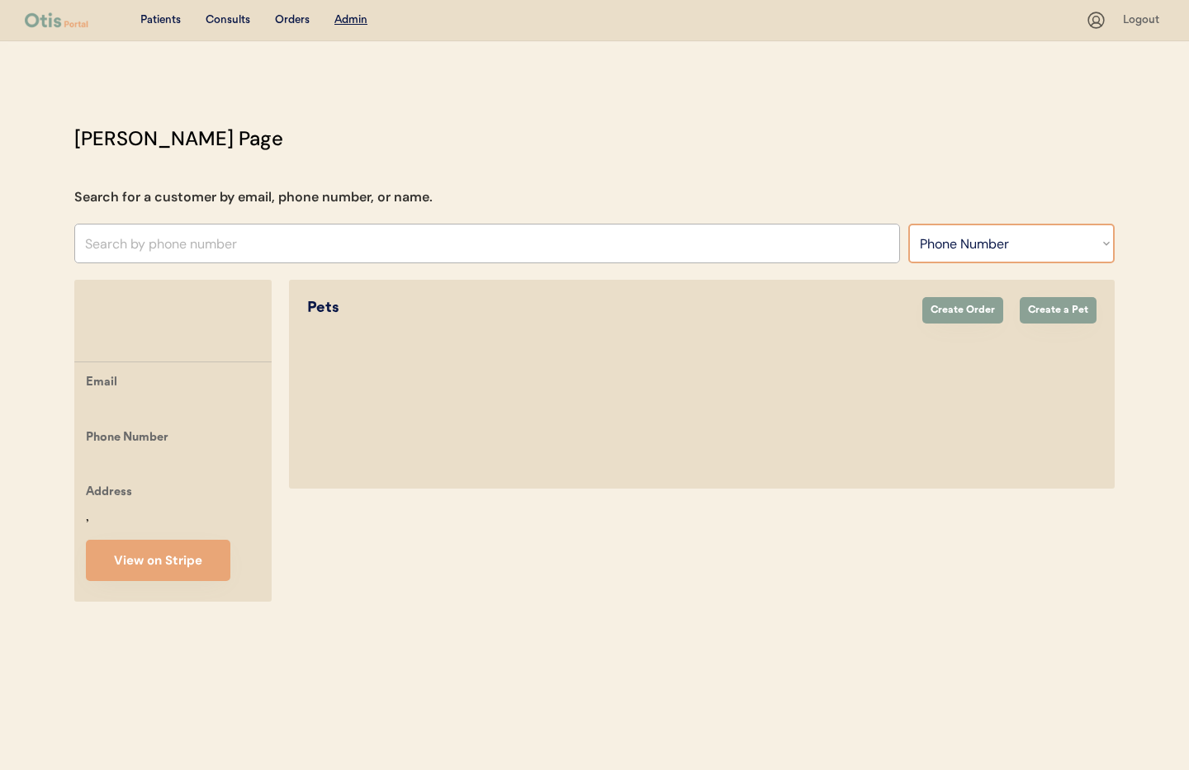
select select ""Name""
click at [908, 224] on select "Search By Name Email Phone Number" at bounding box center [1011, 244] width 206 height 40
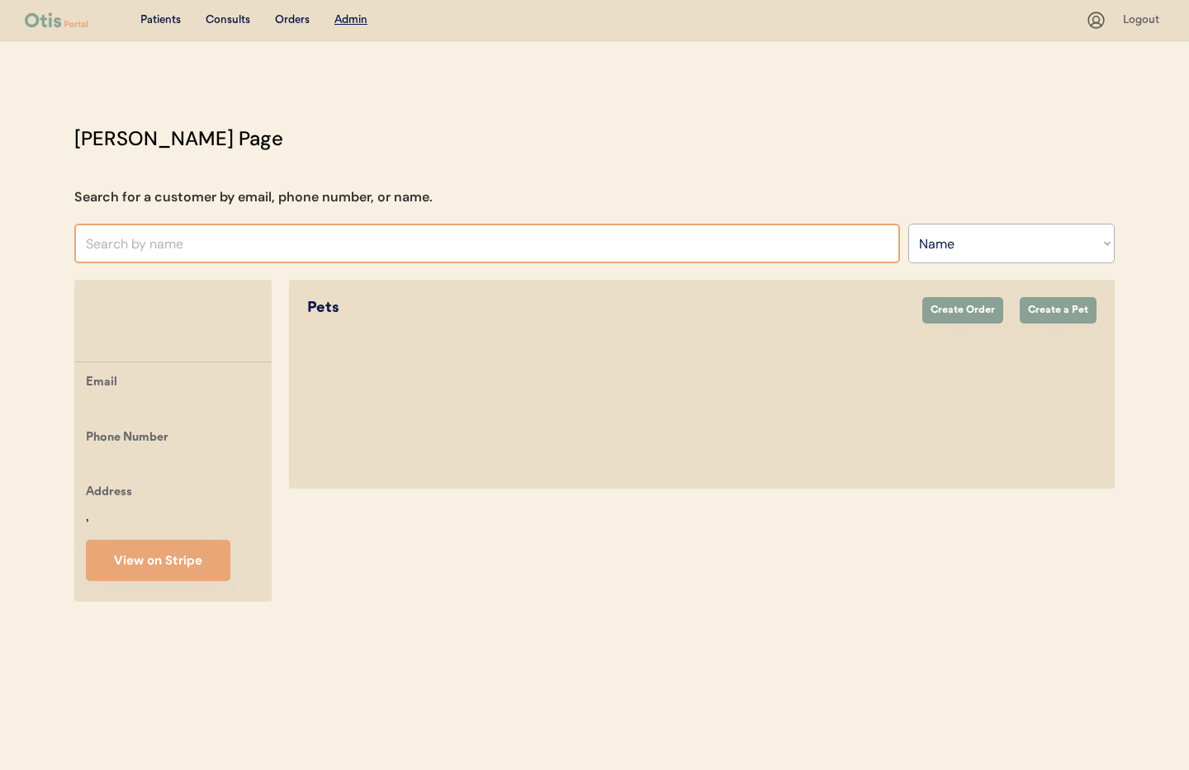
click at [178, 243] on input "text" at bounding box center [486, 244] width 825 height 40
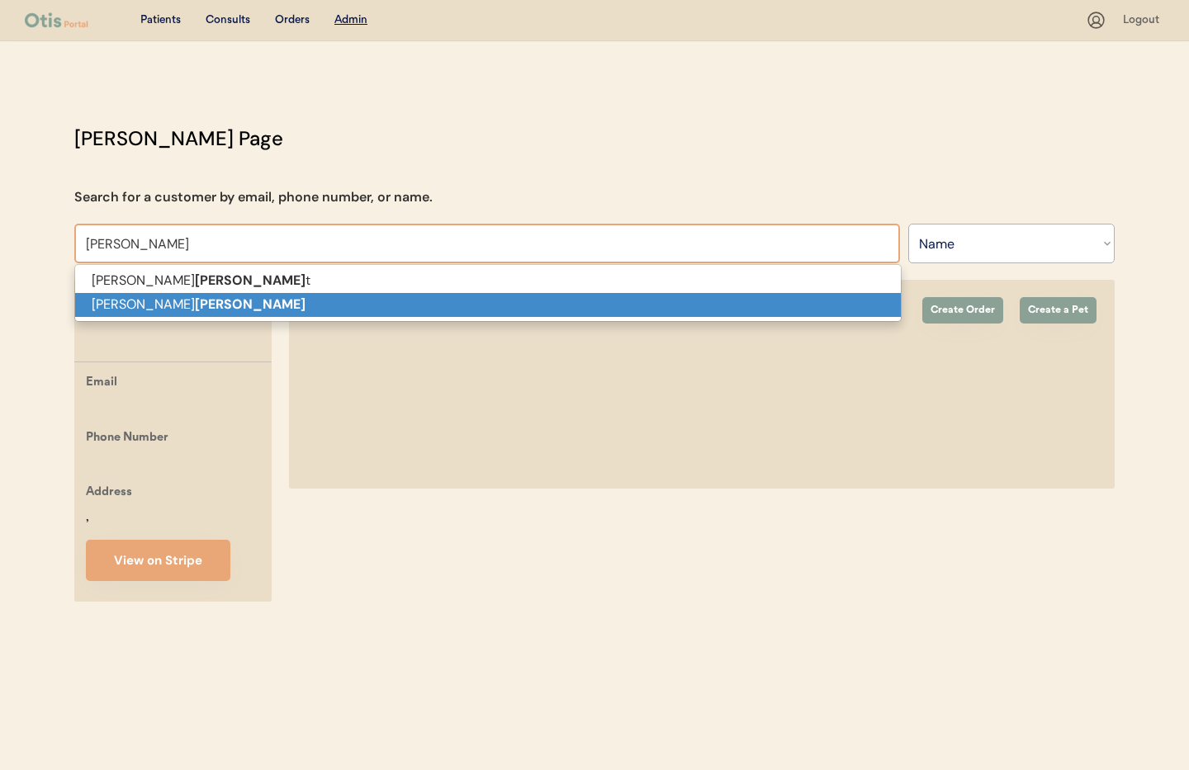
click at [174, 313] on p "Felicia Schmid" at bounding box center [487, 305] width 825 height 24
type input "[PERSON_NAME]"
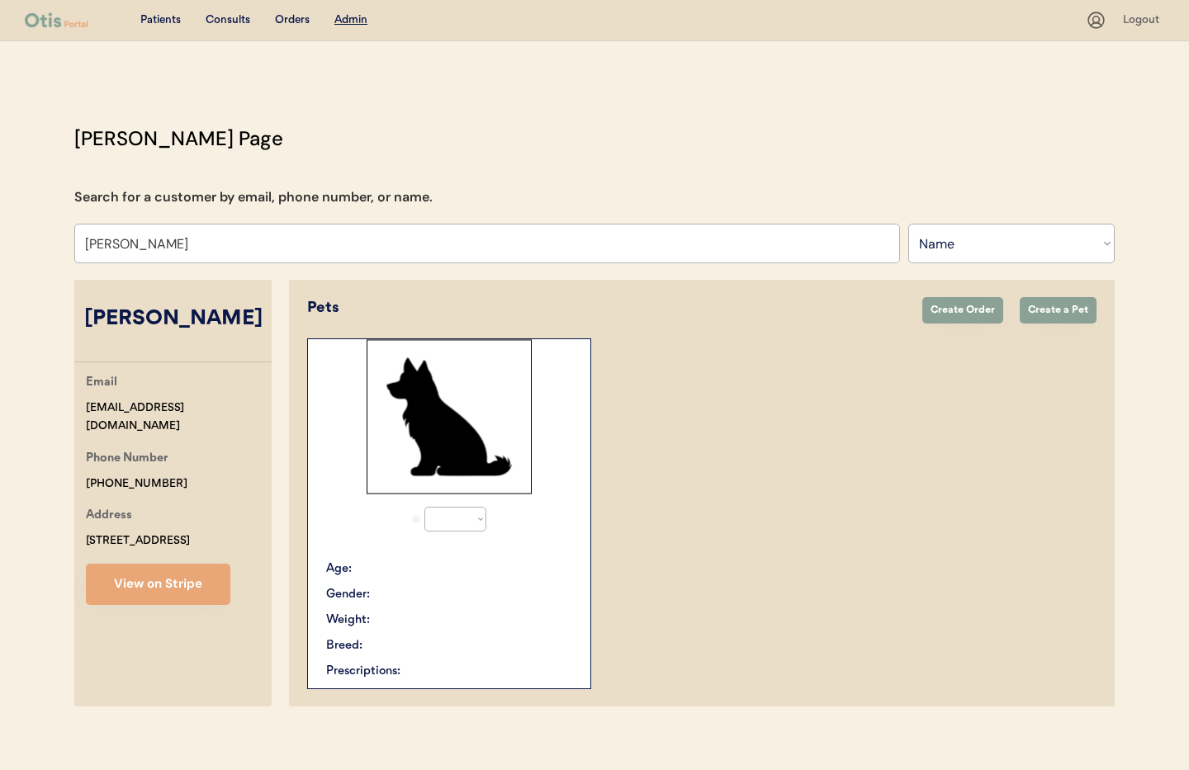
select select "true"
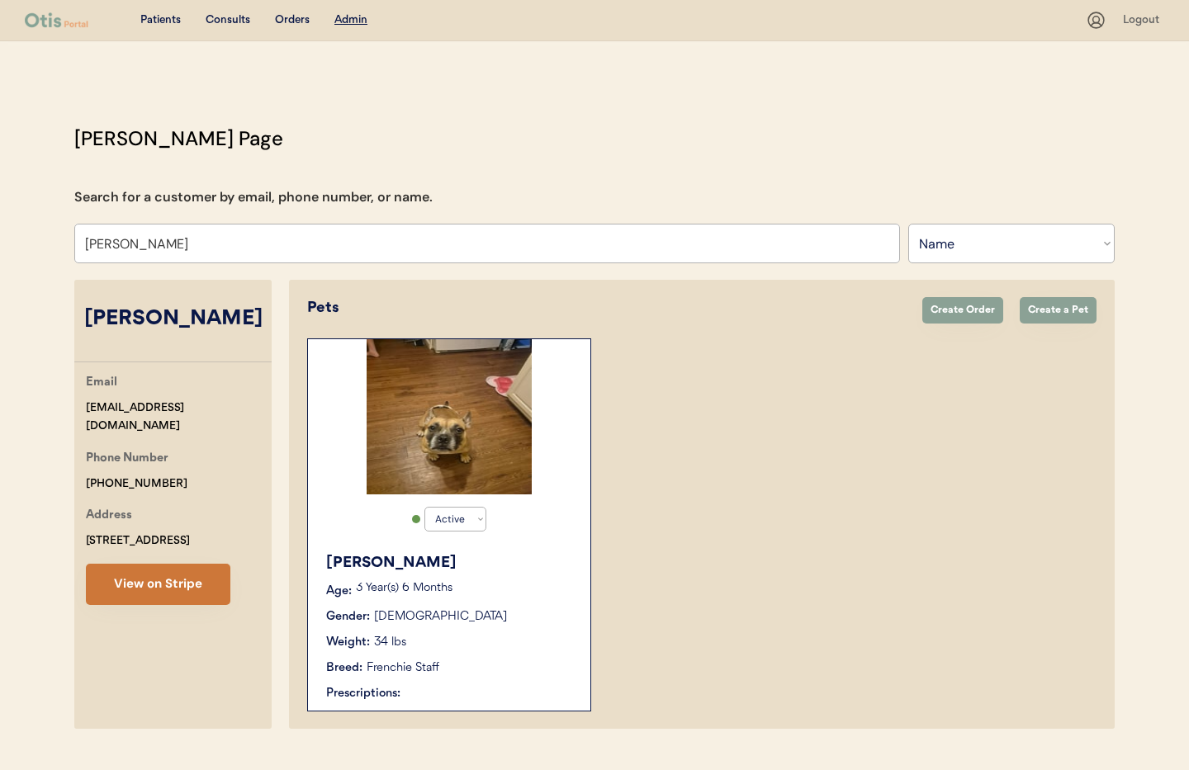
type input "Felicia Schmid"
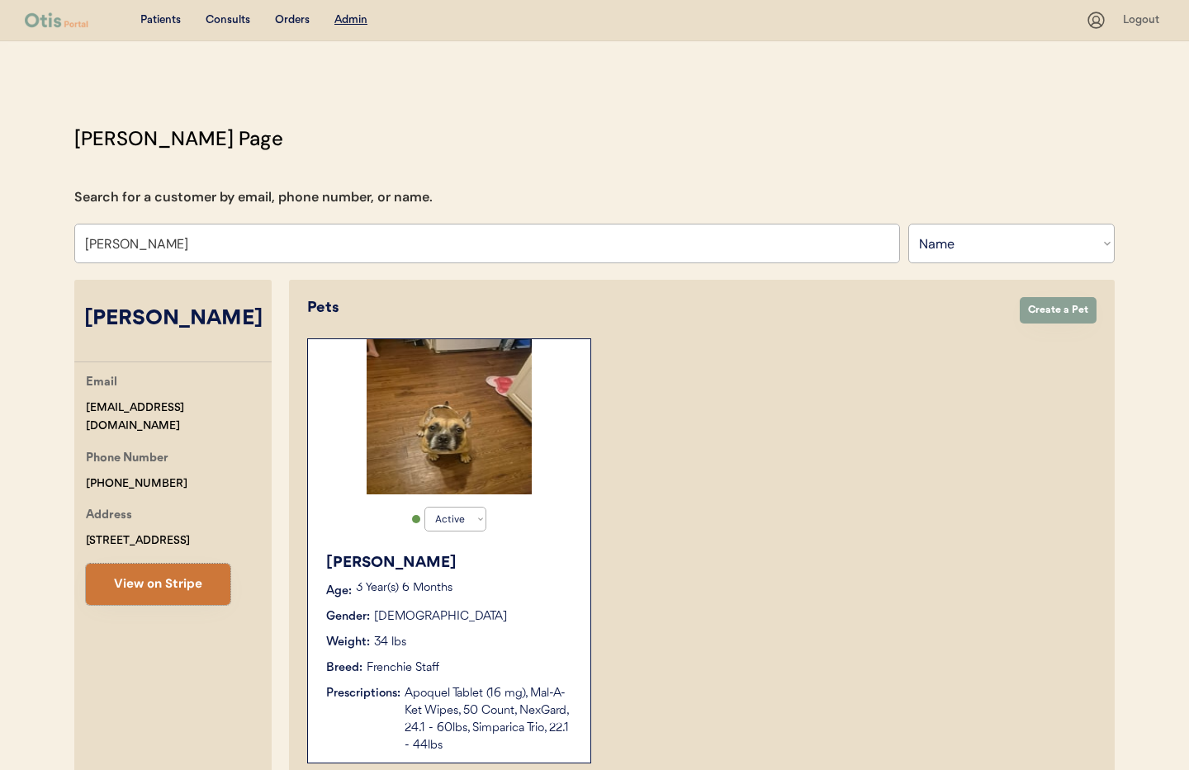
click at [176, 591] on button "View on Stripe" at bounding box center [158, 584] width 144 height 41
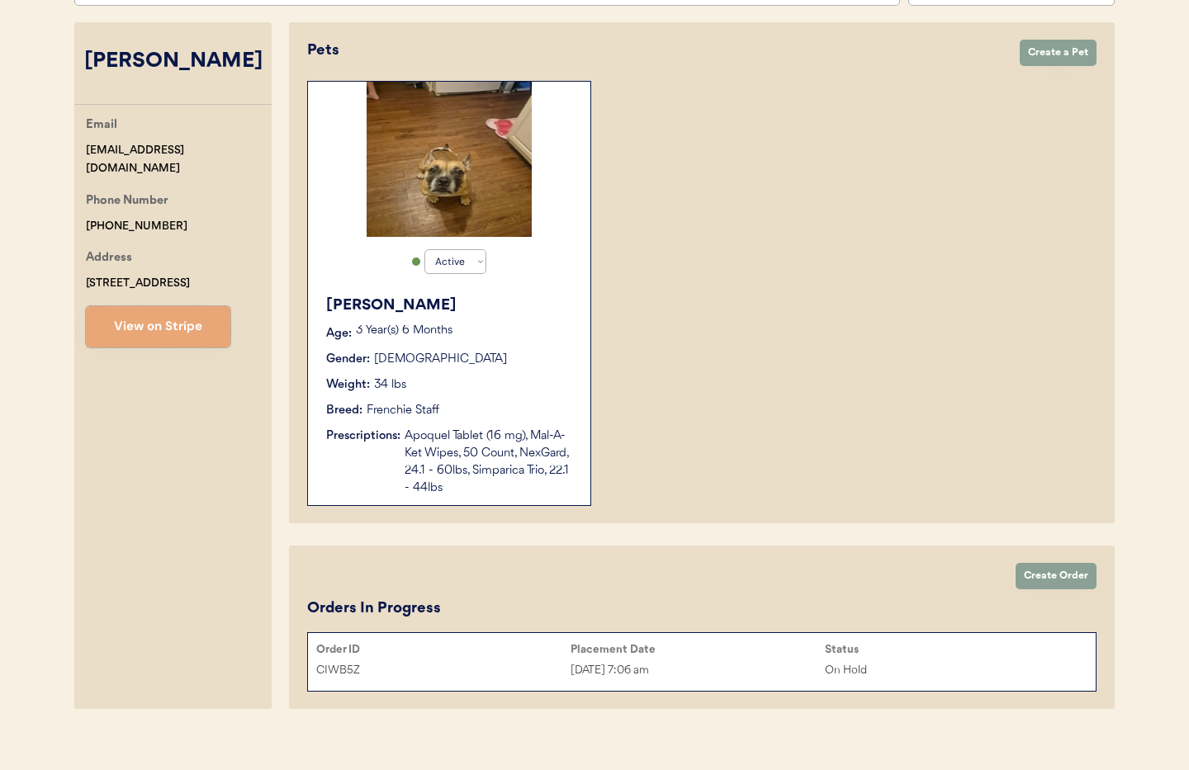
scroll to position [273, 0]
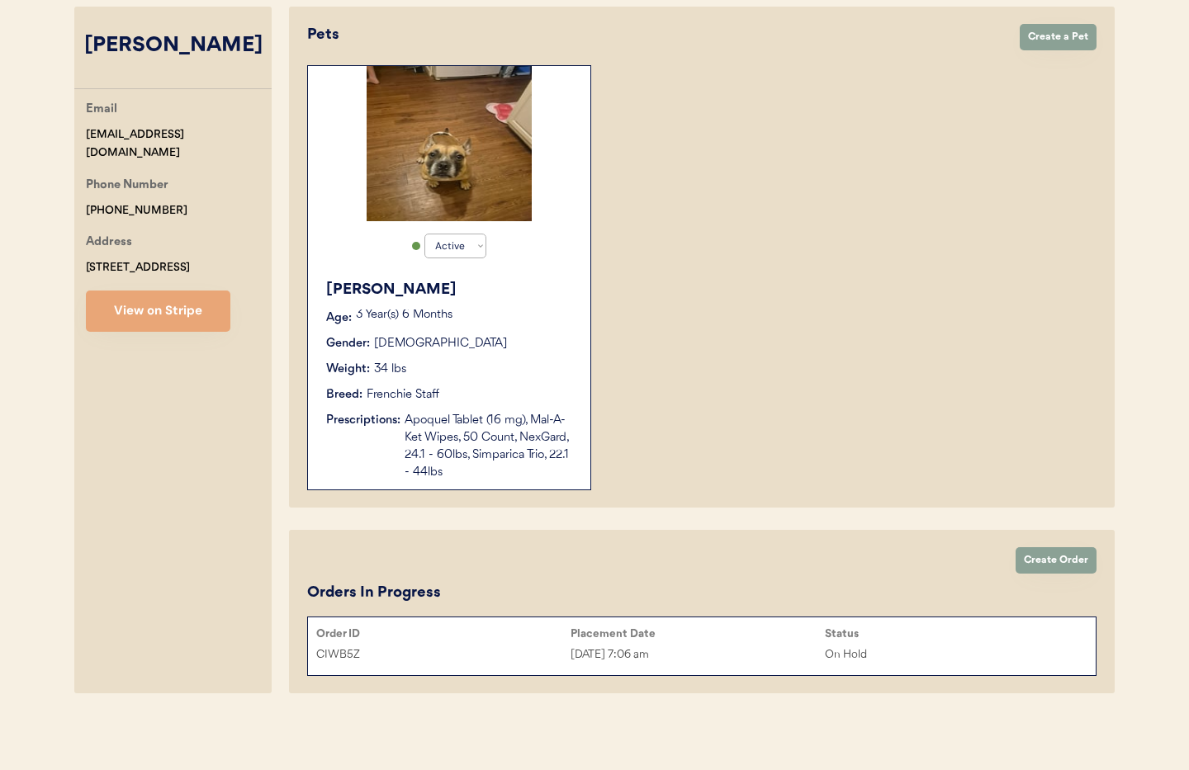
click at [437, 437] on div "Apoquel Tablet (16 mg), Mal-A-Ket Wipes, 50 Count, NexGard, 24.1 - 60lbs, Simpa…" at bounding box center [488, 446] width 169 height 69
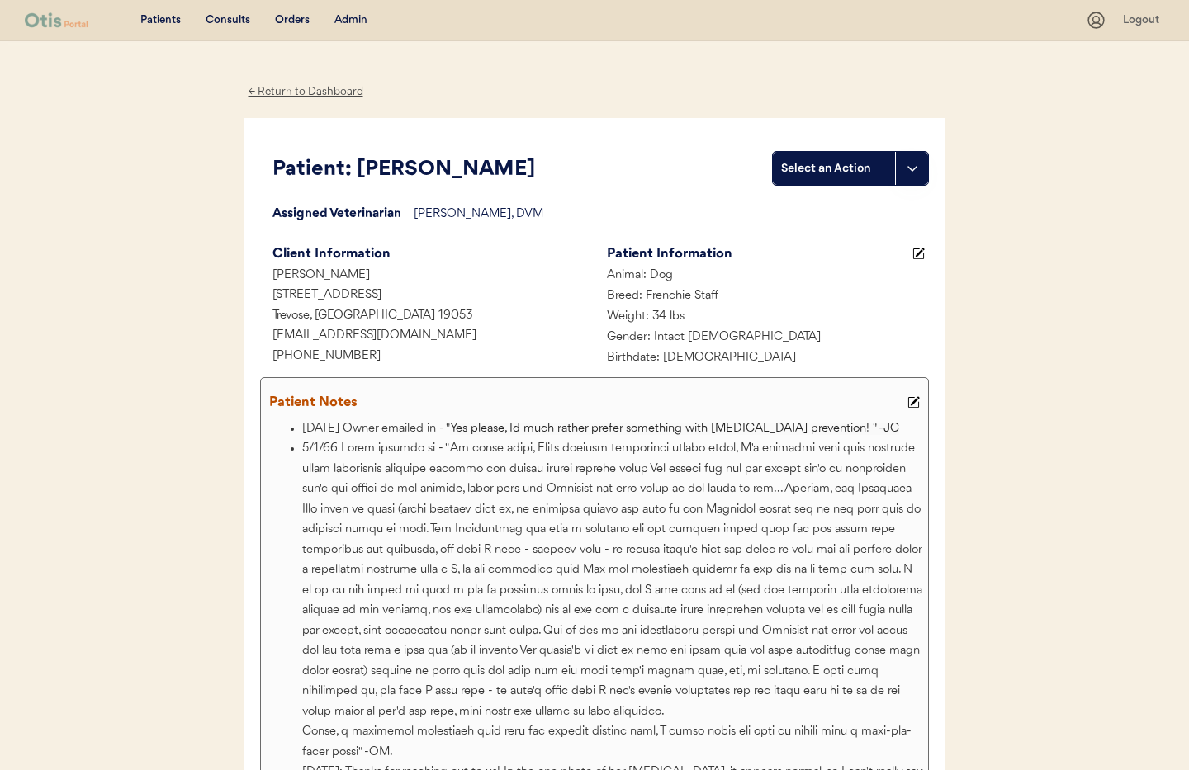
click at [370, 357] on div "[PHONE_NUMBER]" at bounding box center [427, 357] width 334 height 21
drag, startPoint x: 363, startPoint y: 353, endPoint x: 267, endPoint y: 352, distance: 96.6
click at [267, 352] on div "+14452953090" at bounding box center [427, 357] width 334 height 21
copy div "+14452953090"
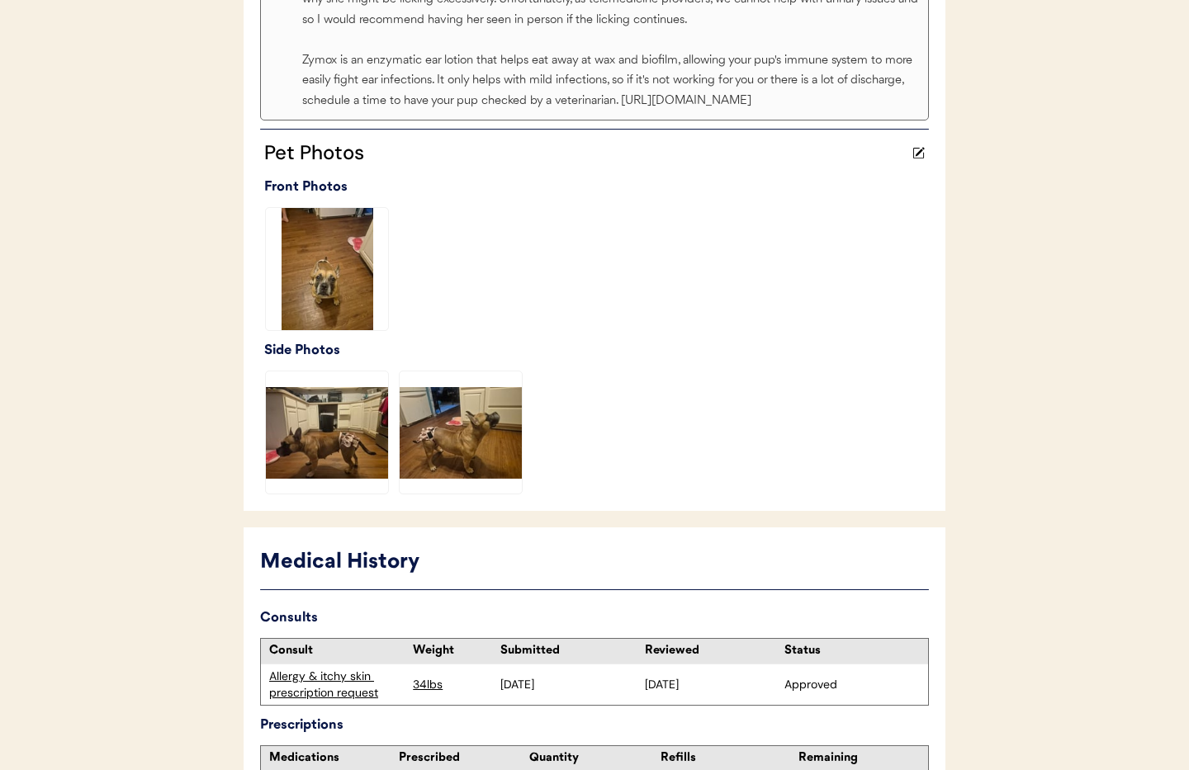
scroll to position [1170, 0]
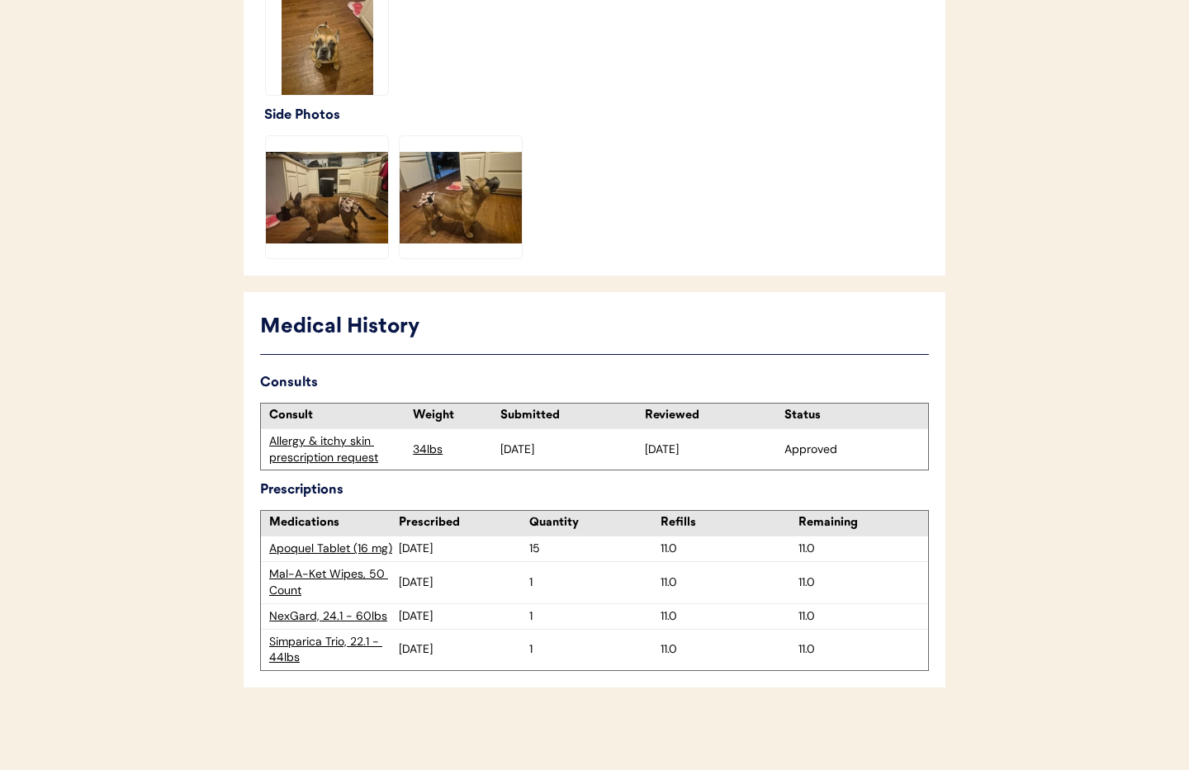
click at [322, 549] on div "Apoquel Tablet (16 mg)" at bounding box center [334, 549] width 130 height 17
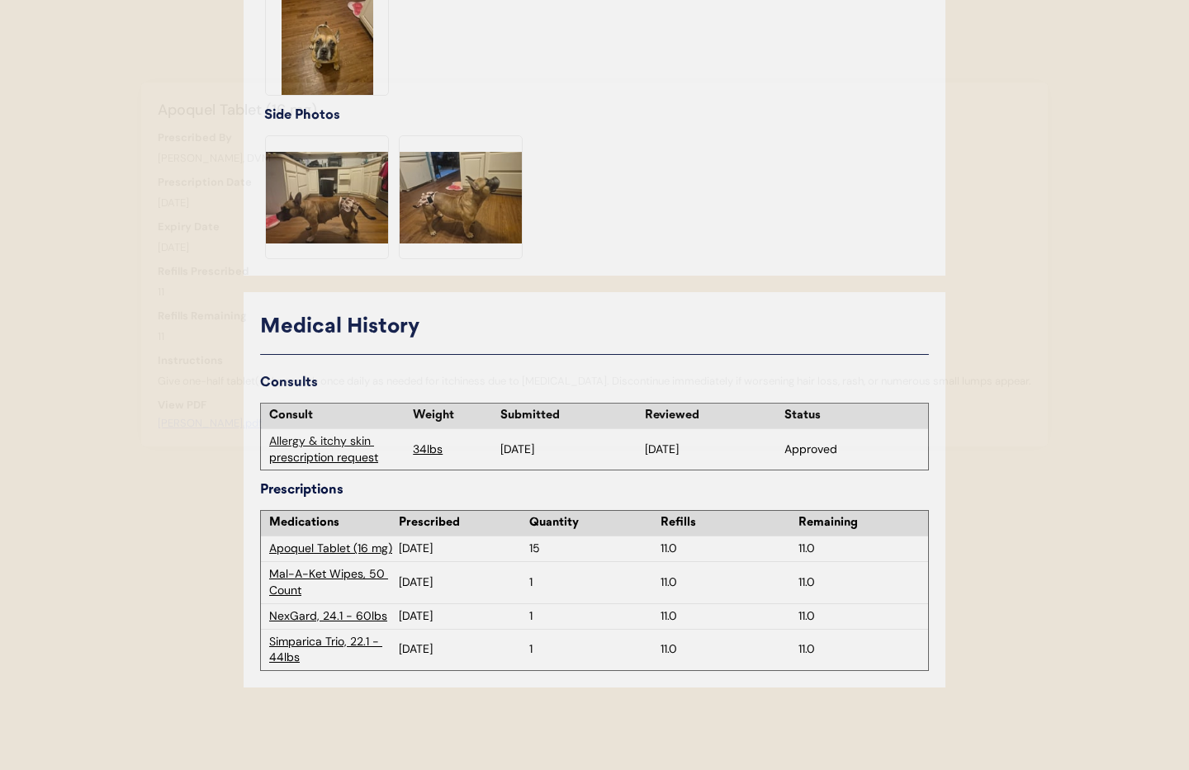
click at [315, 547] on div at bounding box center [594, 385] width 1189 height 770
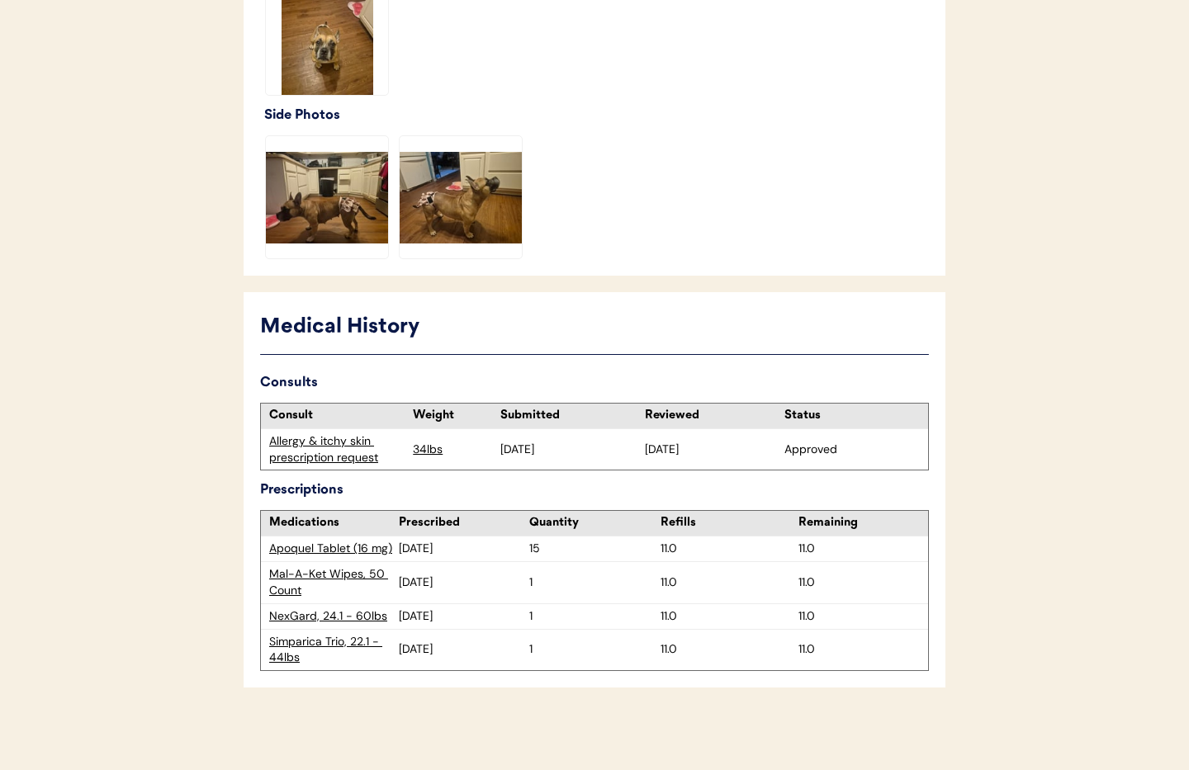
click at [316, 547] on div "Apoquel Tablet (16 mg)" at bounding box center [334, 549] width 130 height 17
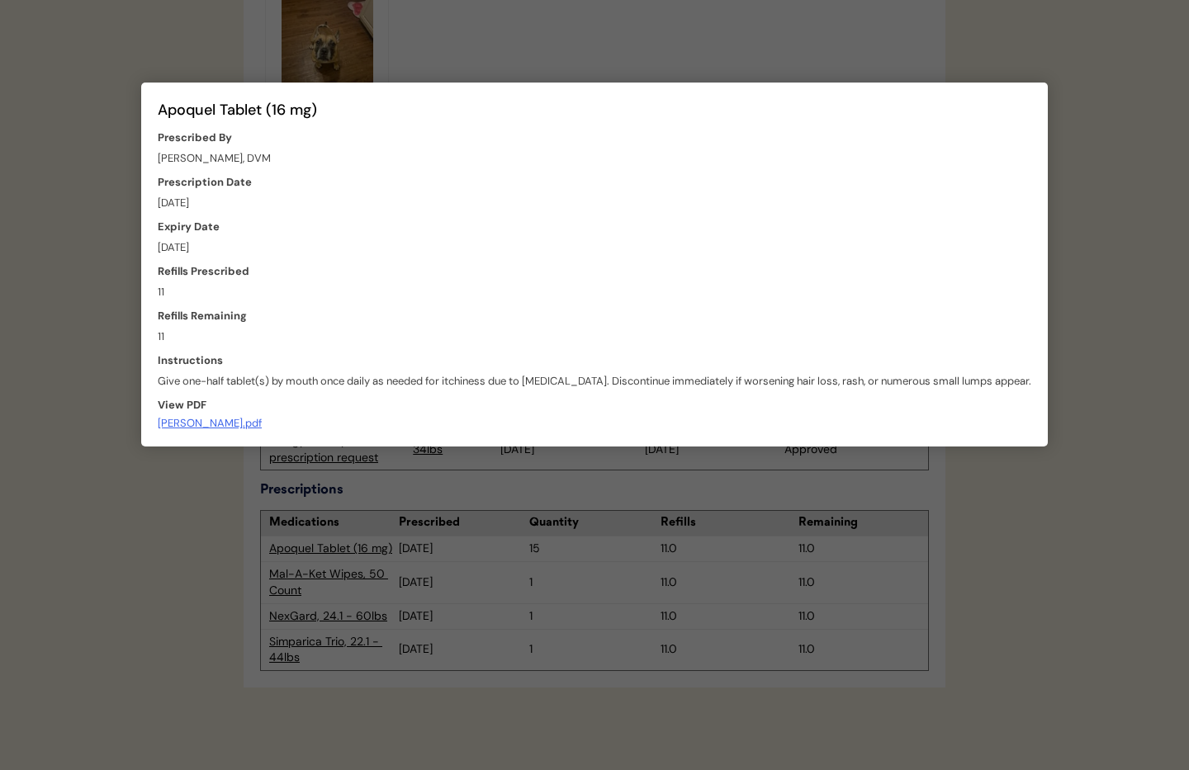
drag, startPoint x: 192, startPoint y: 544, endPoint x: 263, endPoint y: 544, distance: 71.8
click at [192, 544] on div at bounding box center [594, 385] width 1189 height 770
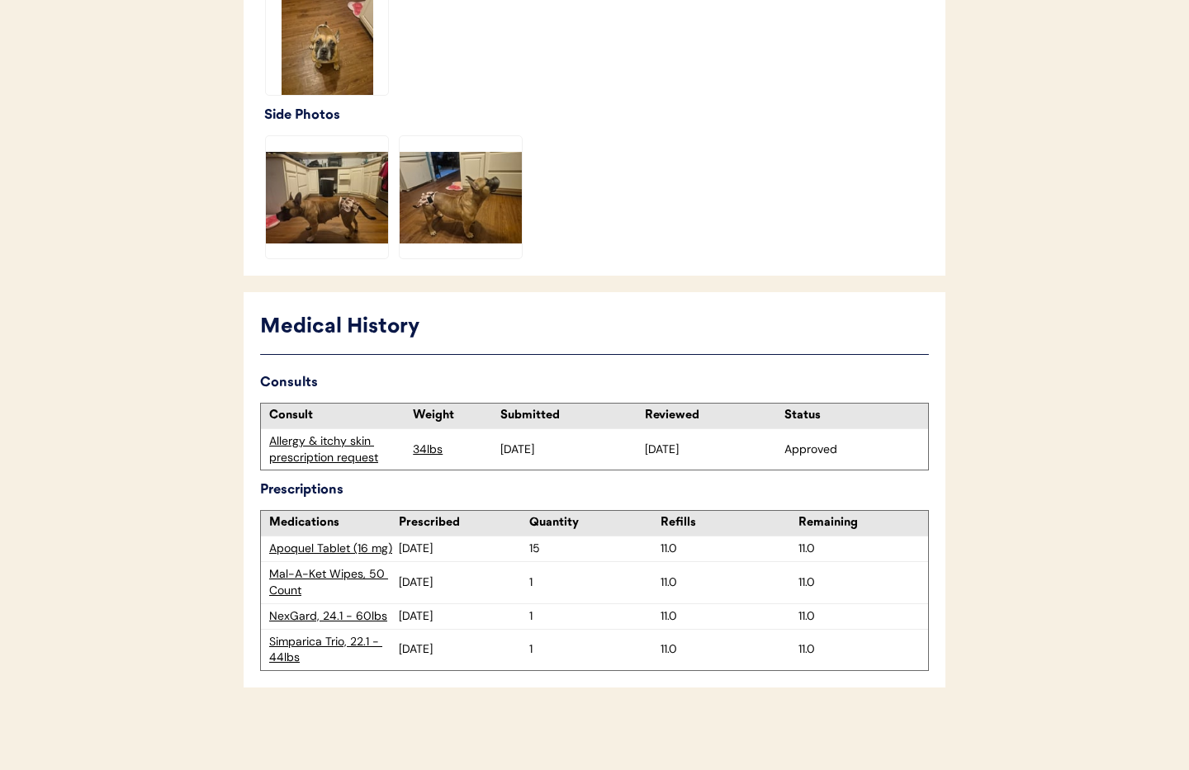
scroll to position [0, 0]
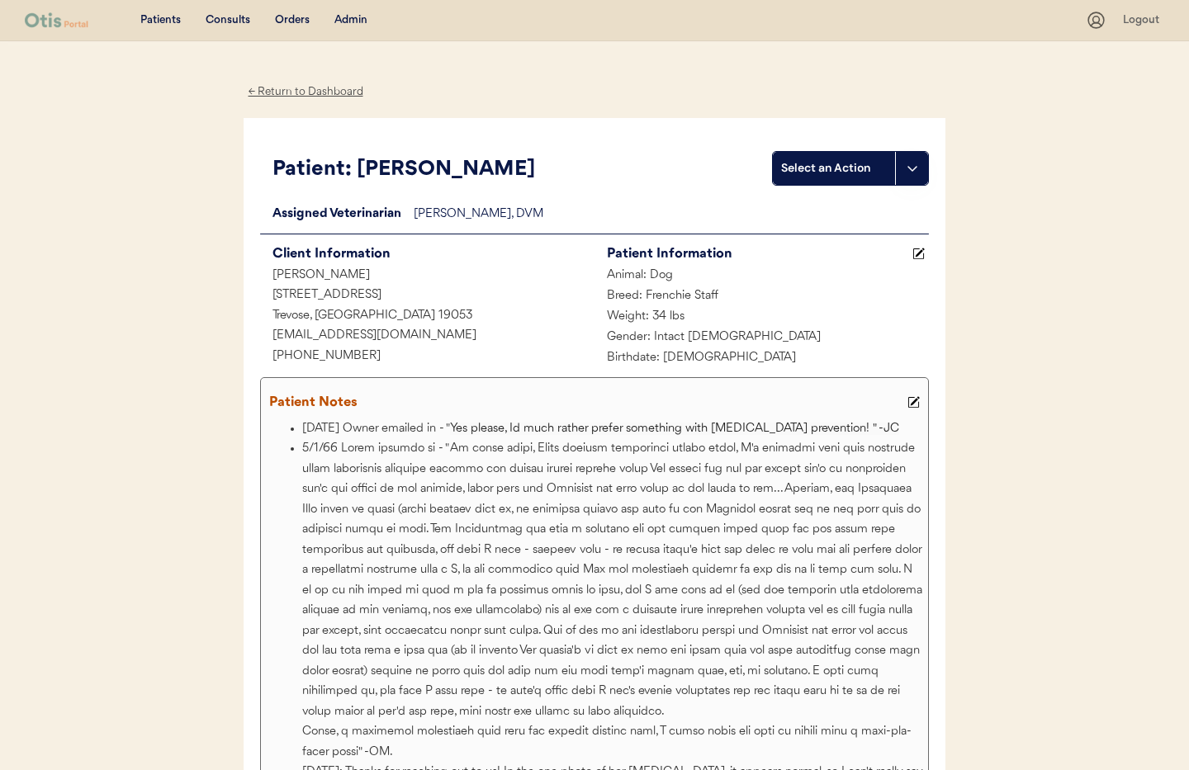
click at [352, 18] on div "Admin" at bounding box center [350, 20] width 33 height 17
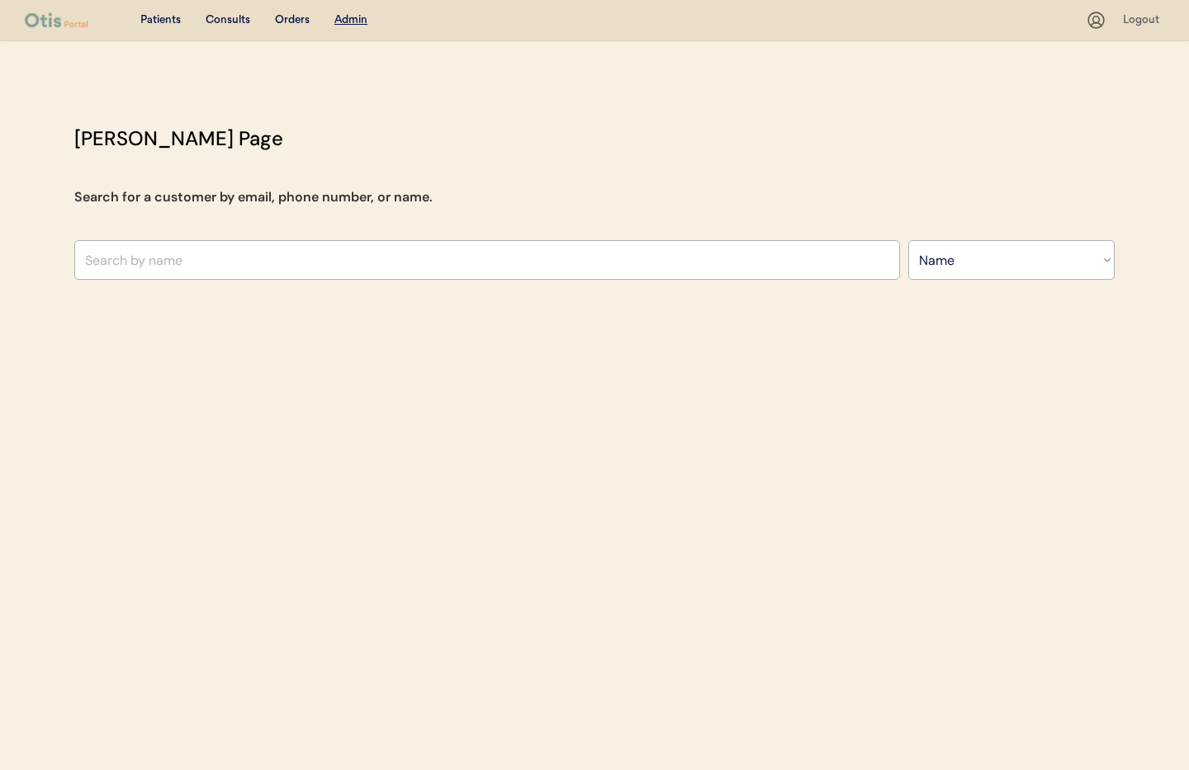
select select ""Name""
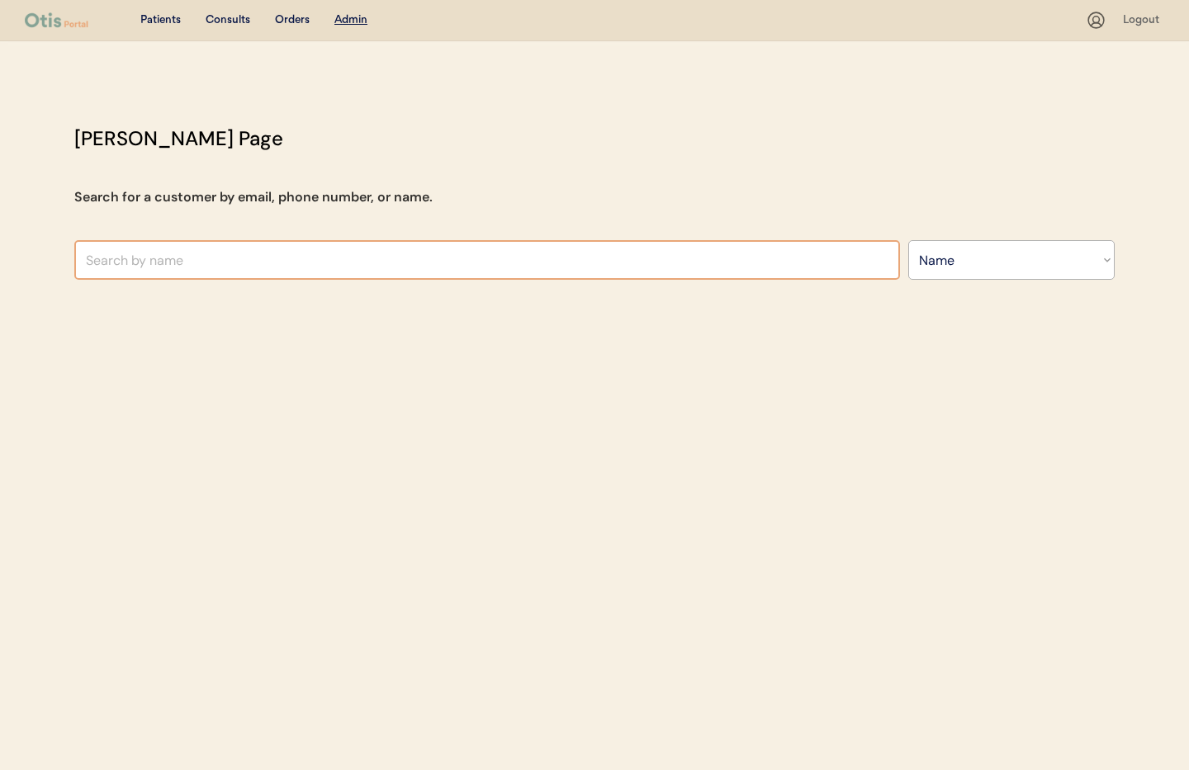
click at [182, 240] on input "text" at bounding box center [486, 260] width 825 height 40
paste input "[PERSON_NAME]"
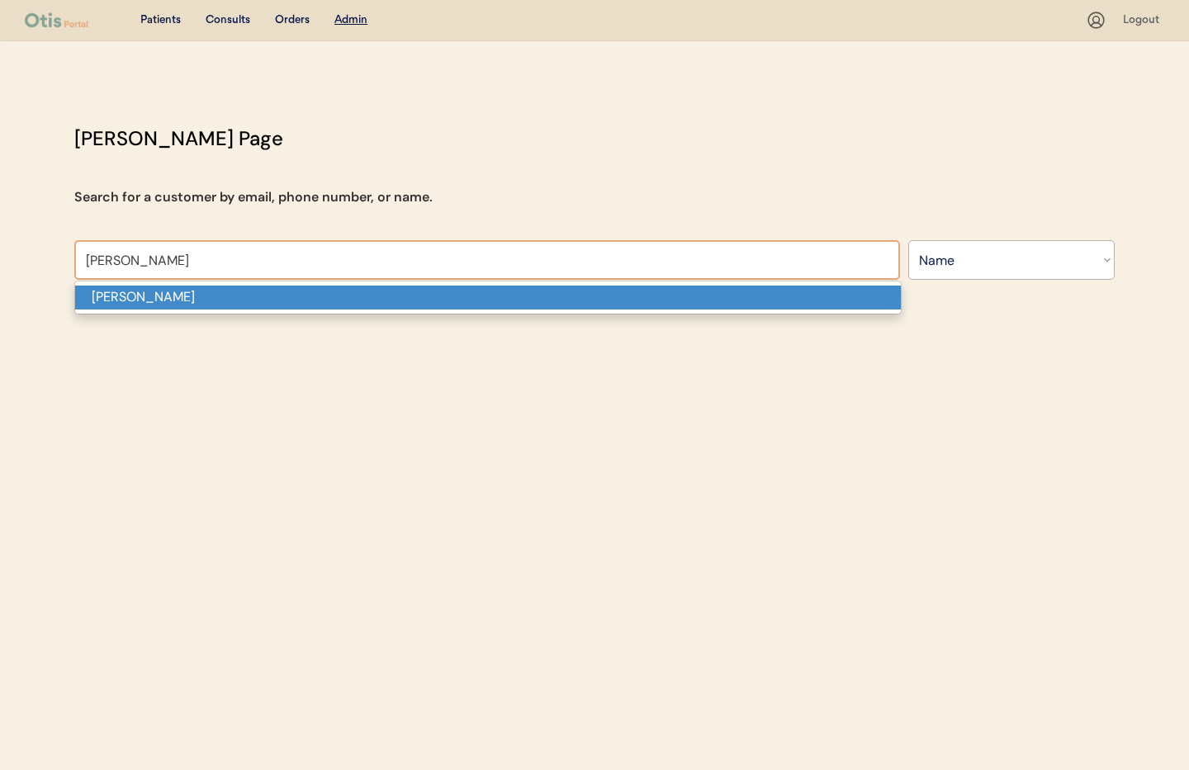
click at [168, 294] on p "[PERSON_NAME]" at bounding box center [487, 298] width 825 height 24
type input "[PERSON_NAME]"
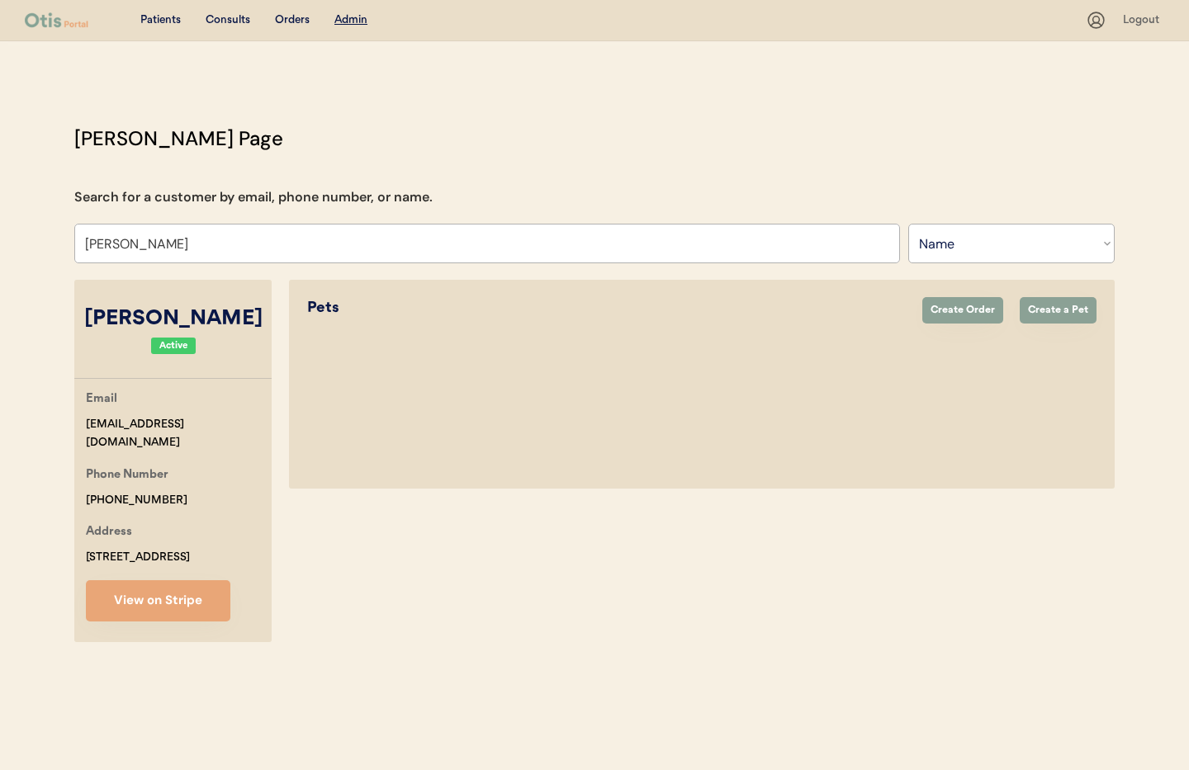
select select "true"
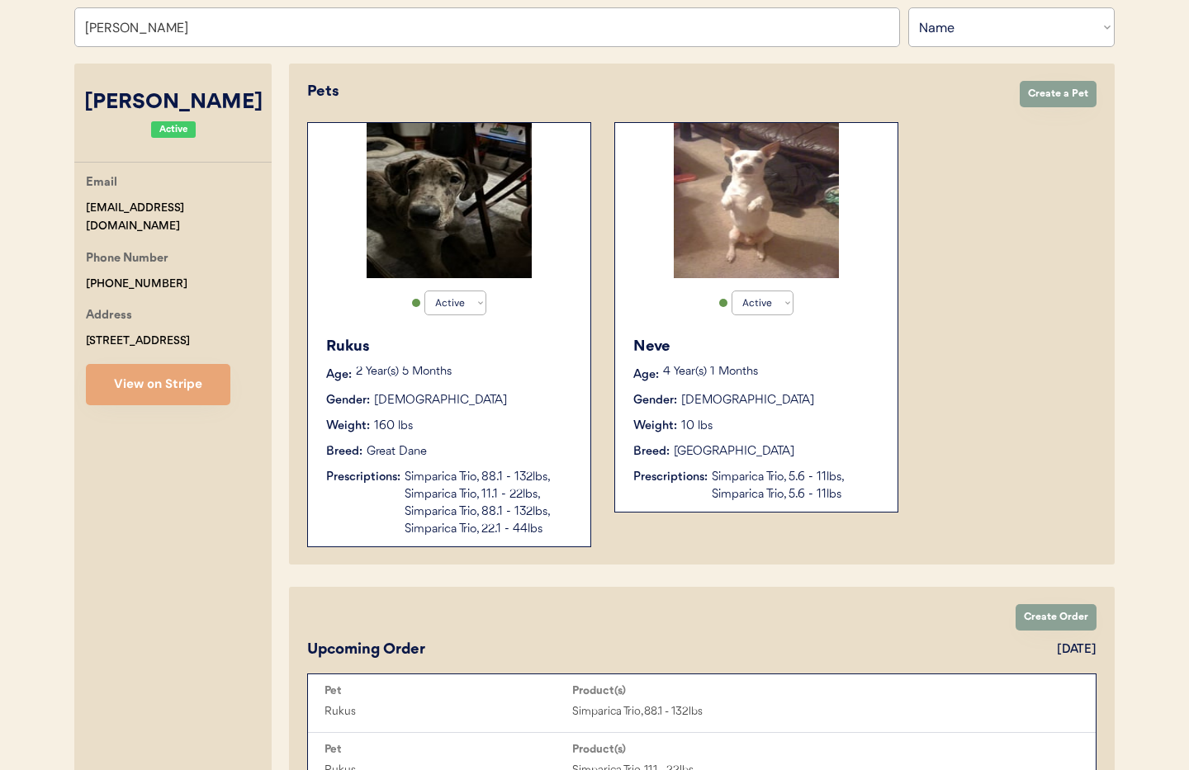
scroll to position [218, 0]
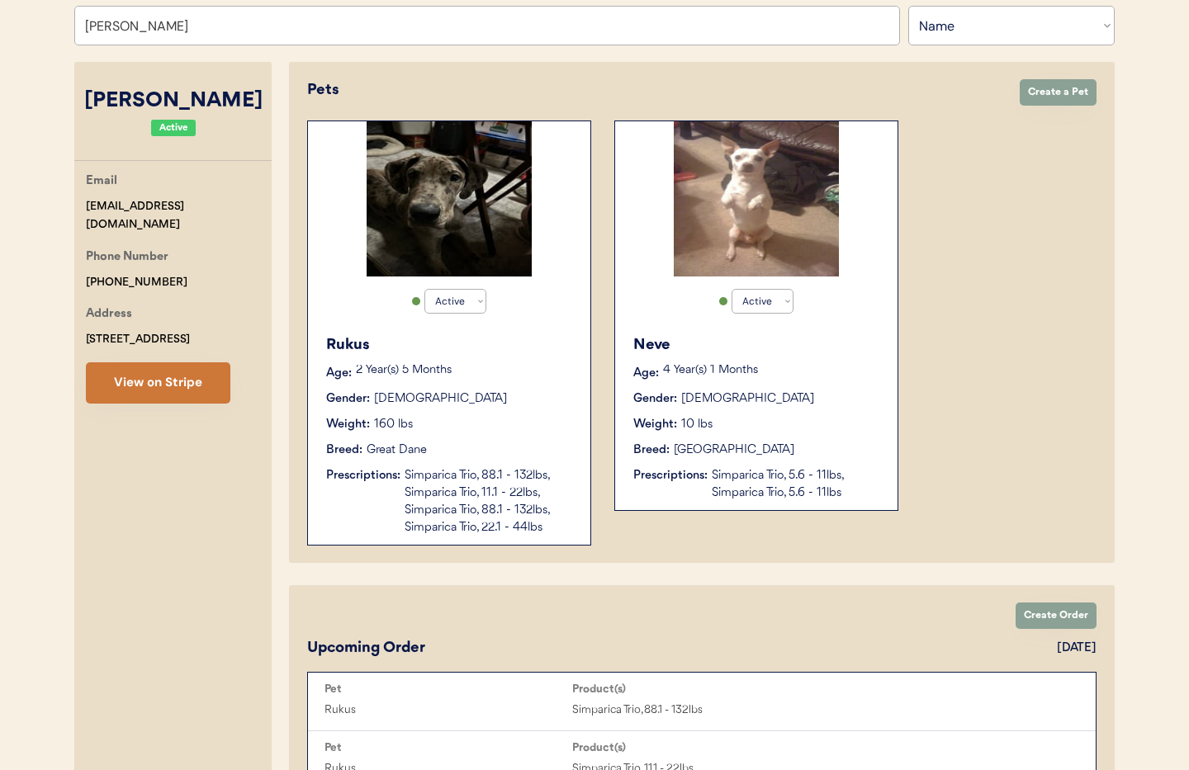
type input "[PERSON_NAME]"
click at [184, 387] on button "View on Stripe" at bounding box center [158, 382] width 144 height 41
click at [508, 489] on div "Simparica Trio, 88.1 - 132lbs, Simparica Trio, 11.1 - 22lbs, Simparica Trio, 88…" at bounding box center [488, 501] width 169 height 69
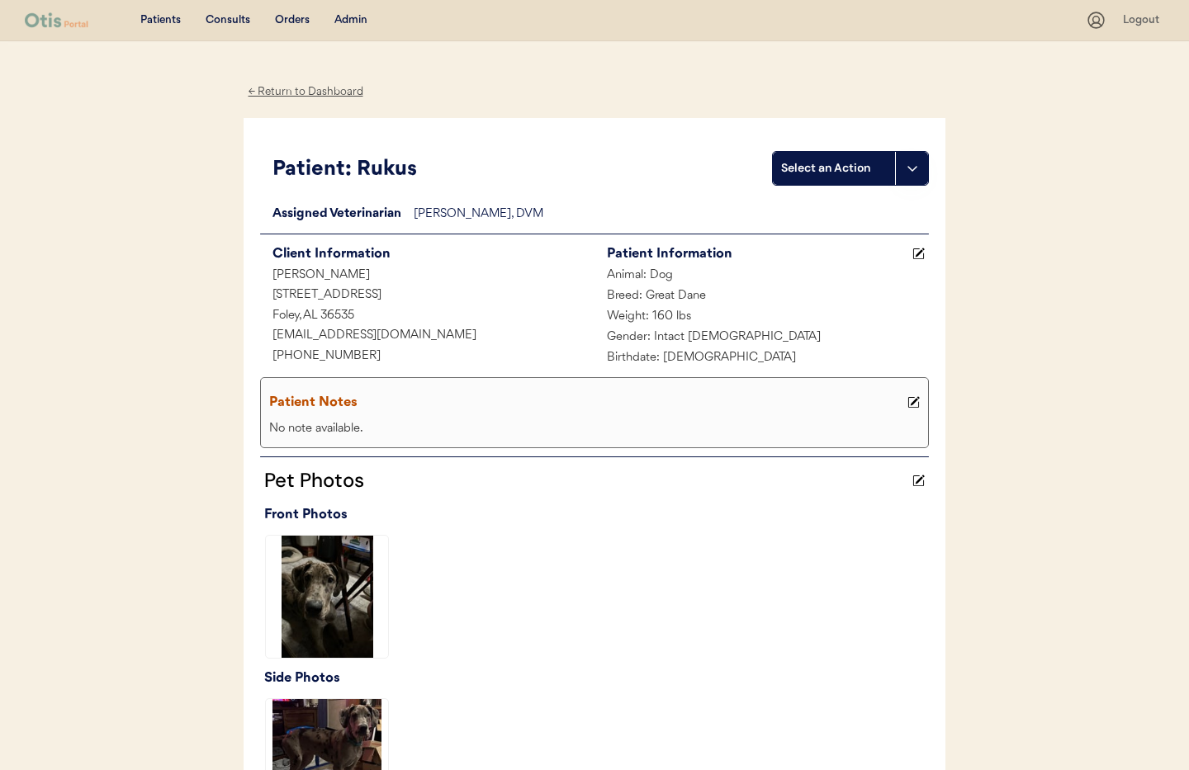
click at [310, 92] on div "← Return to Dashboard" at bounding box center [306, 92] width 124 height 19
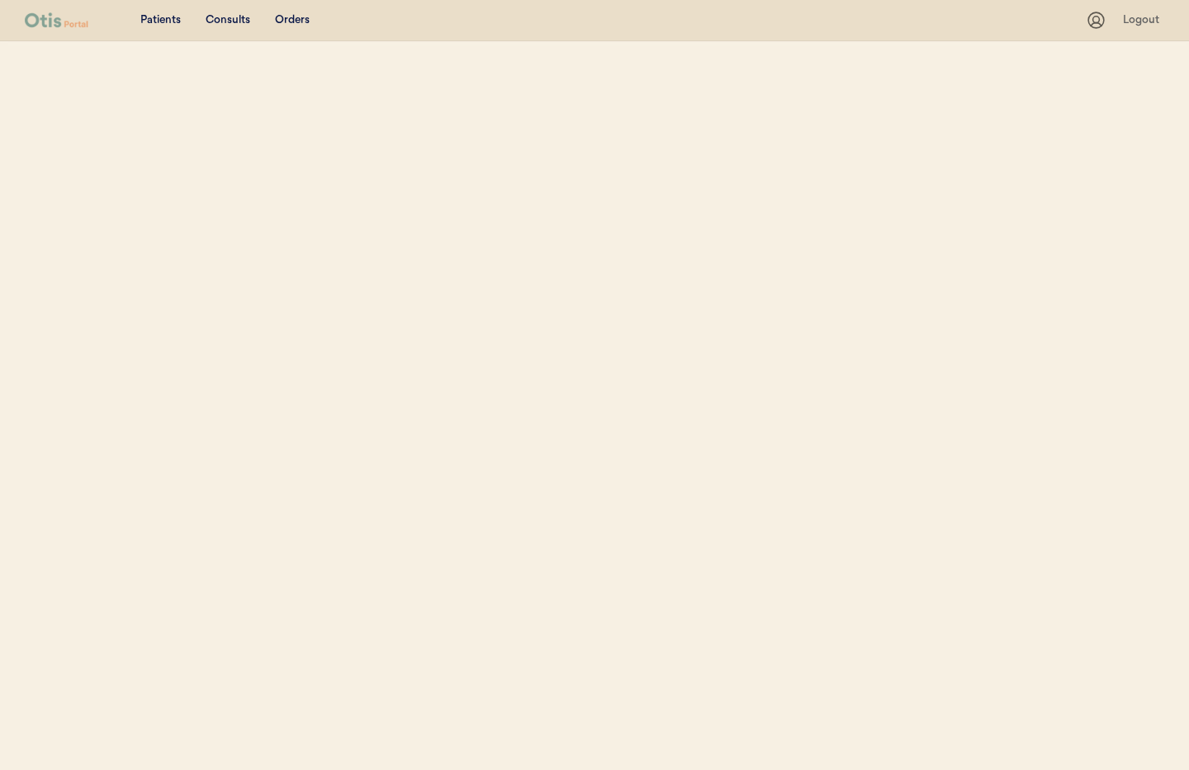
select select ""Name""
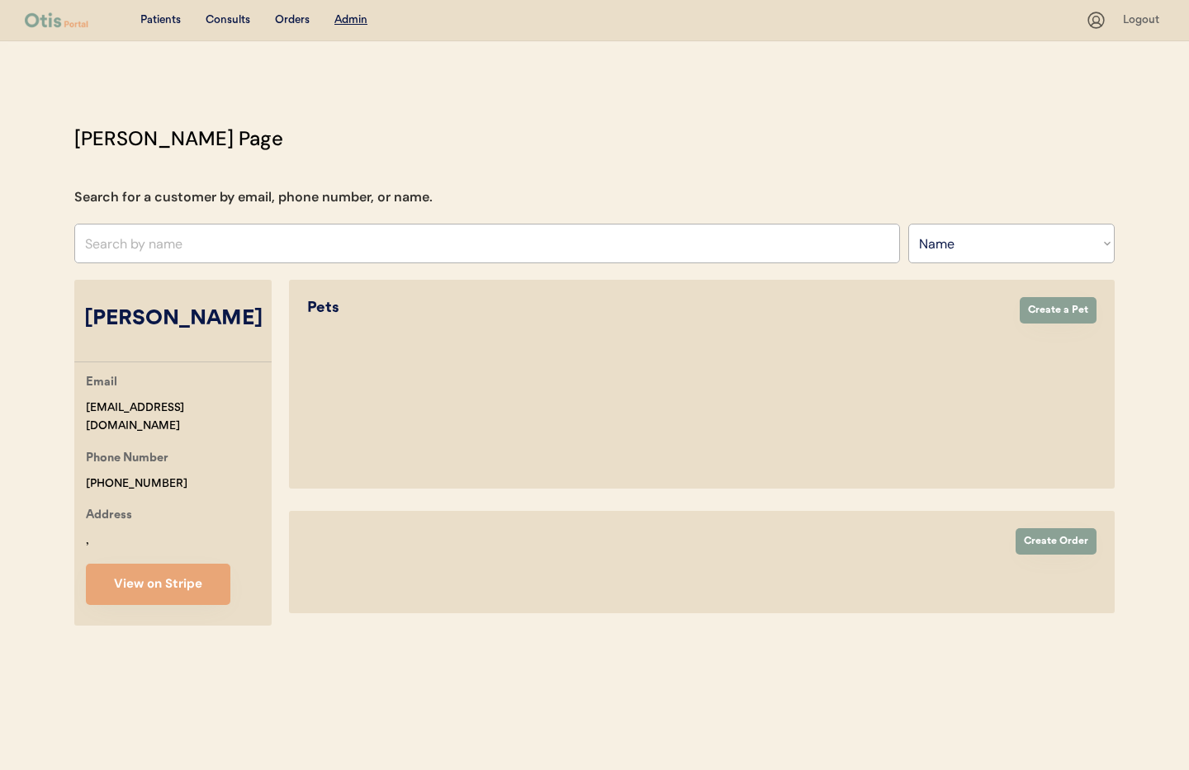
select select "true"
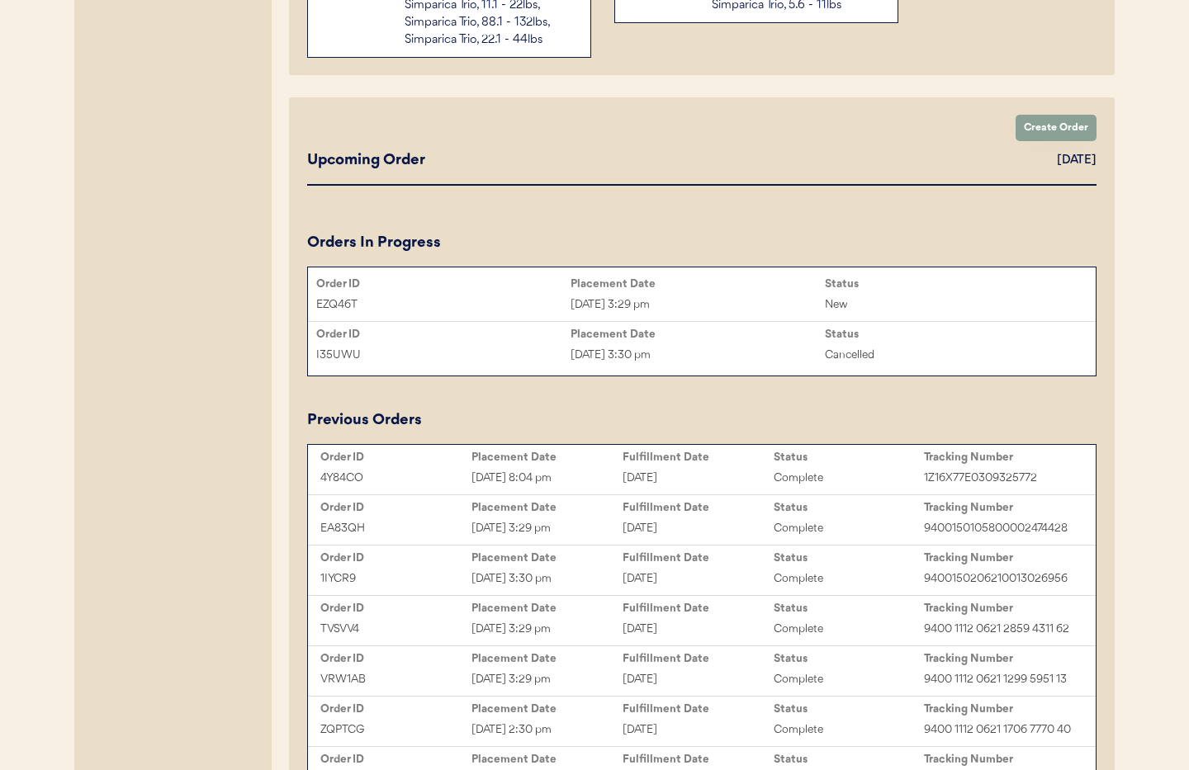
scroll to position [708, 0]
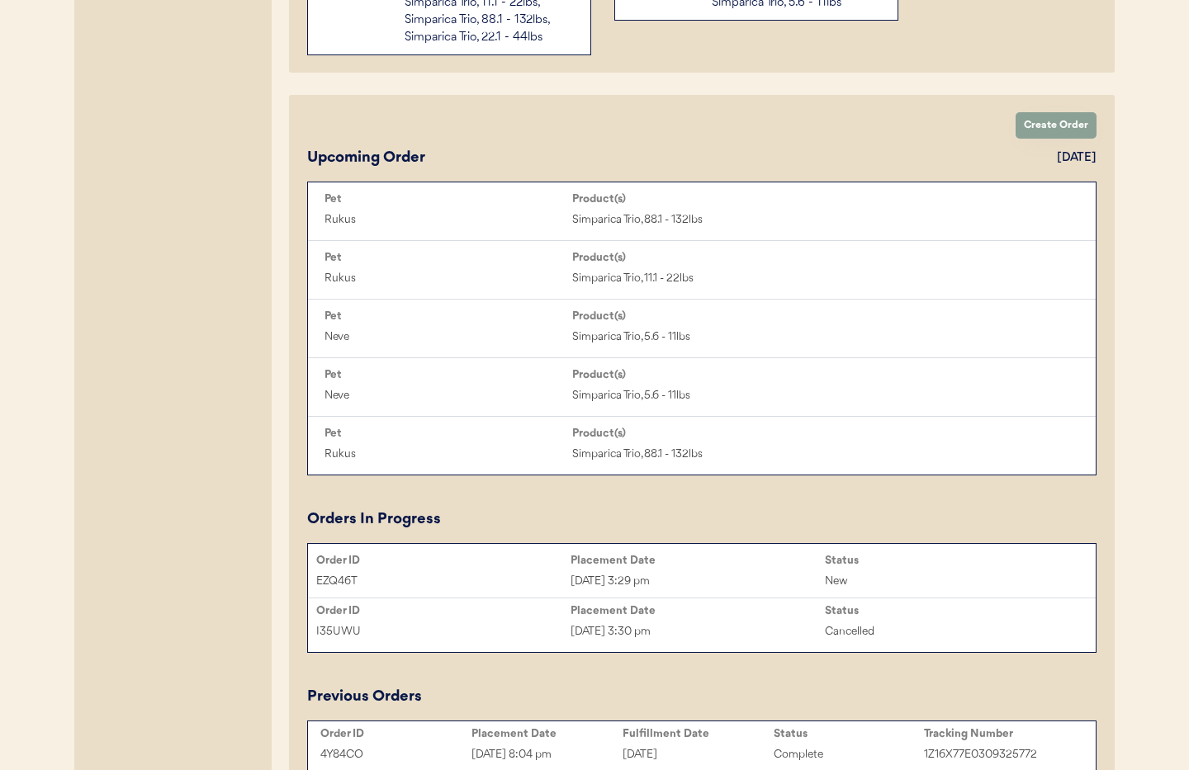
click at [535, 562] on div "Order ID" at bounding box center [443, 560] width 254 height 13
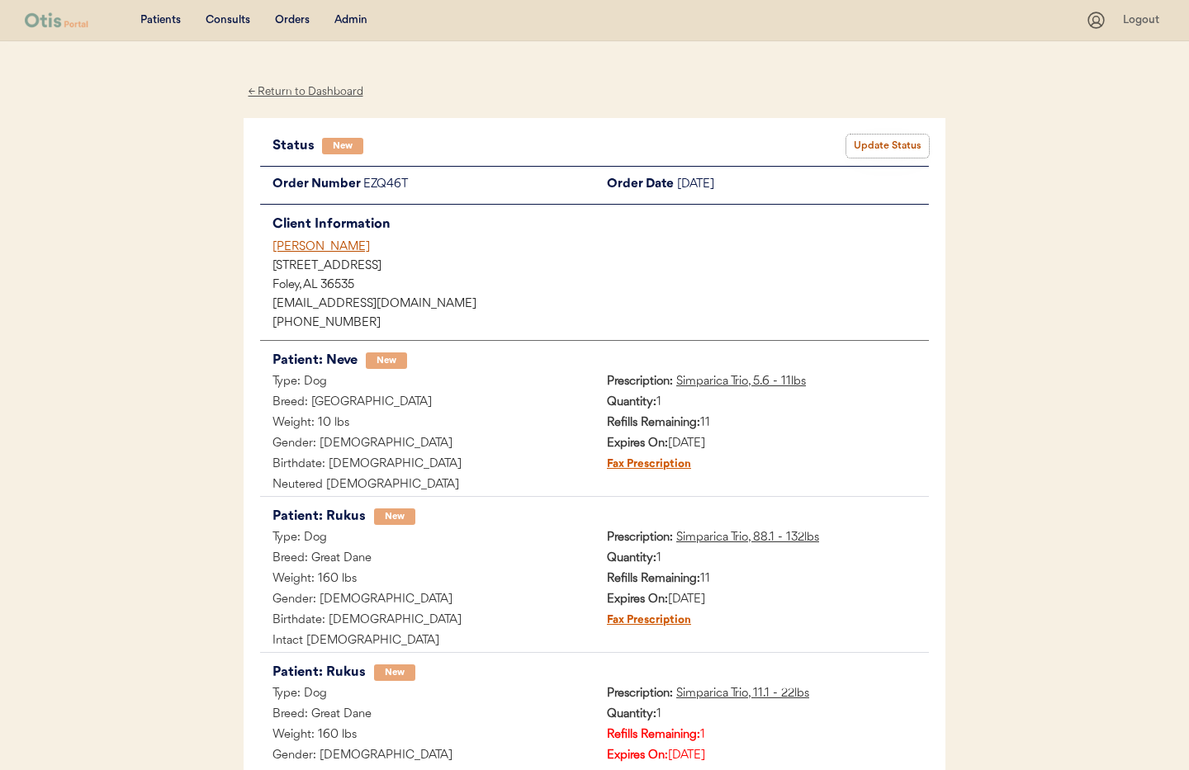
click at [889, 144] on button "Update Status" at bounding box center [887, 146] width 83 height 23
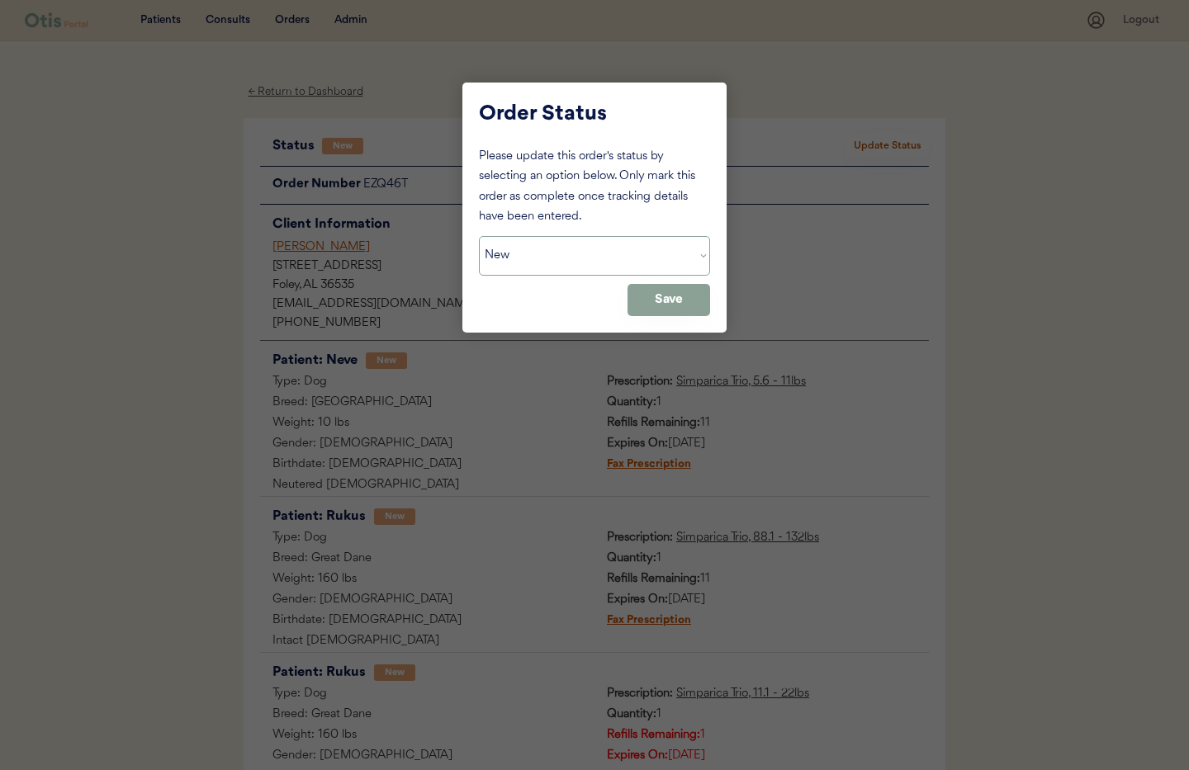
click at [585, 255] on select "Status On Hold New In Progress Complete Pending HW Consent Cancelled" at bounding box center [594, 256] width 231 height 40
select select ""cancelled""
click at [479, 236] on select "Status On Hold New In Progress Complete Pending HW Consent Cancelled" at bounding box center [594, 256] width 231 height 40
click at [653, 305] on button "Save" at bounding box center [668, 300] width 83 height 32
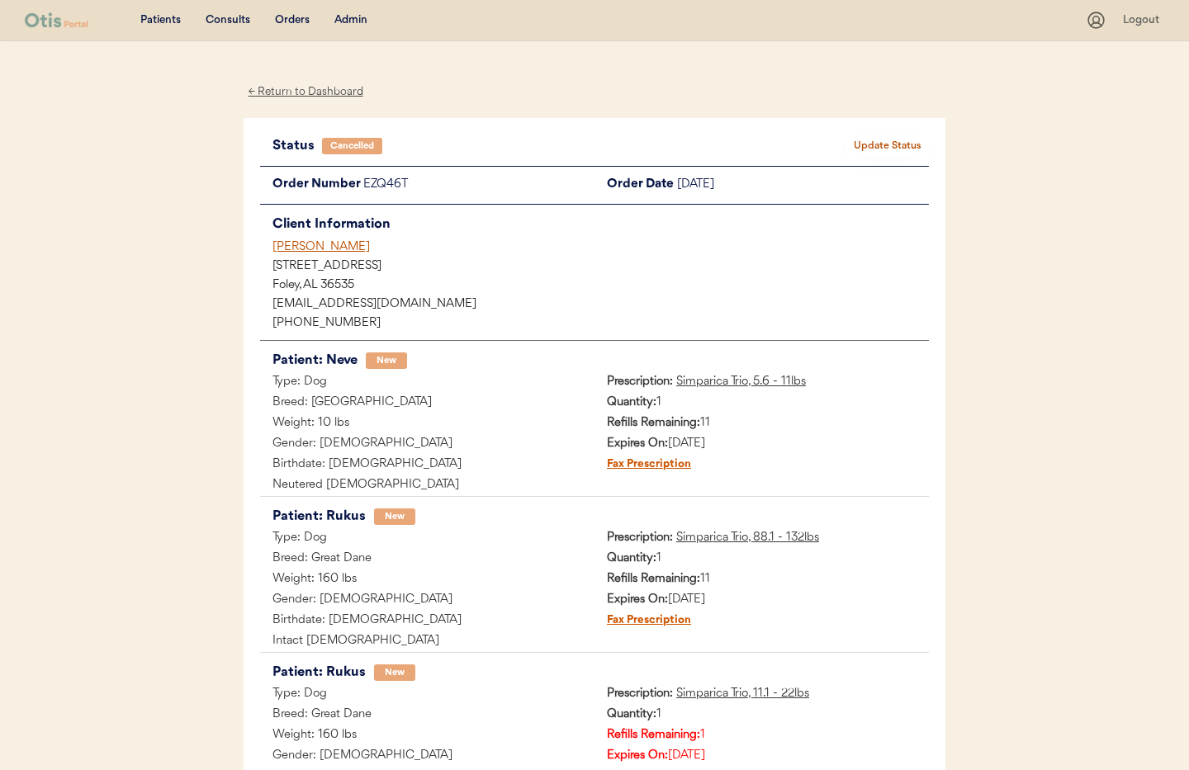
click at [296, 93] on div "← Return to Dashboard" at bounding box center [306, 92] width 124 height 19
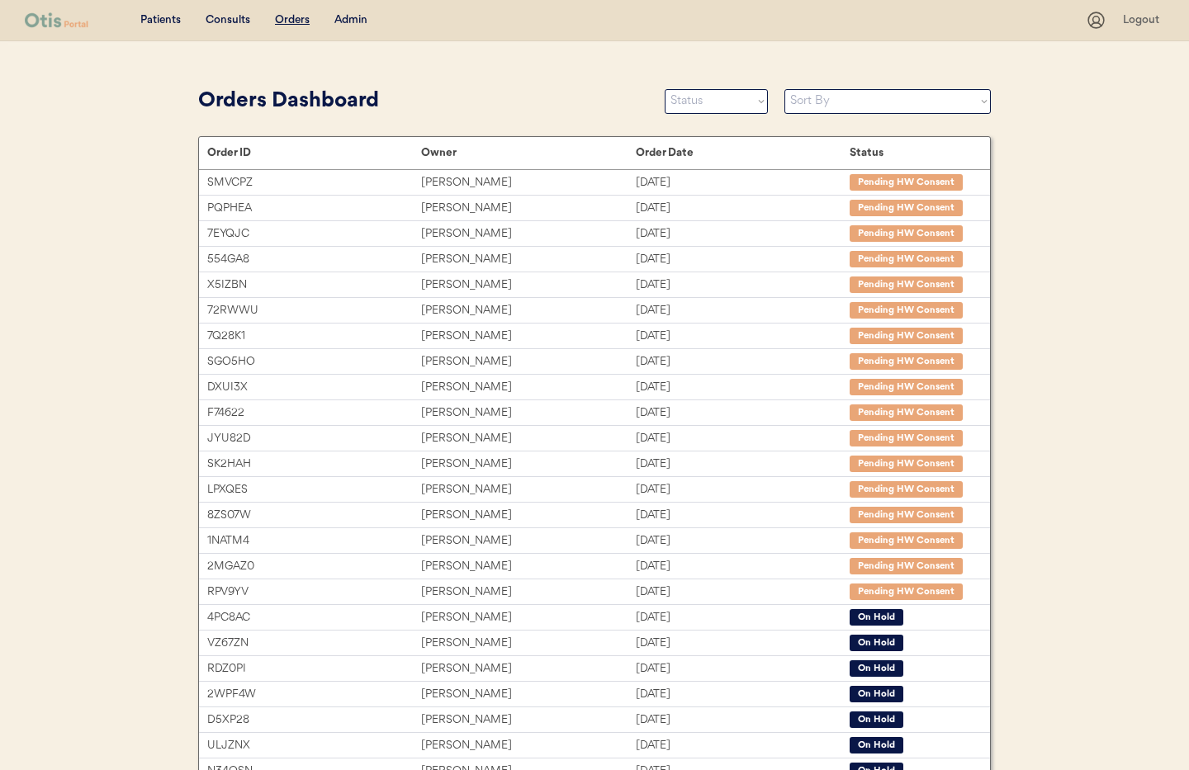
click at [350, 21] on div "Admin" at bounding box center [350, 20] width 33 height 17
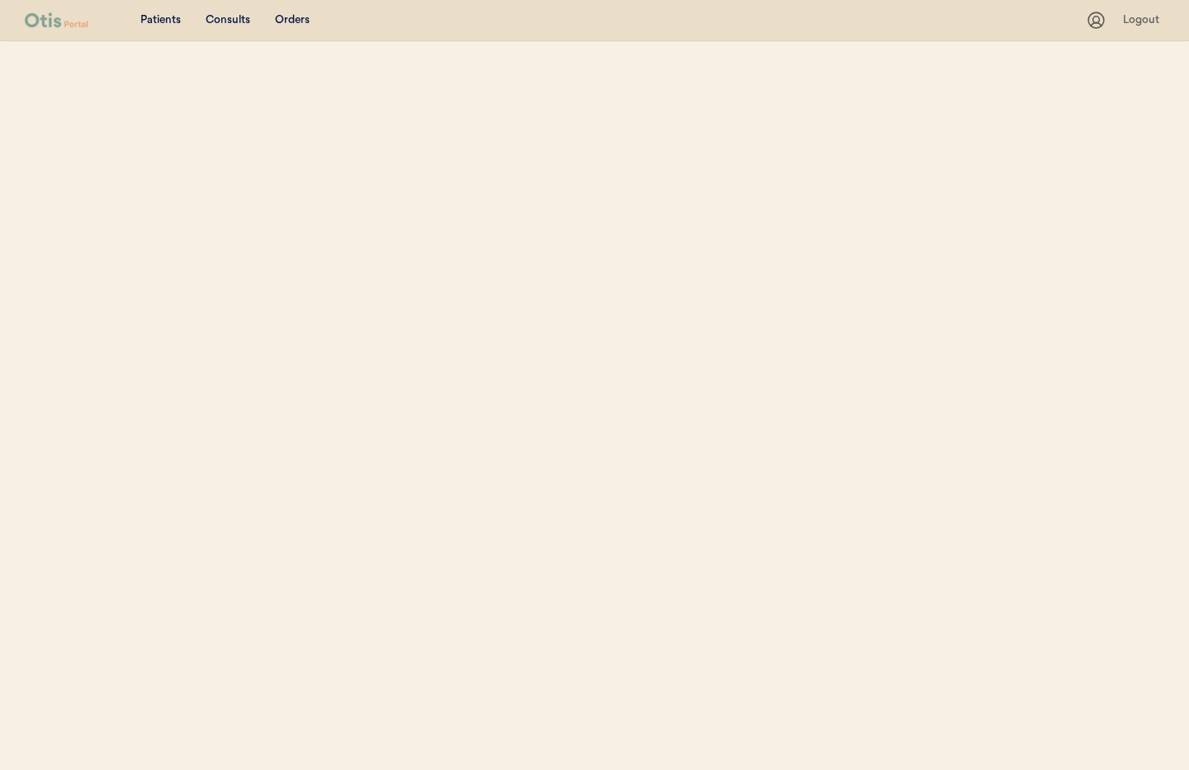
select select ""Name""
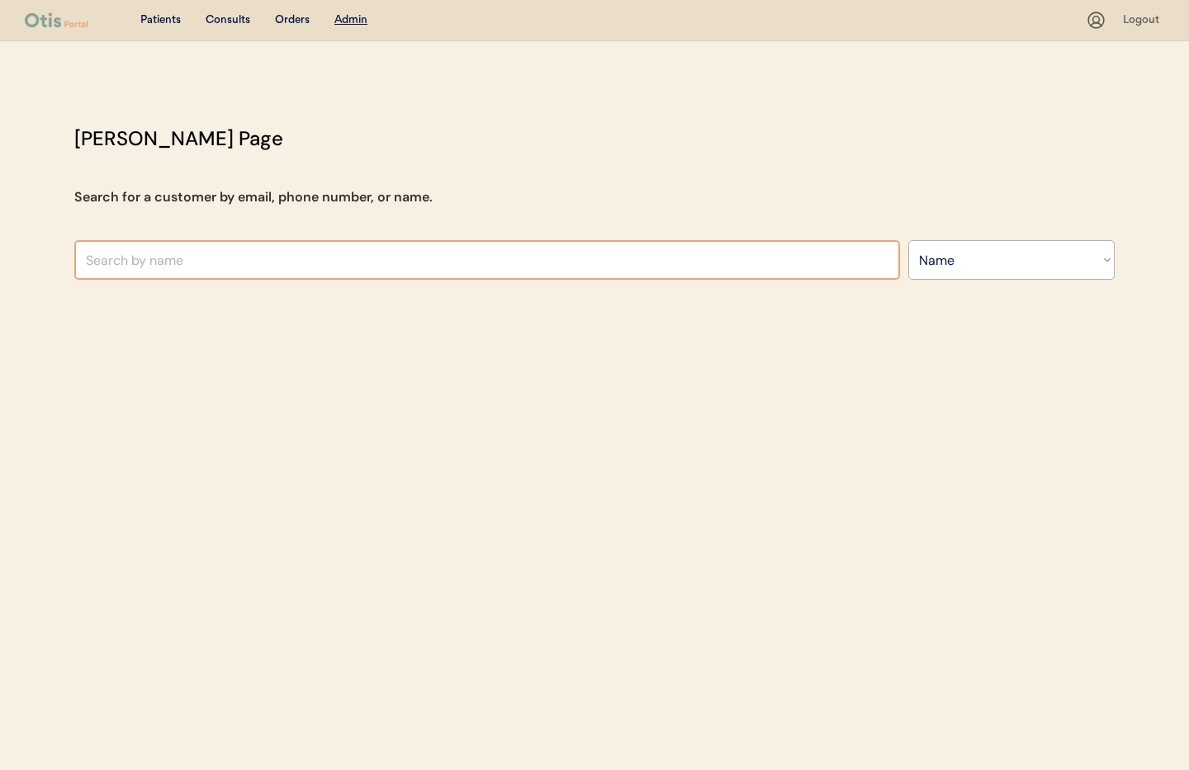
click at [234, 254] on input "text" at bounding box center [486, 260] width 825 height 40
paste input "Tonya Armitage"
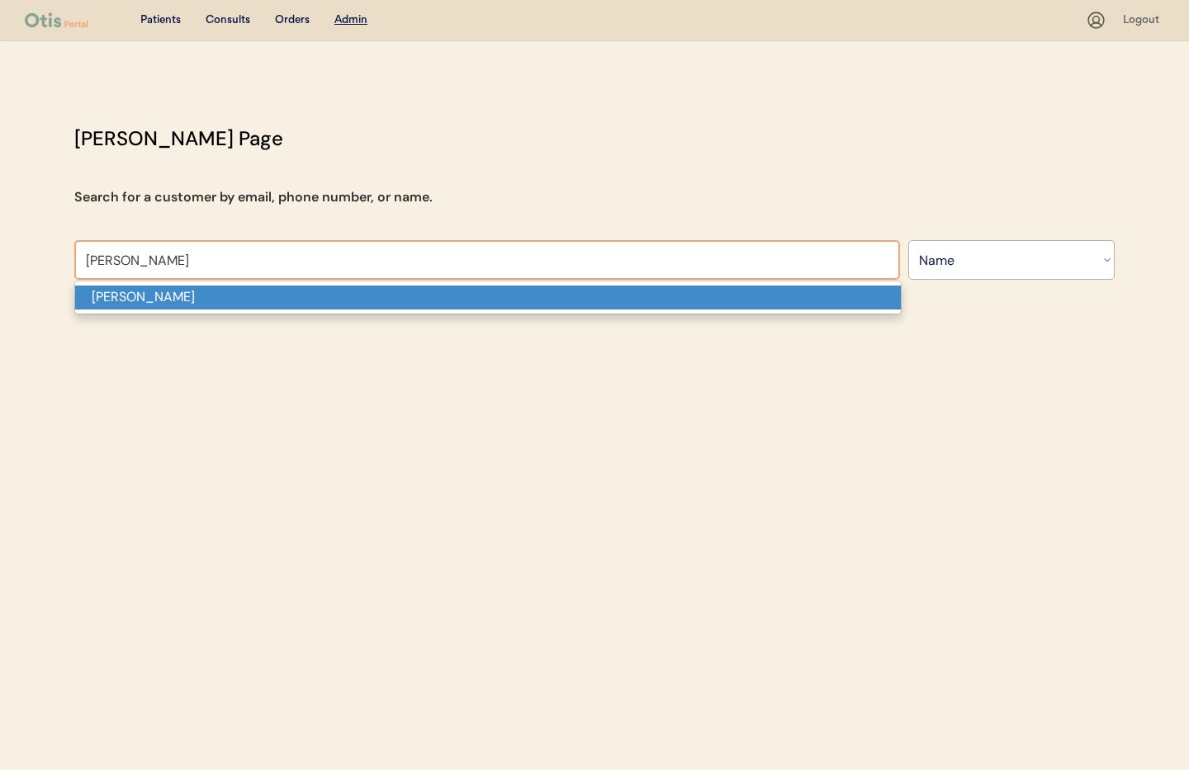
click at [387, 295] on p "Tonya Armitage" at bounding box center [487, 298] width 825 height 24
type input "Tonya Armitage"
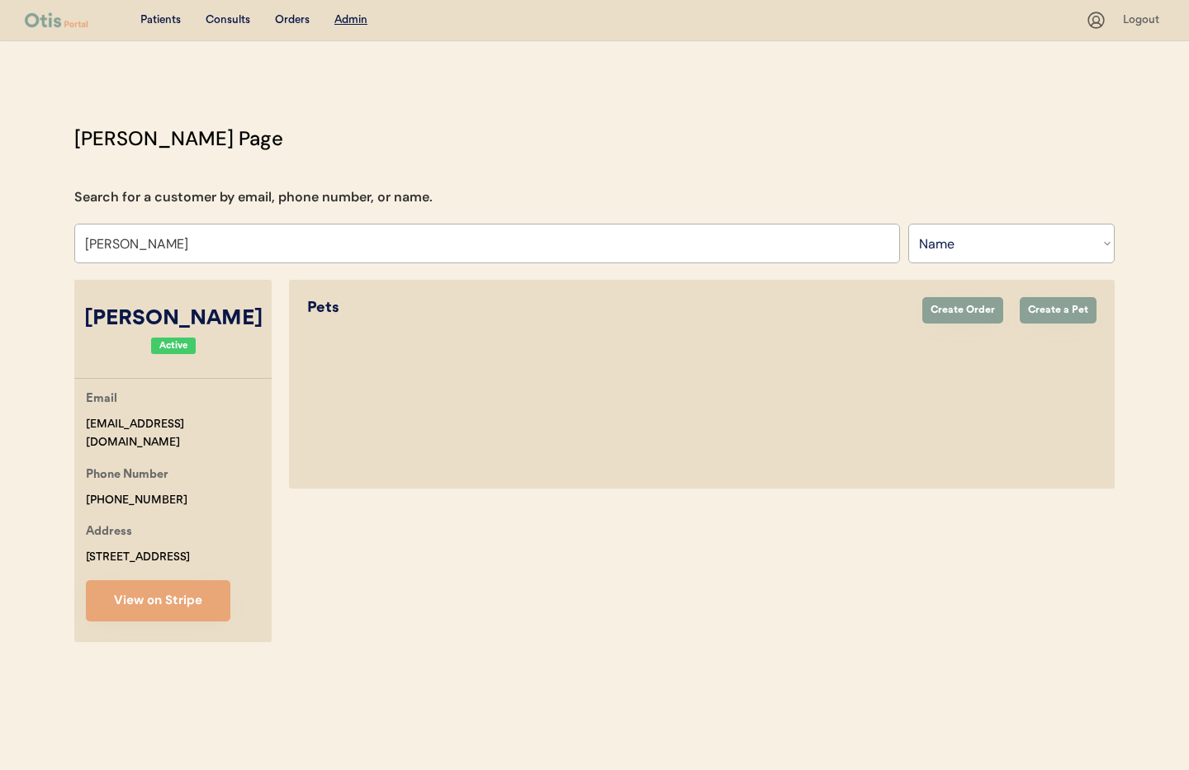
select select "true"
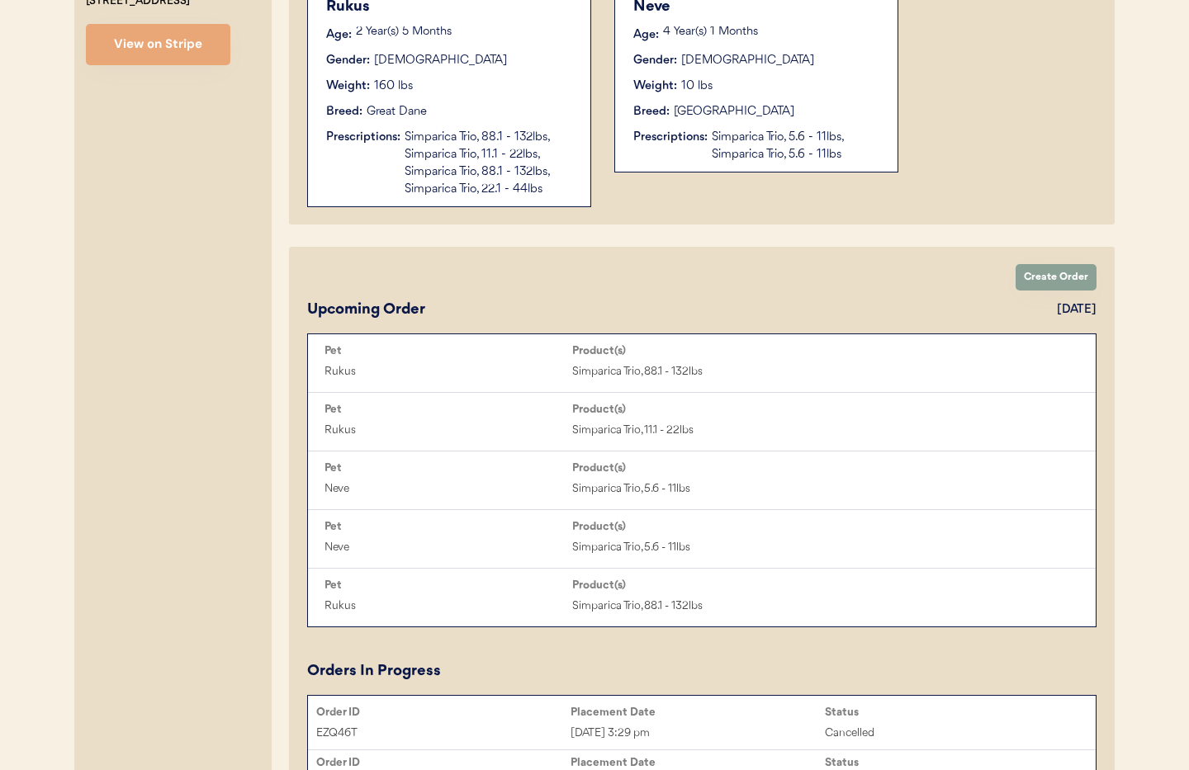
scroll to position [561, 0]
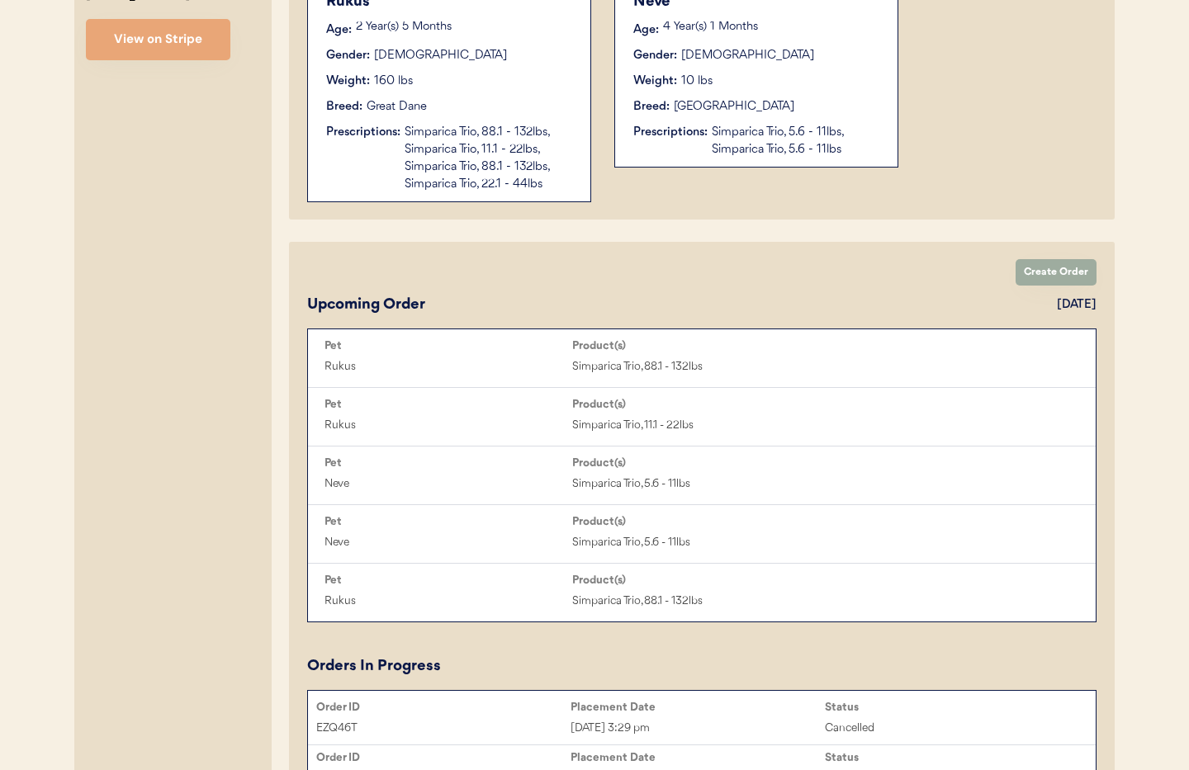
type input "Tonya Armitage"
click at [1050, 273] on button "Create Order" at bounding box center [1055, 272] width 81 height 26
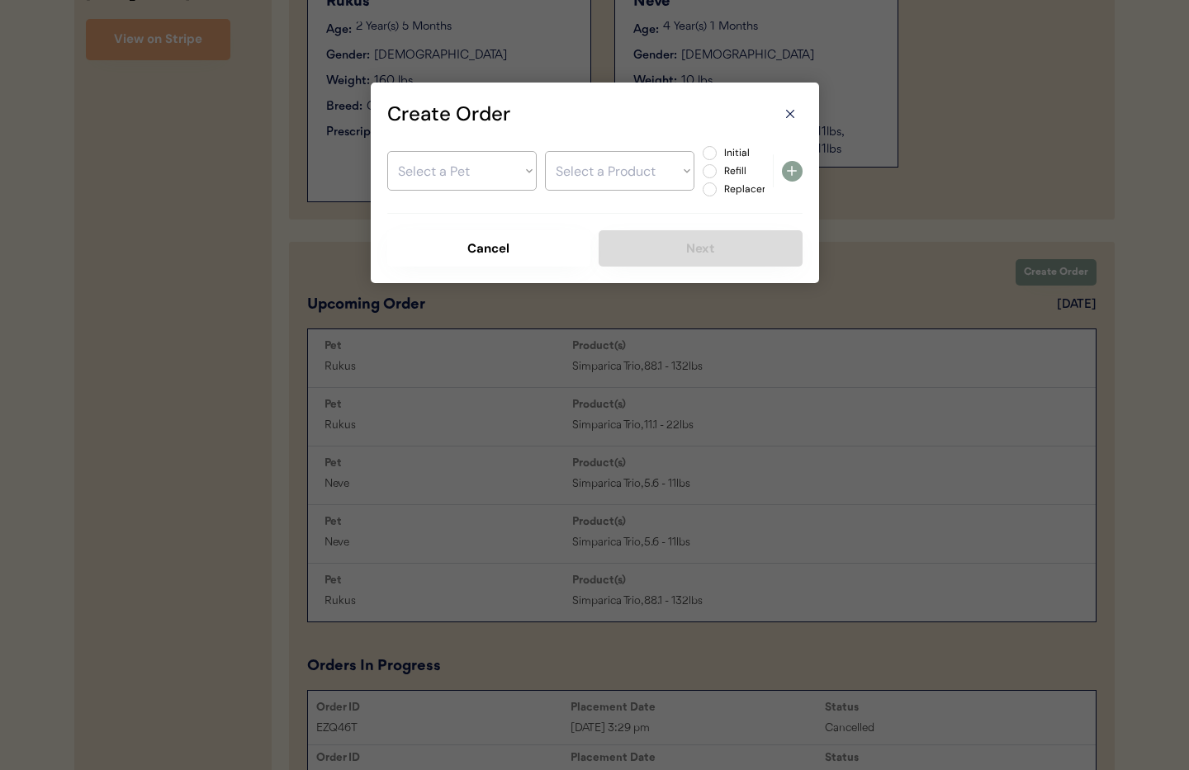
click at [787, 111] on use at bounding box center [789, 114] width 7 height 7
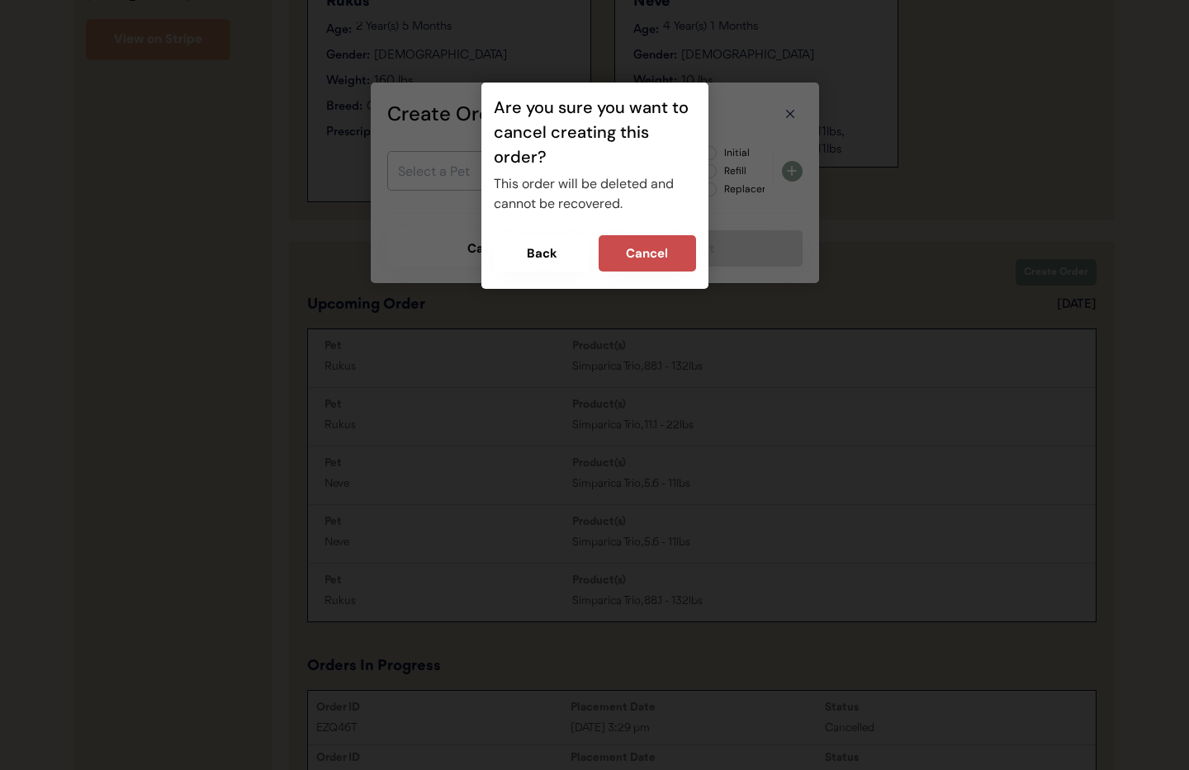
click at [663, 257] on button "Cancel" at bounding box center [646, 253] width 97 height 36
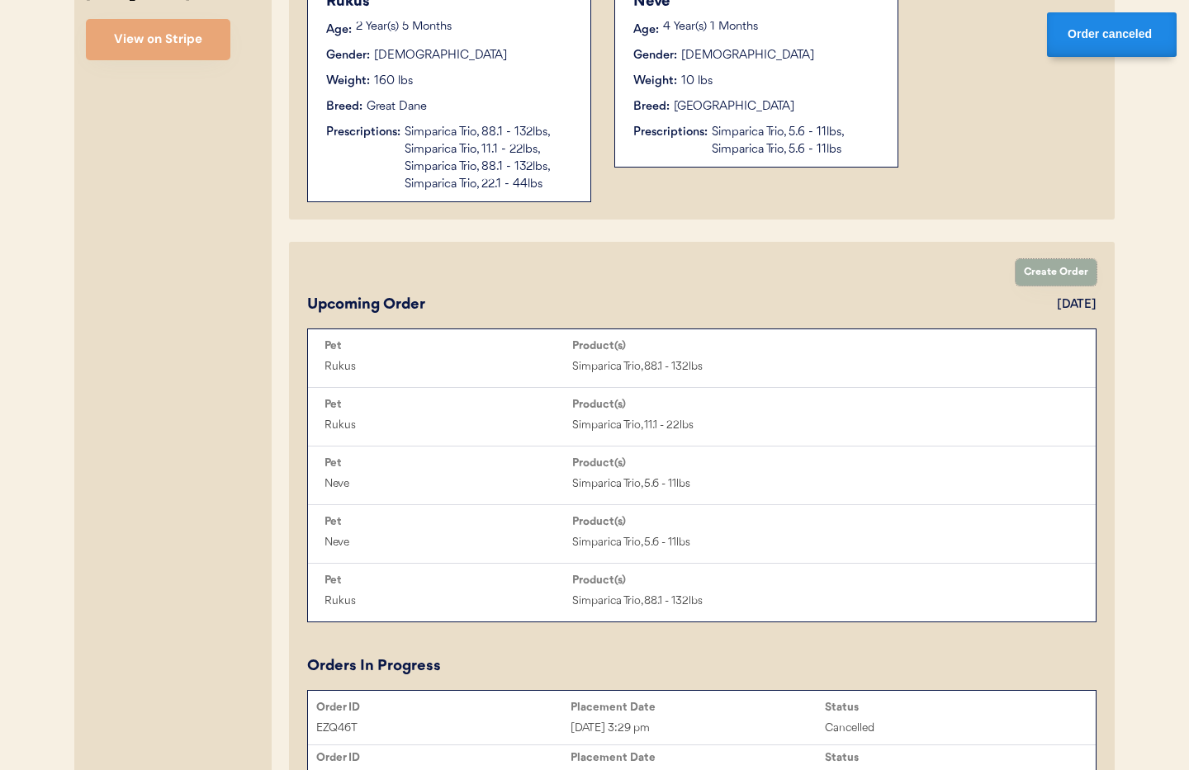
click at [1054, 276] on button "Create Order" at bounding box center [1055, 272] width 81 height 26
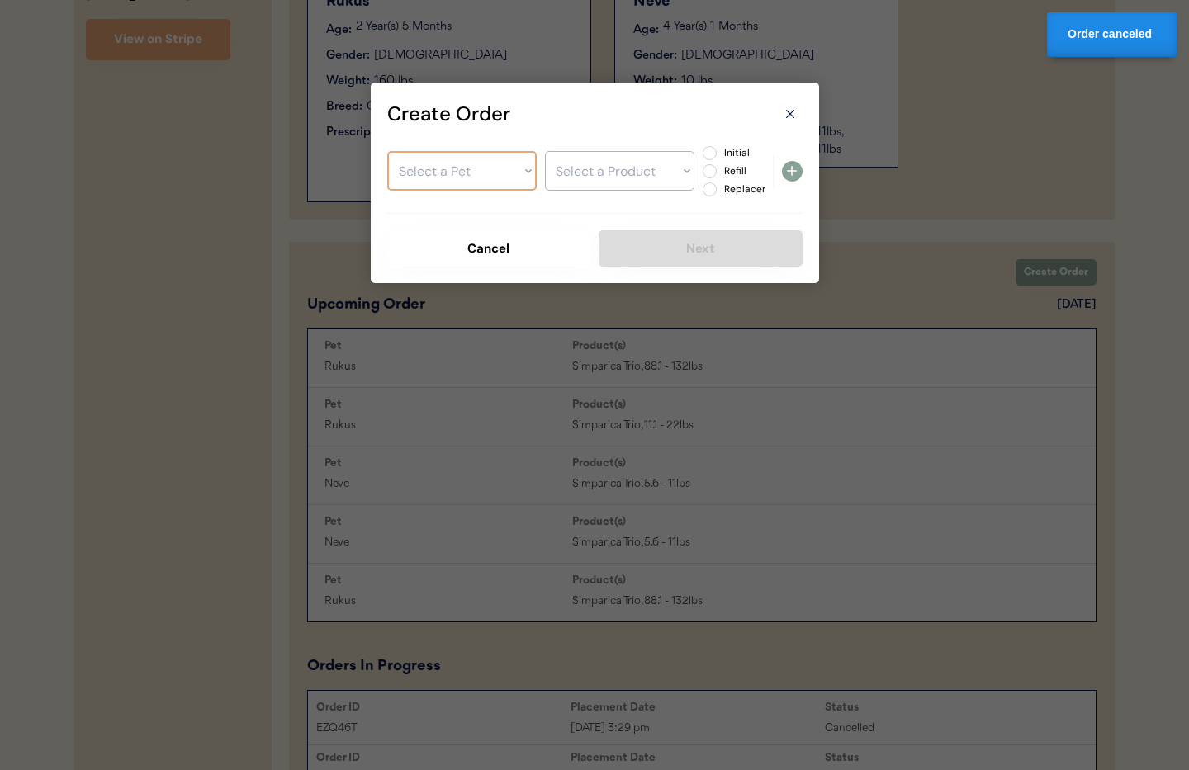
click at [472, 176] on select "Select a Pet Rukus Neve" at bounding box center [461, 171] width 149 height 40
select select ""1348695171700984260__LOOKUP__1713744208292x760079173921013800""
click at [387, 151] on select "Select a Pet Rukus Neve" at bounding box center [461, 171] width 149 height 40
click at [573, 170] on select "Select a Product Simparica Trio, 88.1 - 132lbs Simparica Trio, 11.1 - 22lbs Sim…" at bounding box center [619, 171] width 149 height 40
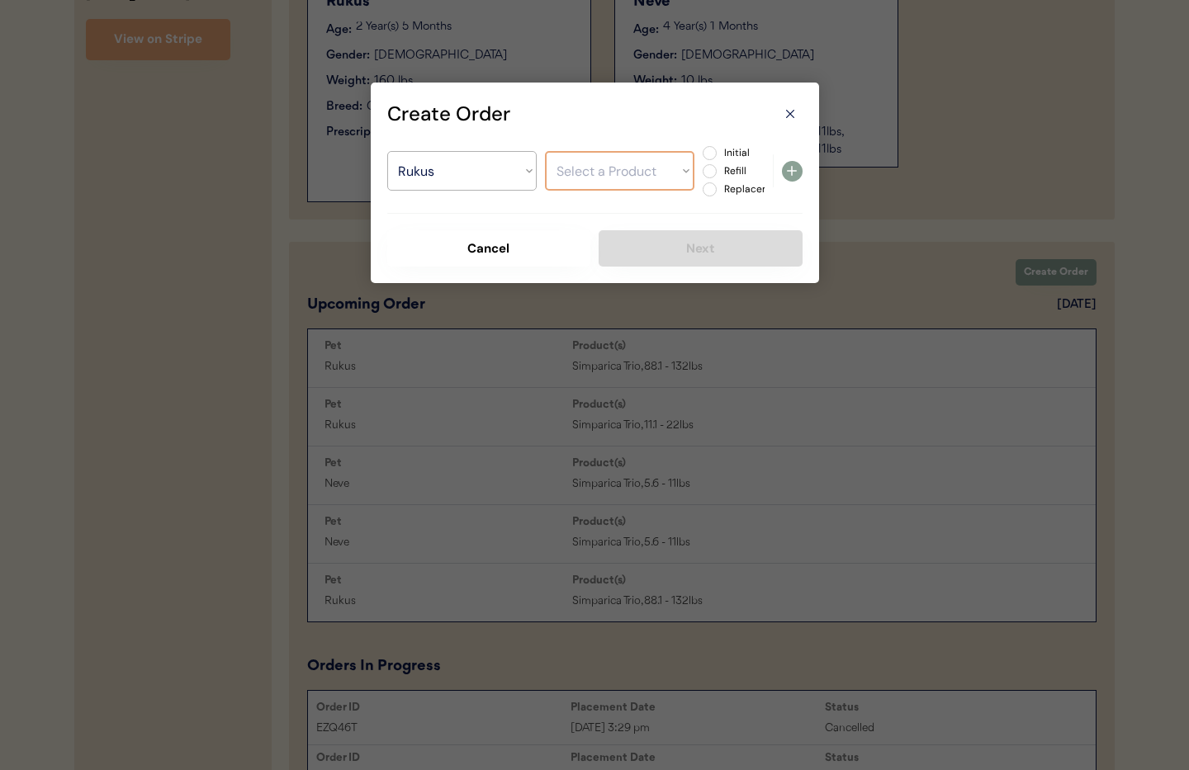
select select ""1348695171700984260__LOOKUP__1752501502328x584386885178359800""
click at [545, 151] on select "Select a Product Simparica Trio, 88.1 - 132lbs Simparica Trio, 11.1 - 22lbs Sim…" at bounding box center [619, 171] width 149 height 40
click at [719, 168] on label "Refill" at bounding box center [755, 171] width 73 height 10
click at [701, 158] on input "Refill" at bounding box center [695, 153] width 11 height 11
radio input "true"
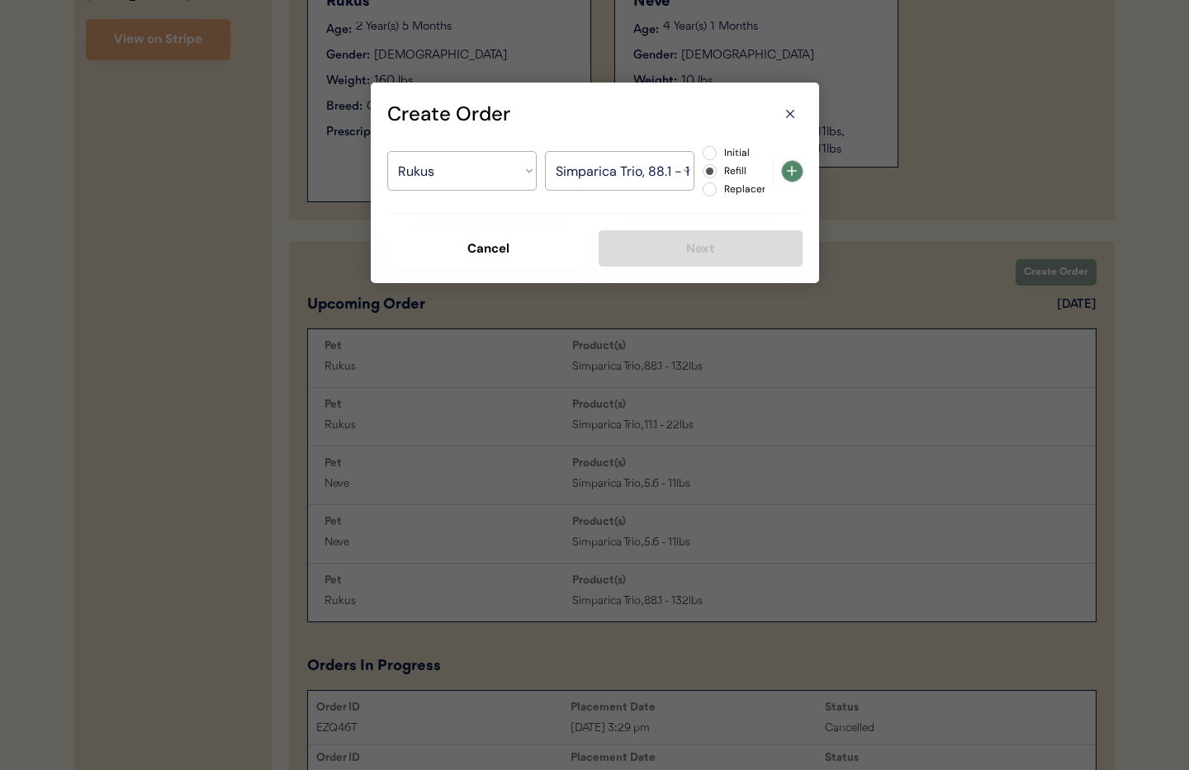
click at [792, 170] on use at bounding box center [792, 171] width 10 height 10
select select ""PLACEHOLDER_1427118222253""
radio input "false"
select select ""PLACEHOLDER_1427118222253""
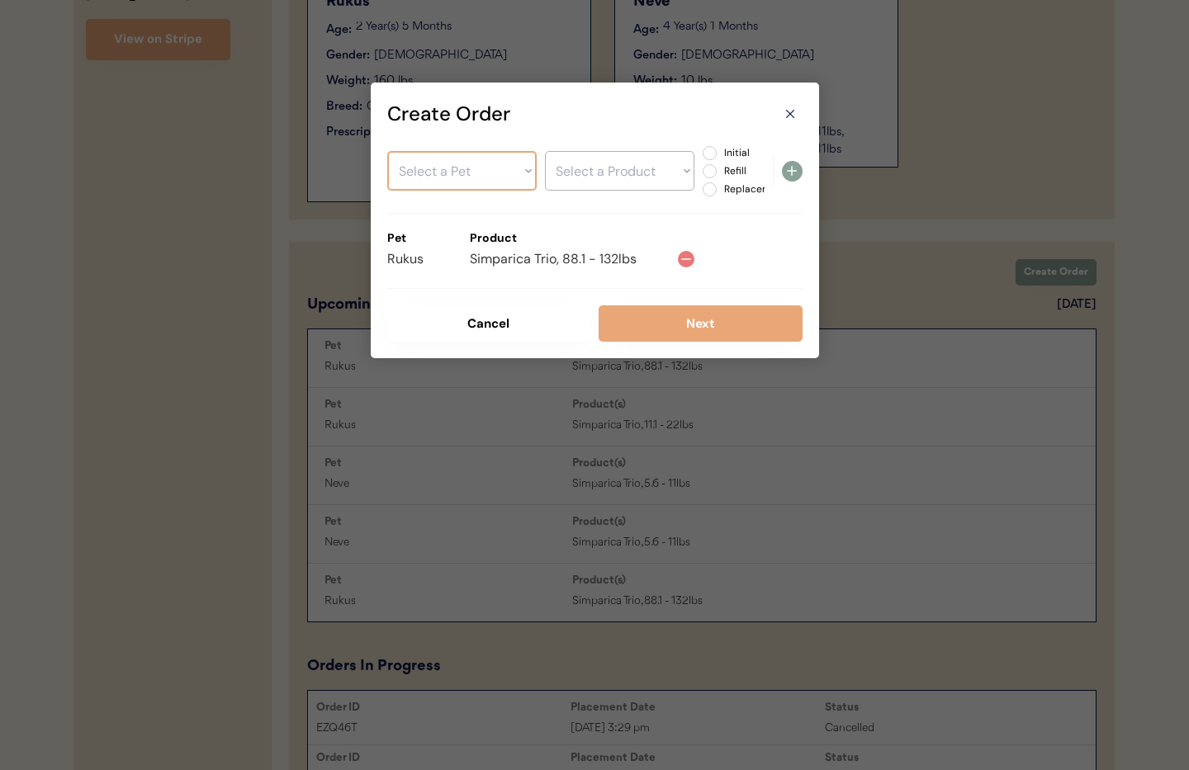
click at [500, 173] on select "Select a Pet Rukus Neve" at bounding box center [461, 171] width 149 height 40
select select ""1348695171700984260__LOOKUP__1713744208292x760079173921013800""
click at [387, 151] on select "Select a Pet Rukus Neve" at bounding box center [461, 171] width 149 height 40
click at [581, 180] on select "Select a Product Simparica Trio, 88.1 - 132lbs Simparica Trio, 11.1 - 22lbs Sim…" at bounding box center [619, 171] width 149 height 40
select select ""1348695171700984260__LOOKUP__1752501515883x863646016693862400""
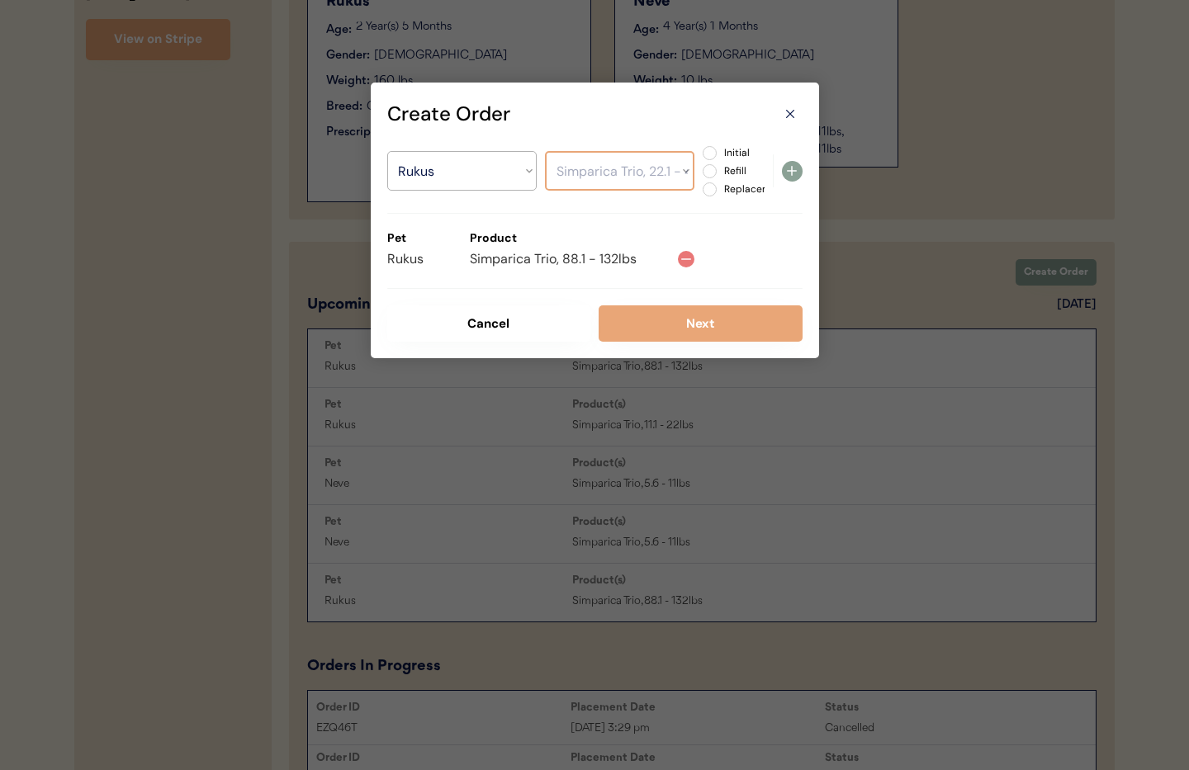
click at [545, 151] on select "Select a Product Simparica Trio, 88.1 - 132lbs Simparica Trio, 11.1 - 22lbs Sim…" at bounding box center [619, 171] width 149 height 40
click at [719, 168] on label "Refill" at bounding box center [755, 171] width 73 height 10
click at [701, 158] on input "Refill" at bounding box center [695, 153] width 11 height 11
radio input "true"
click at [787, 168] on icon at bounding box center [792, 171] width 20 height 20
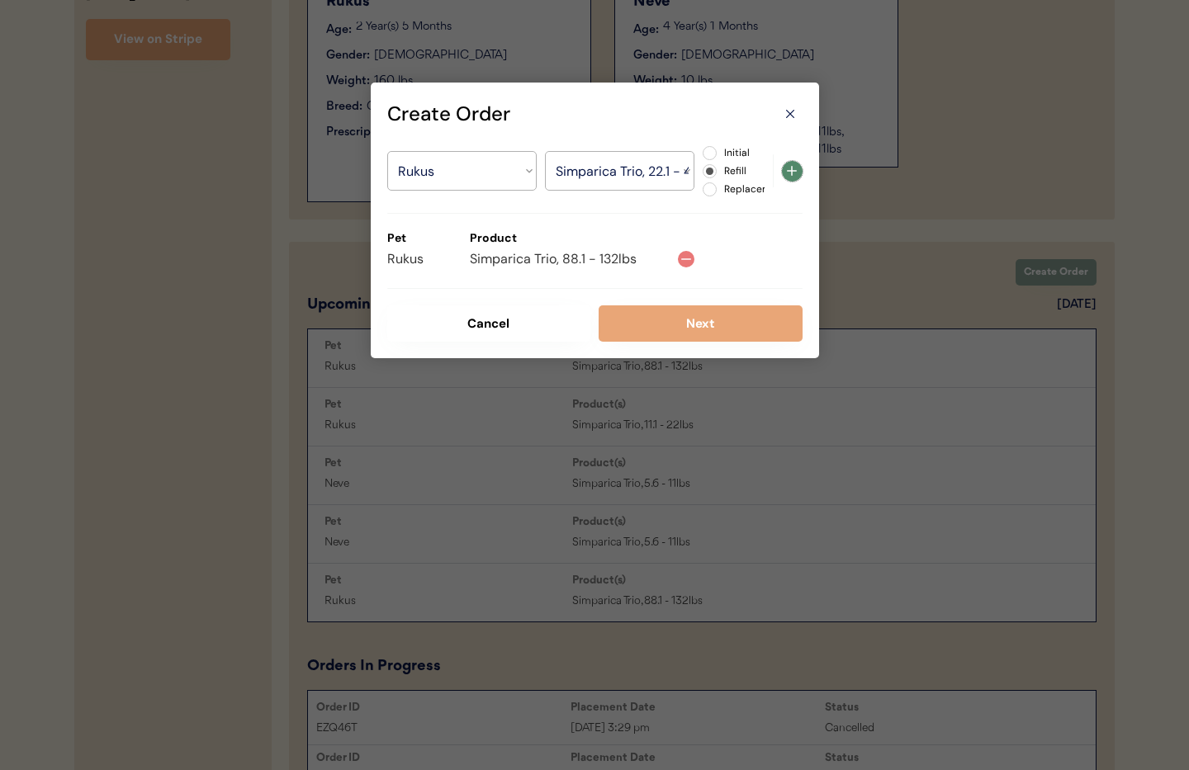
select select ""PLACEHOLDER_1427118222253""
radio input "false"
select select ""PLACEHOLDER_1427118222253""
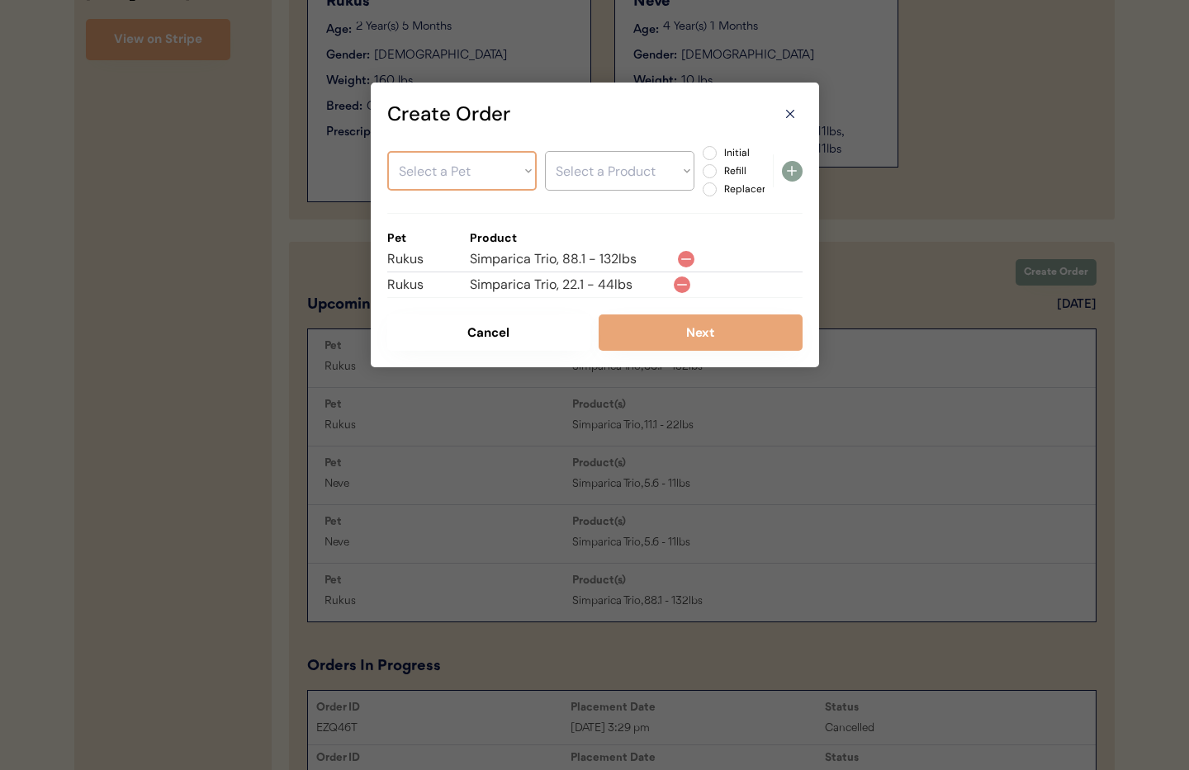
click at [498, 173] on select "Select a Pet Rukus Neve" at bounding box center [461, 171] width 149 height 40
select select ""1348695171700984260__LOOKUP__1721956694903x961128084546519000""
click at [387, 151] on select "Select a Pet Rukus Neve" at bounding box center [461, 171] width 149 height 40
click at [606, 178] on select "Select a Product" at bounding box center [619, 171] width 149 height 40
select select ""1348695171700984260__LOOKUP__1752428656715x993879747140780000""
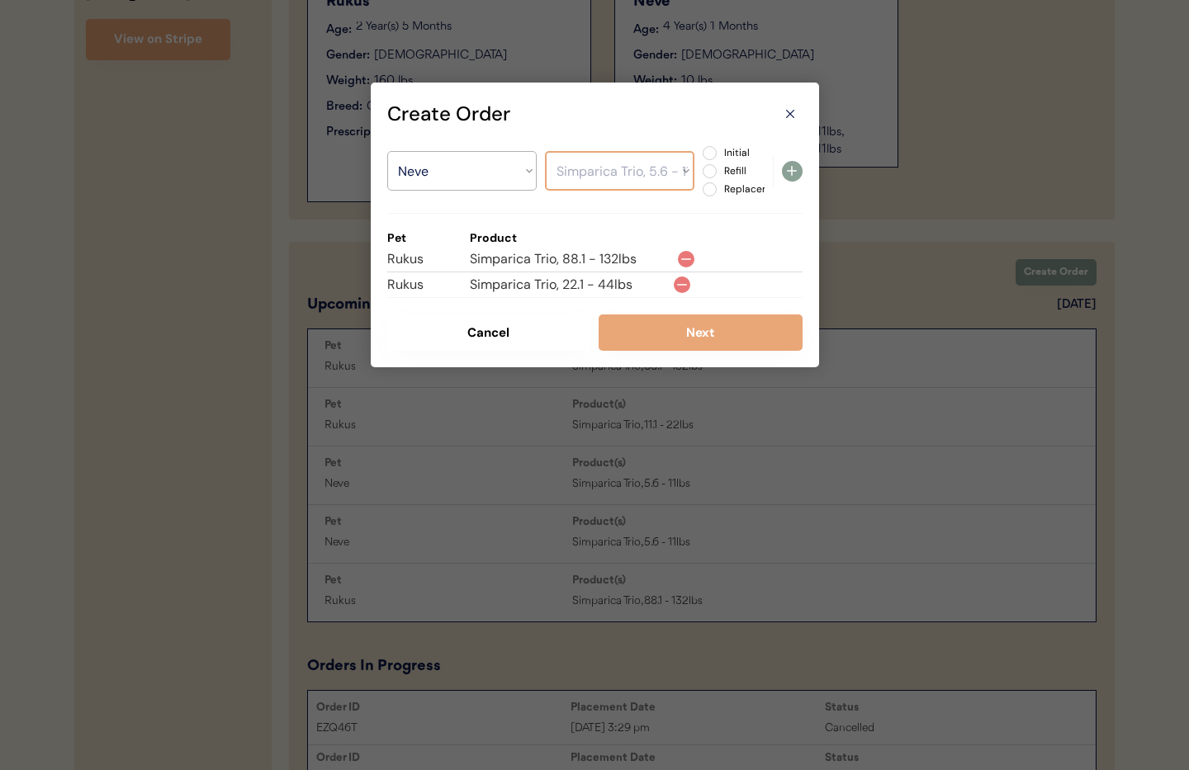
click at [545, 151] on select "Select a Product Simparica Trio, 5.6 - 11lbs Simparica Trio, 5.6 - 11lbs" at bounding box center [619, 171] width 149 height 40
click at [719, 169] on label "Refill" at bounding box center [755, 171] width 73 height 10
click at [701, 158] on input "Refill" at bounding box center [695, 153] width 11 height 11
radio input "true"
click at [787, 172] on icon at bounding box center [792, 171] width 20 height 20
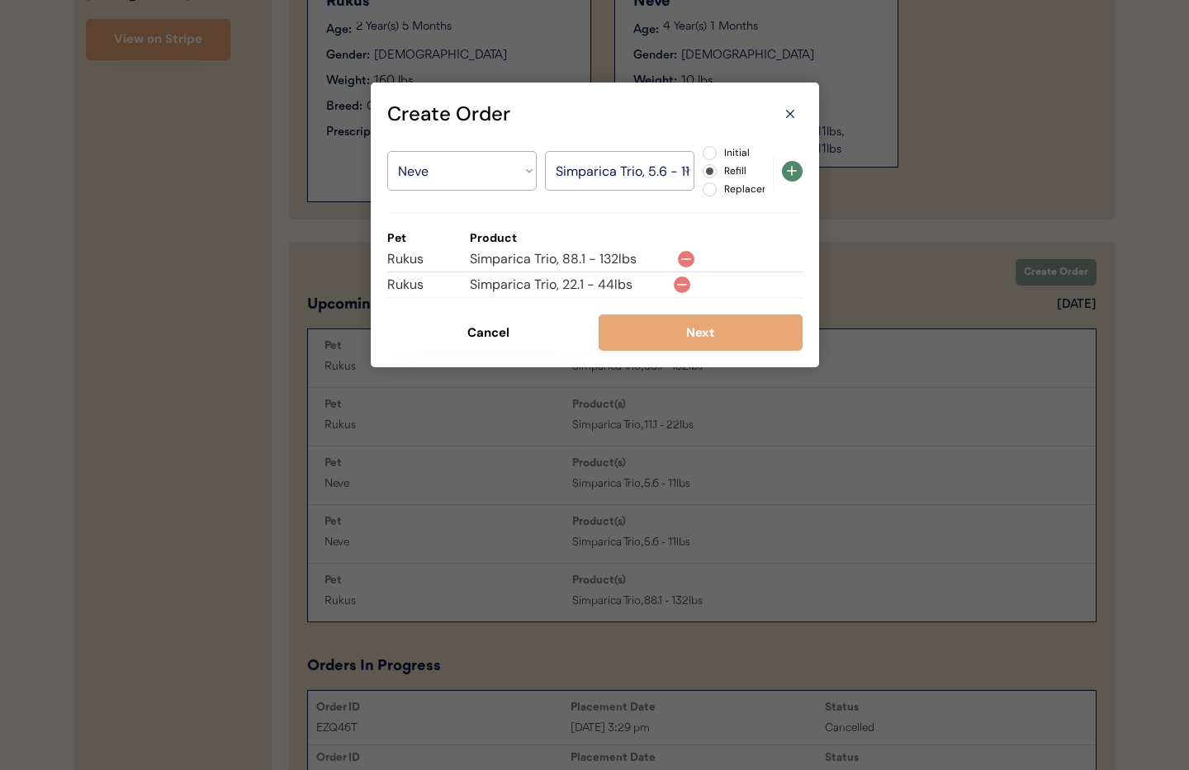
select select ""PLACEHOLDER_1427118222253""
radio input "false"
select select ""PLACEHOLDER_1427118222253""
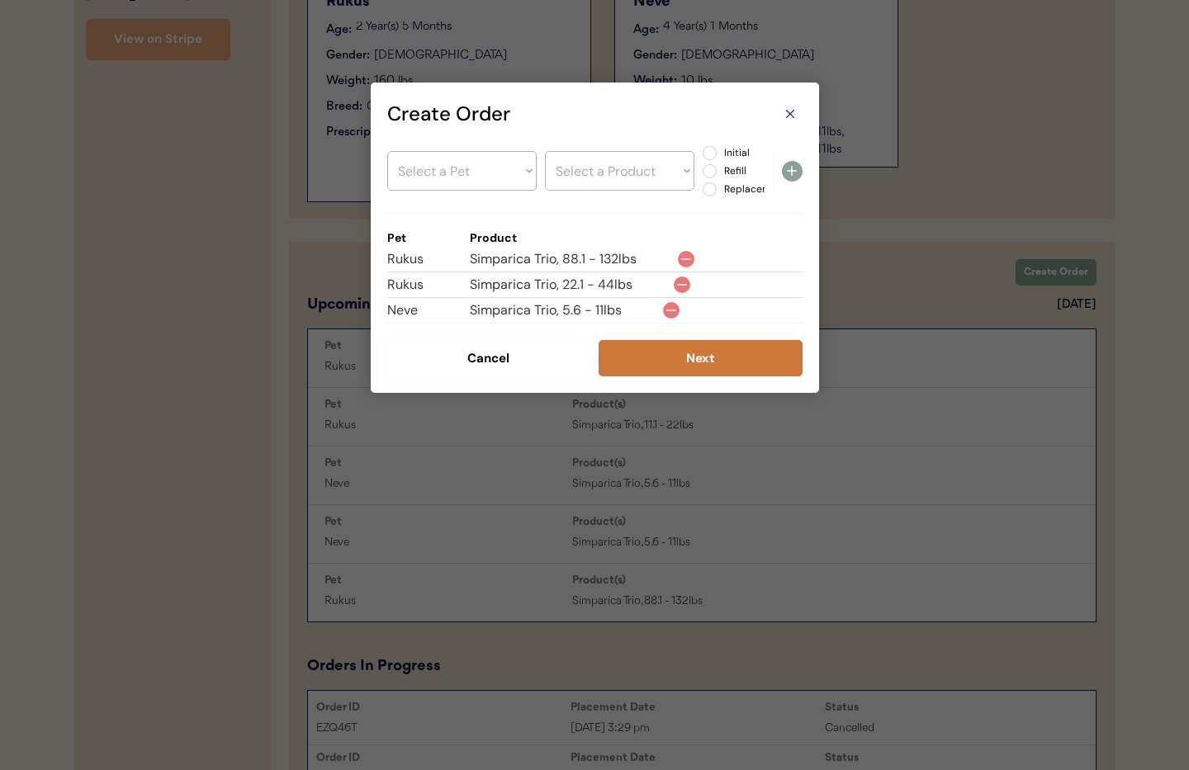
click at [696, 351] on button "Next" at bounding box center [700, 358] width 204 height 36
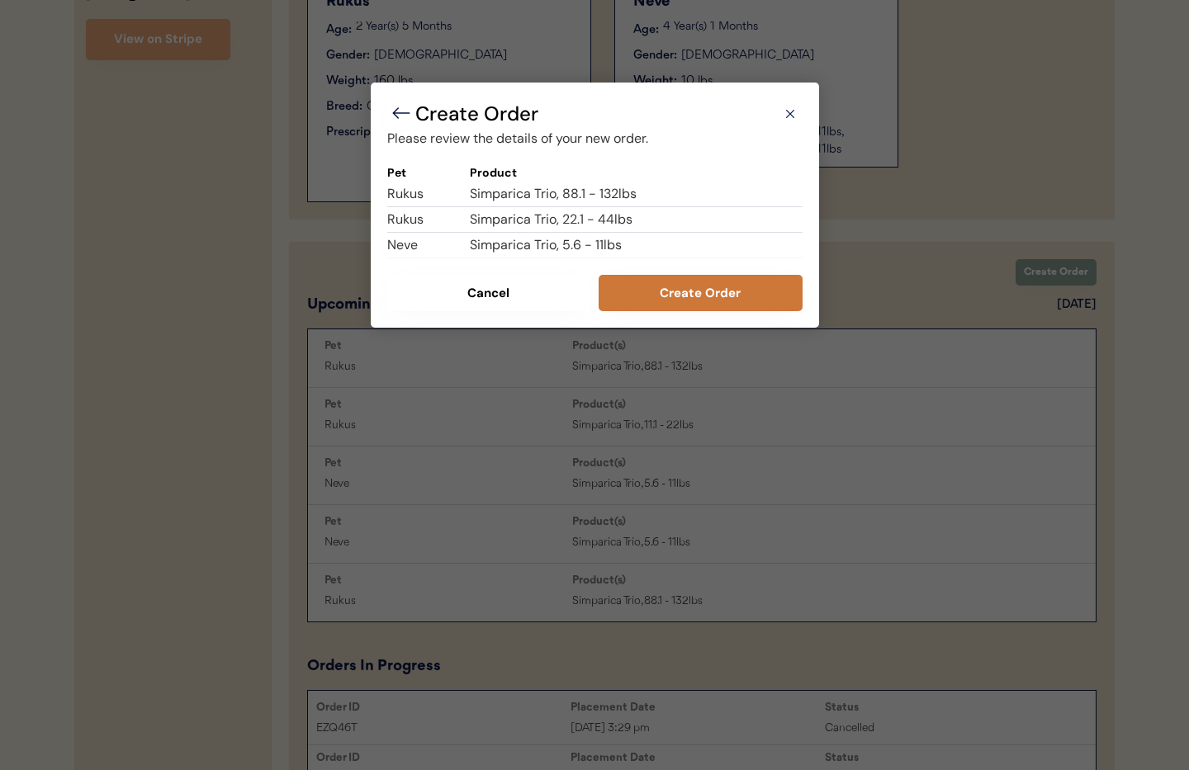
click at [767, 291] on button "Create Order" at bounding box center [700, 293] width 204 height 36
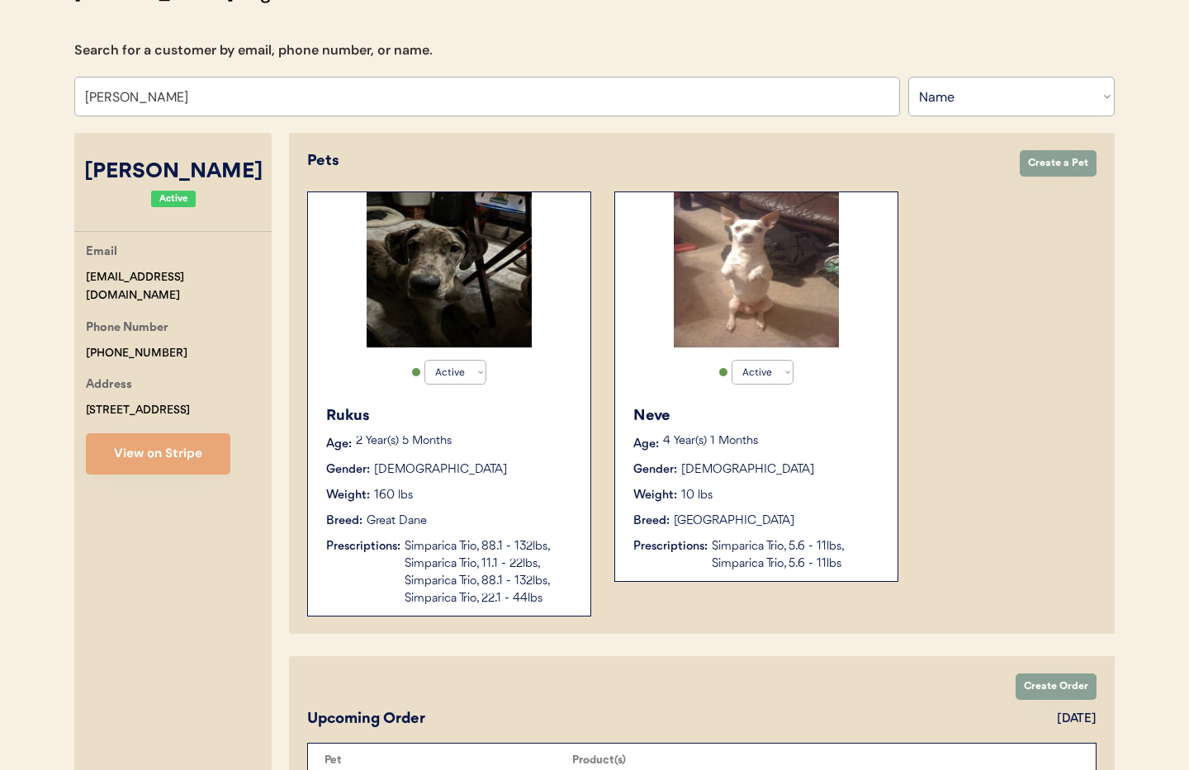
scroll to position [0, 0]
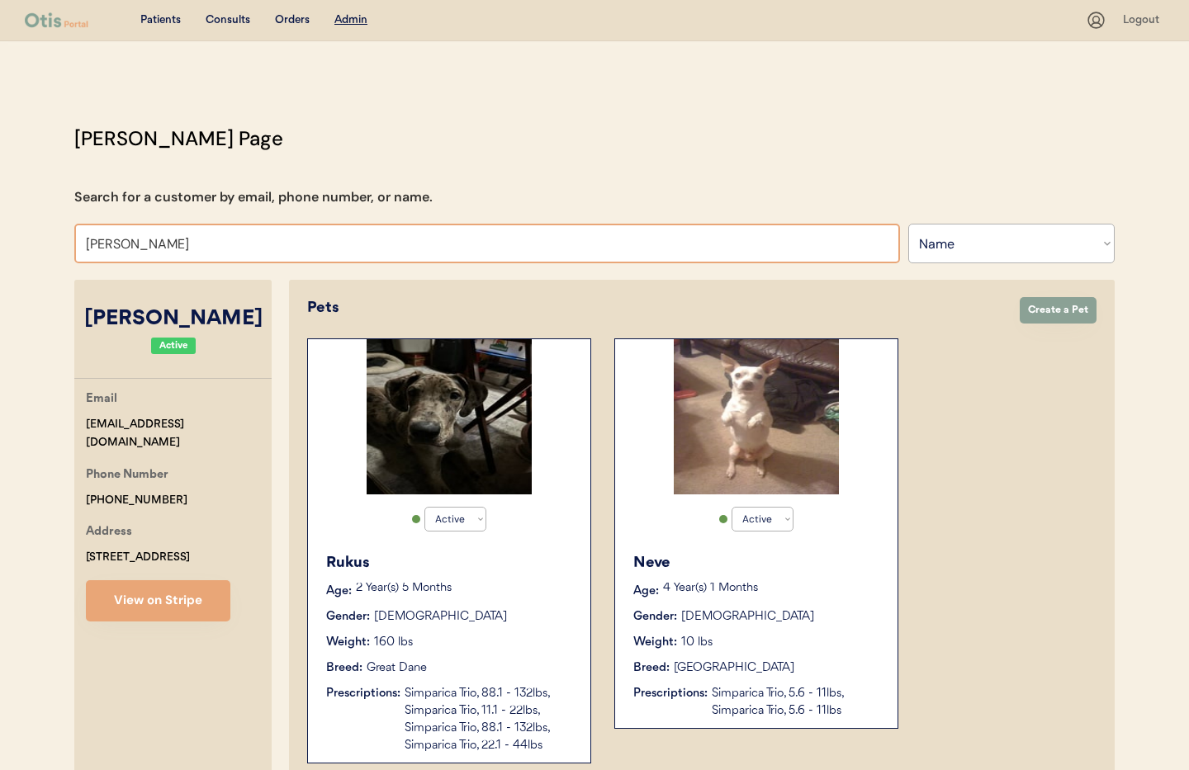
drag, startPoint x: 216, startPoint y: 245, endPoint x: 60, endPoint y: 237, distance: 156.2
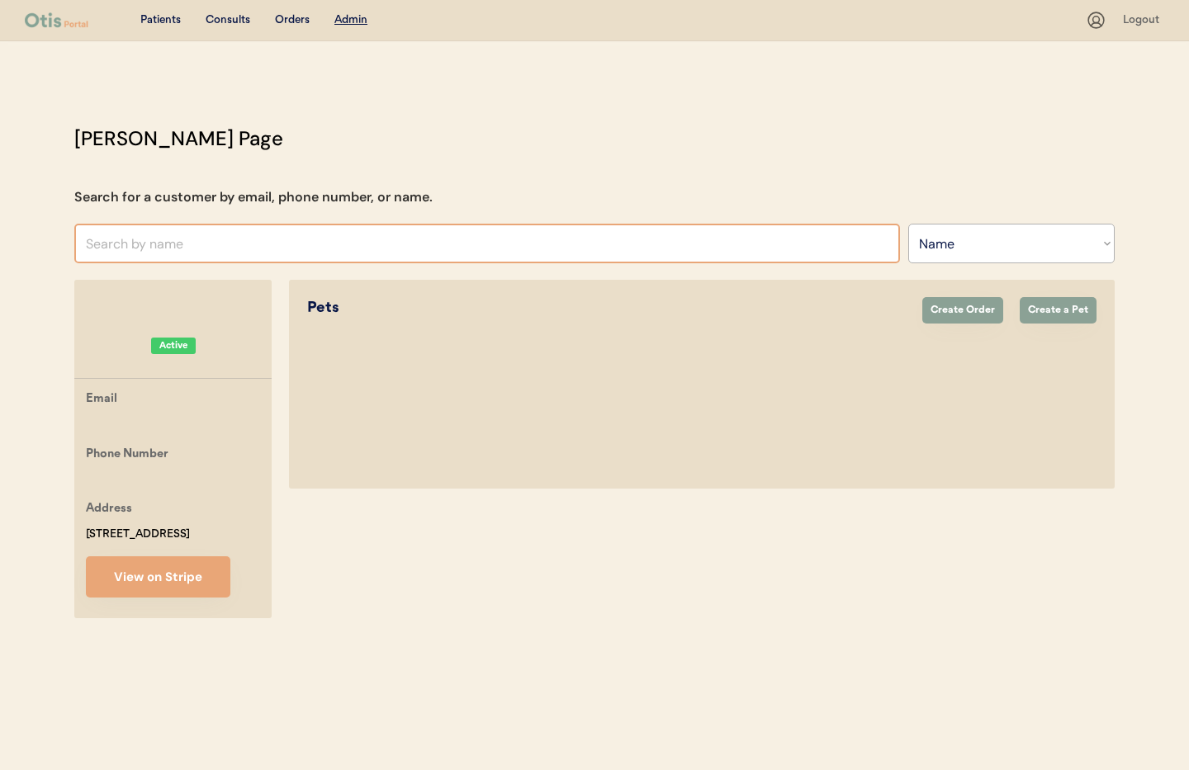
click at [151, 237] on input "text" at bounding box center [486, 244] width 825 height 40
paste input "Ryan Setzer"
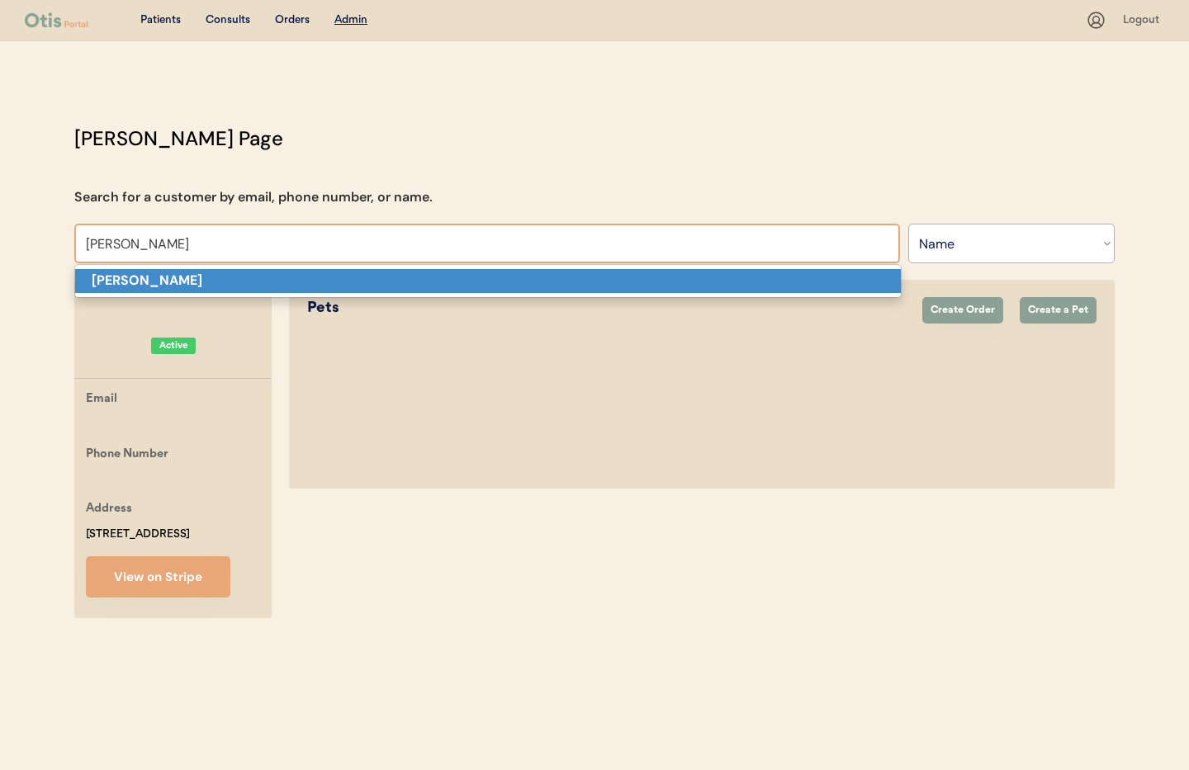
click at [265, 289] on p "Ryan Setzer" at bounding box center [487, 281] width 825 height 24
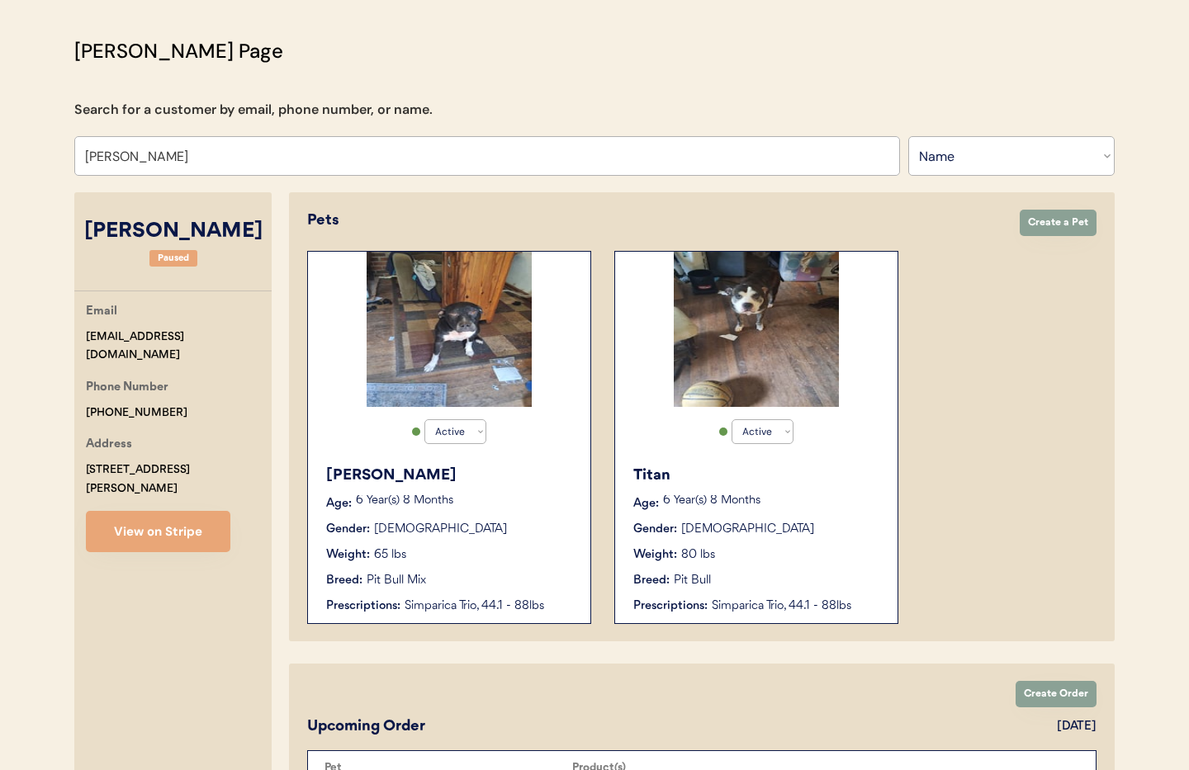
scroll to position [248, 0]
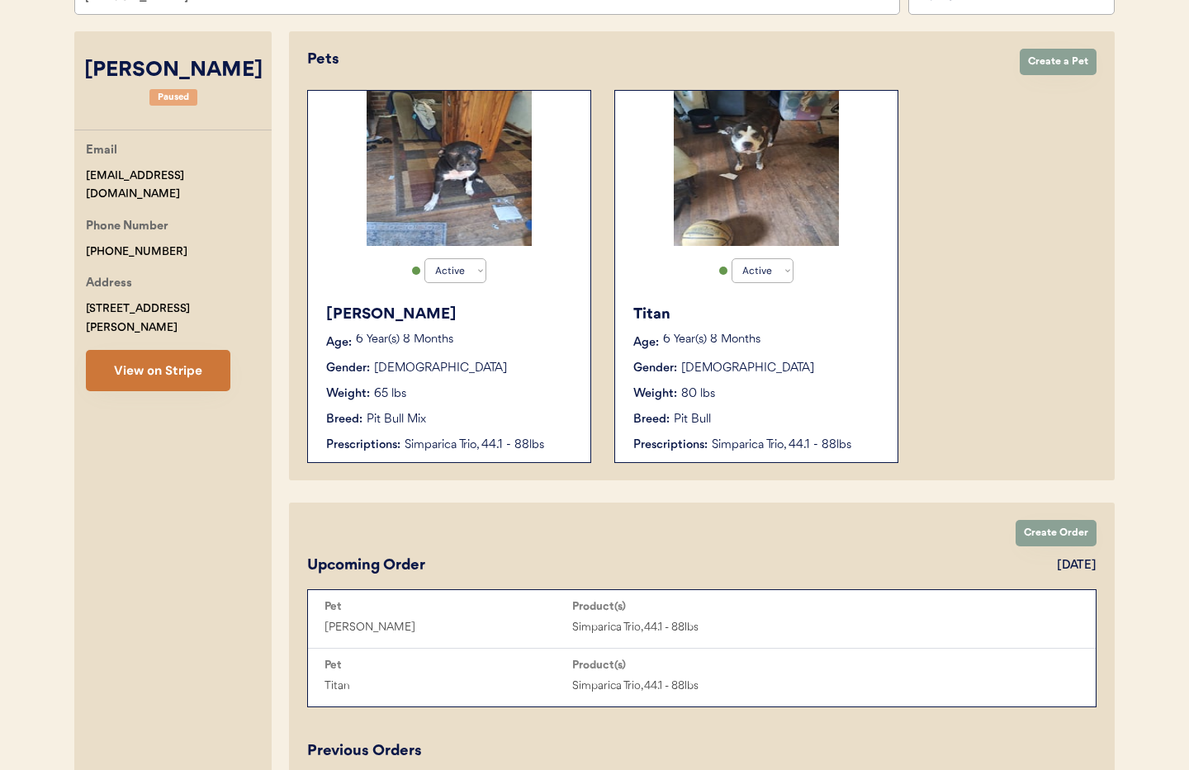
click at [159, 356] on button "View on Stripe" at bounding box center [158, 370] width 144 height 41
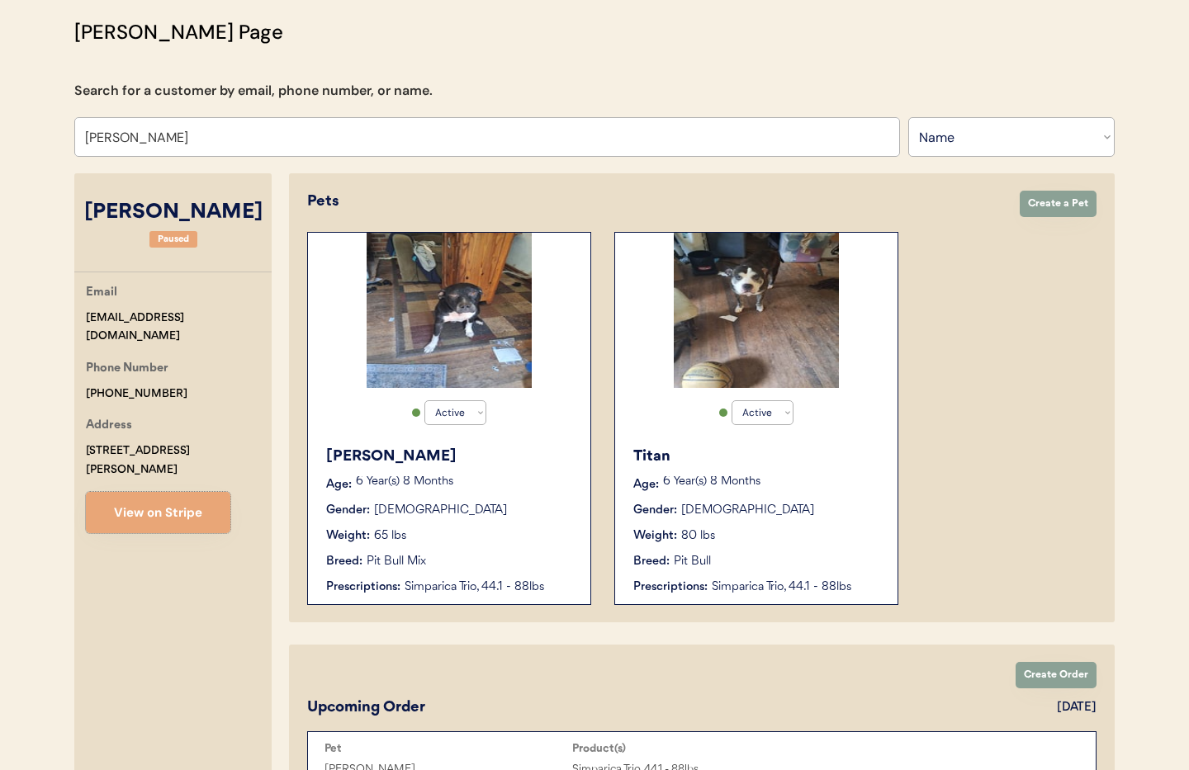
scroll to position [71, 0]
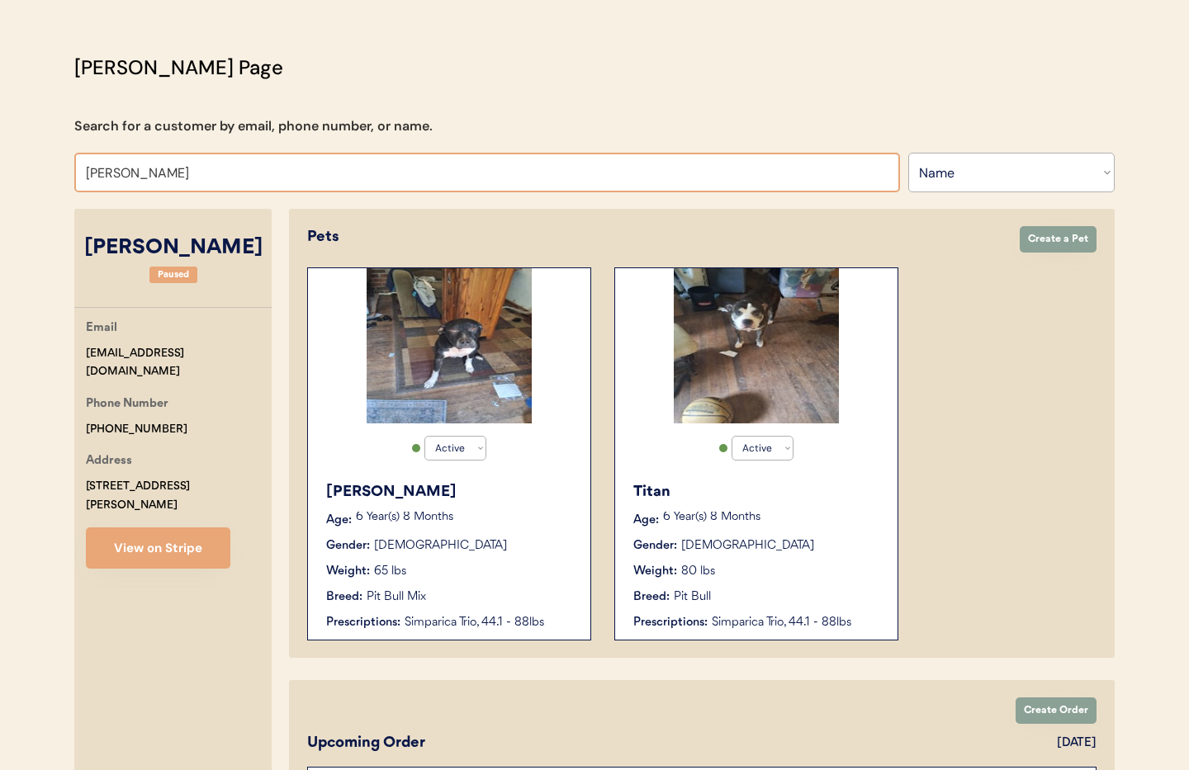
drag, startPoint x: 120, startPoint y: 168, endPoint x: 91, endPoint y: 164, distance: 29.2
click at [91, 164] on input "Ryan Setzer" at bounding box center [486, 173] width 825 height 40
type input "r"
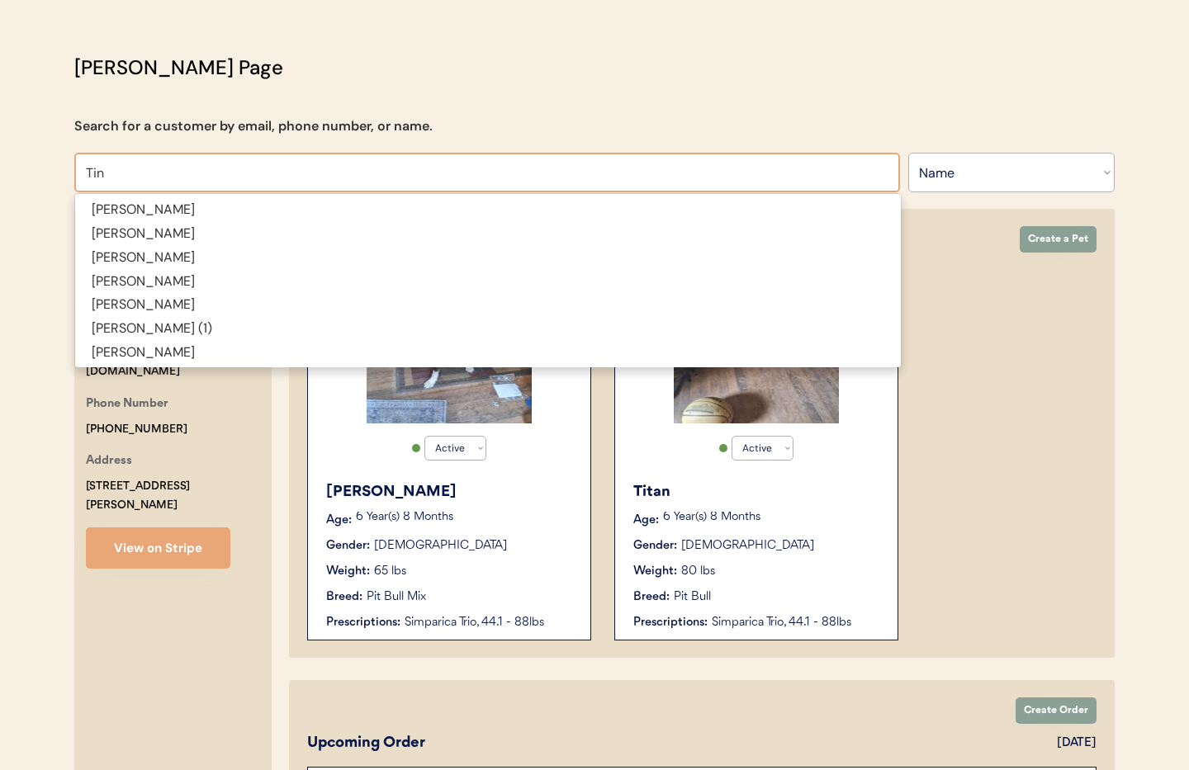
type input "Tin"
type input "Tina Gnann"
type input "Tina"
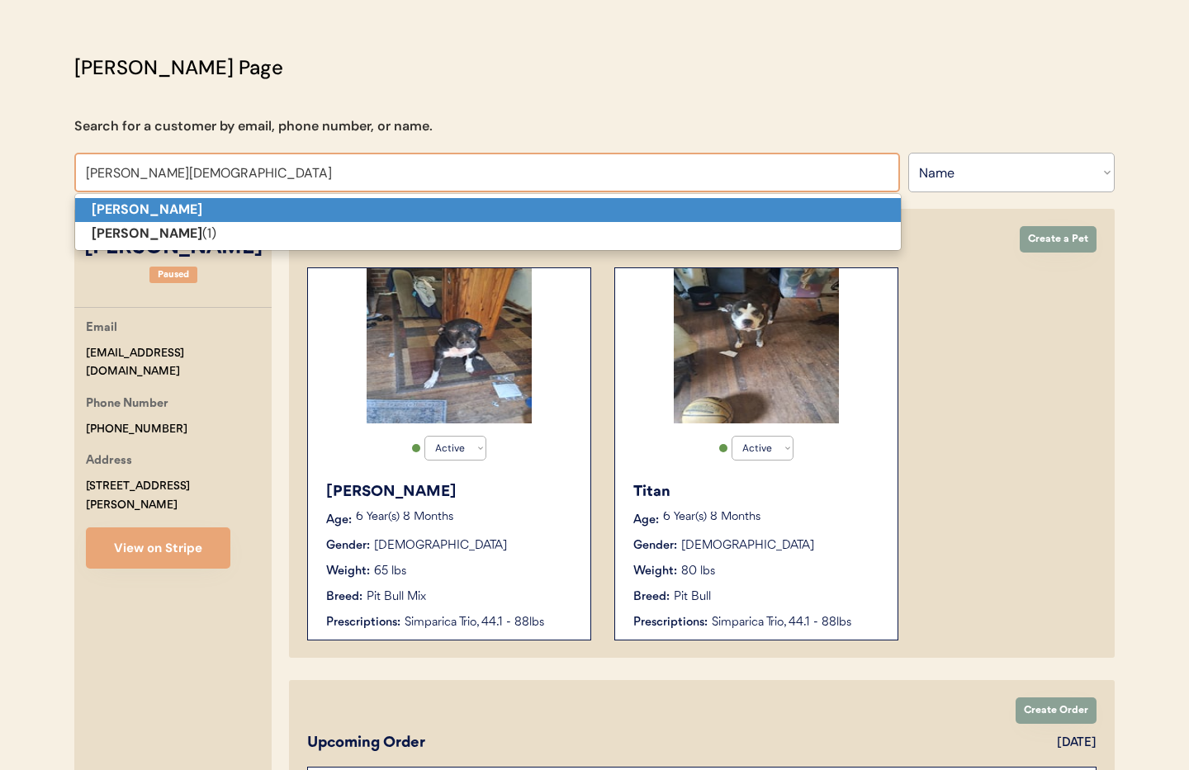
scroll to position [73, 0]
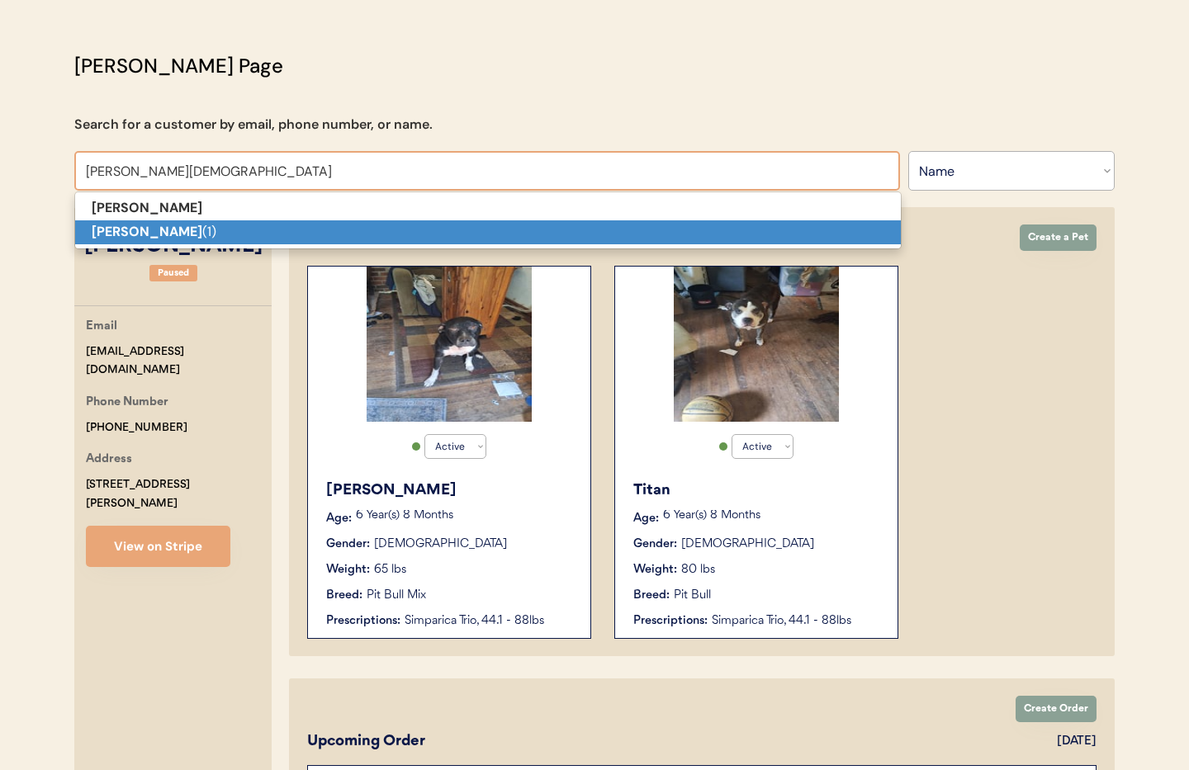
click at [112, 223] on strong "[PERSON_NAME]" at bounding box center [147, 231] width 111 height 17
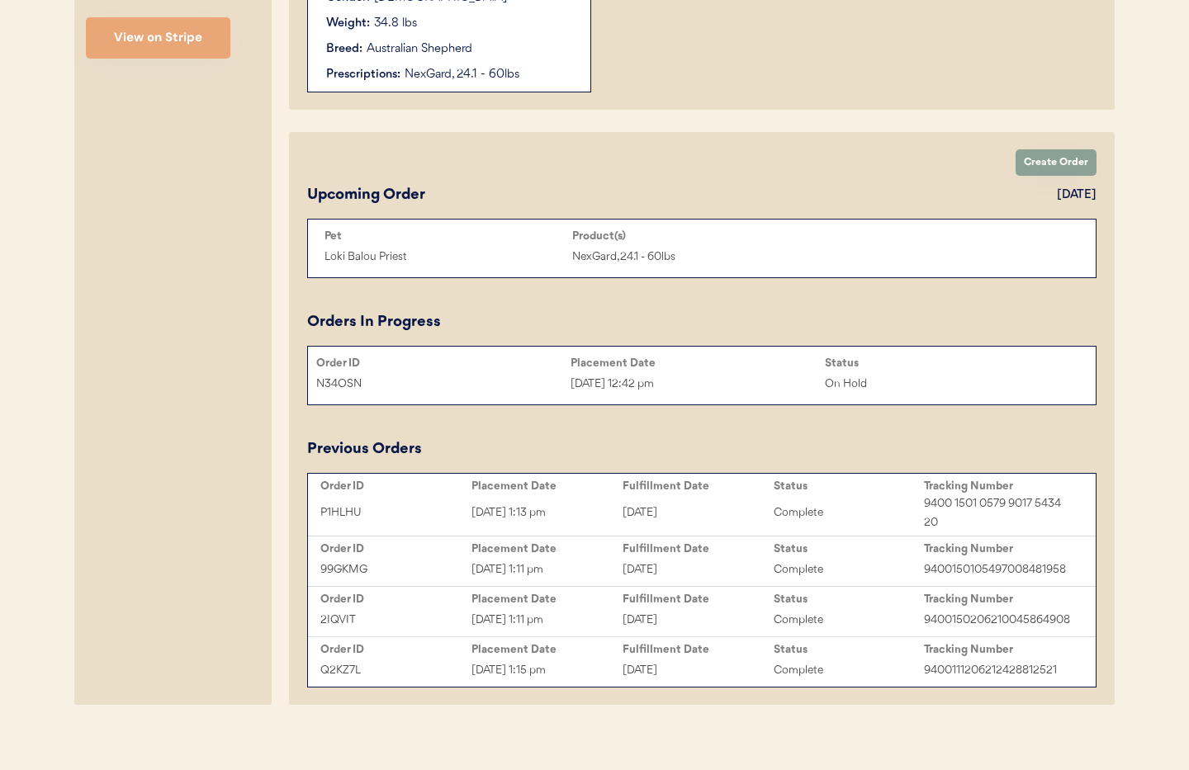
scroll to position [631, 0]
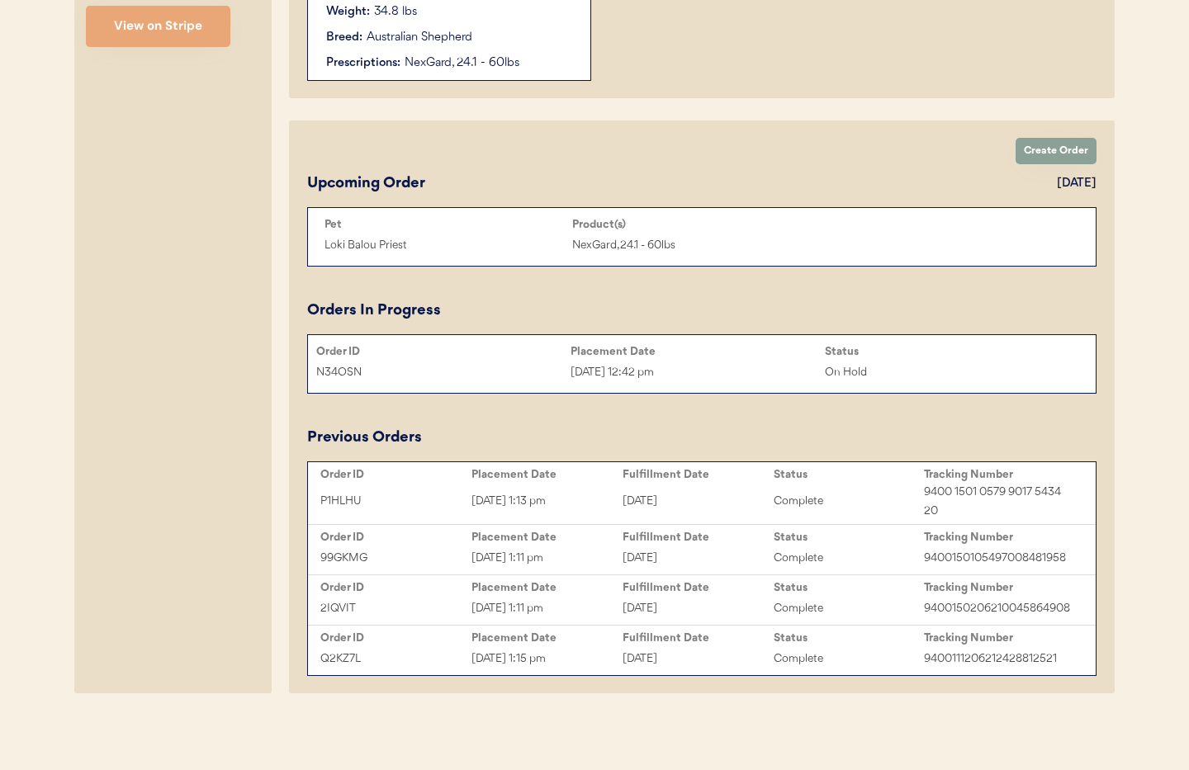
type input "Tina Priest (1)"
click at [721, 374] on div "[DATE] 12:42 pm" at bounding box center [697, 372] width 254 height 19
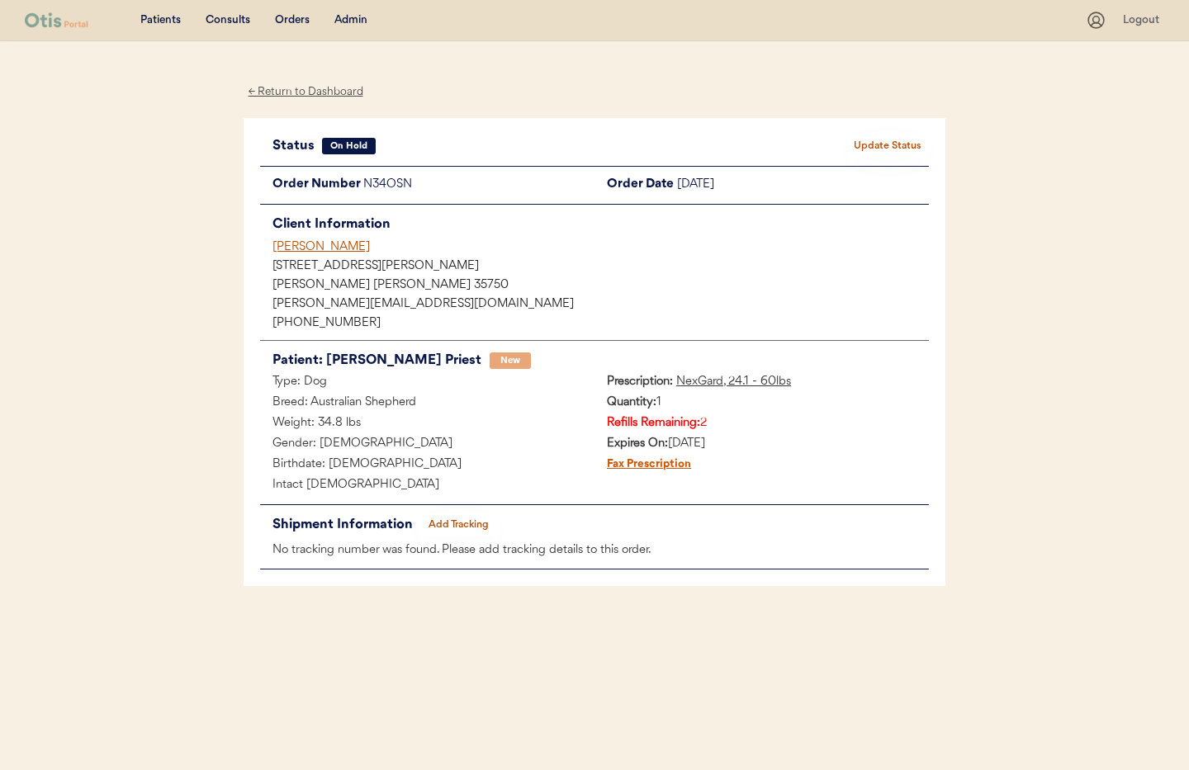
click at [863, 143] on button "Update Status" at bounding box center [887, 146] width 83 height 23
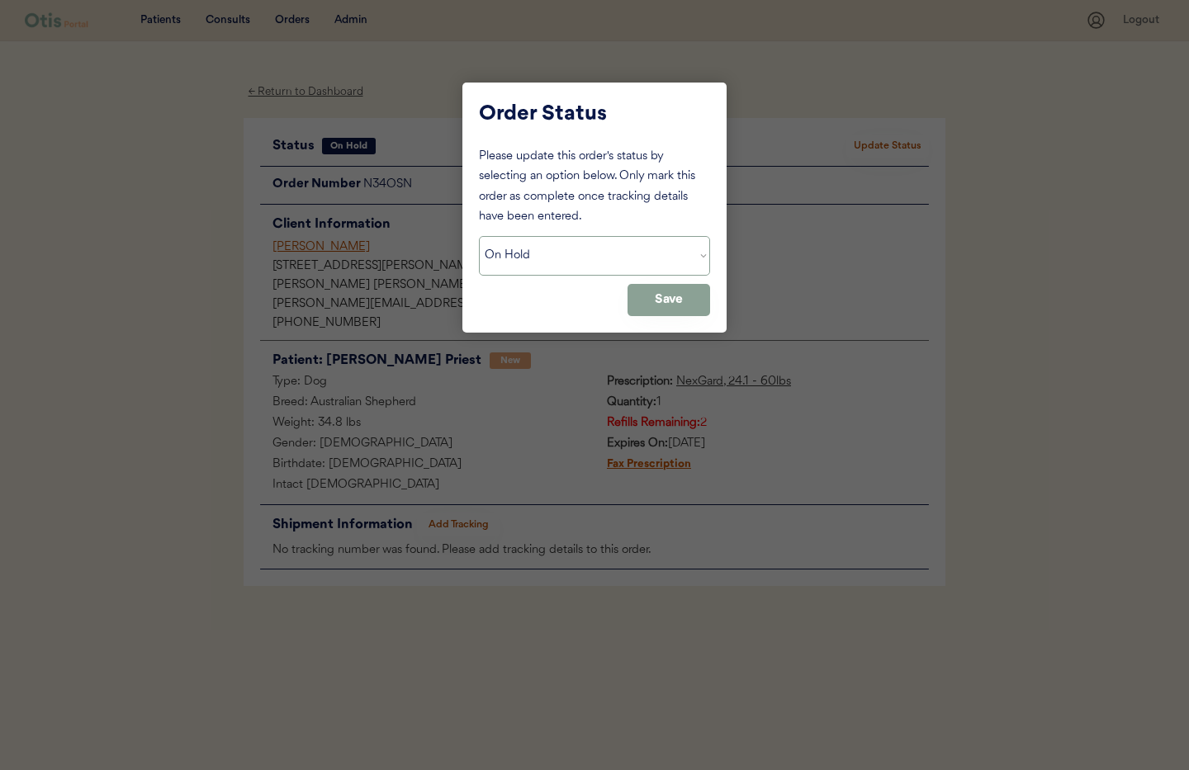
click at [579, 254] on select "Status On Hold New In Progress Complete Pending HW Consent Cancelled" at bounding box center [594, 256] width 231 height 40
select select ""cancelled""
click at [479, 236] on select "Status On Hold New In Progress Complete Pending HW Consent Cancelled" at bounding box center [594, 256] width 231 height 40
click at [660, 303] on button "Save" at bounding box center [668, 300] width 83 height 32
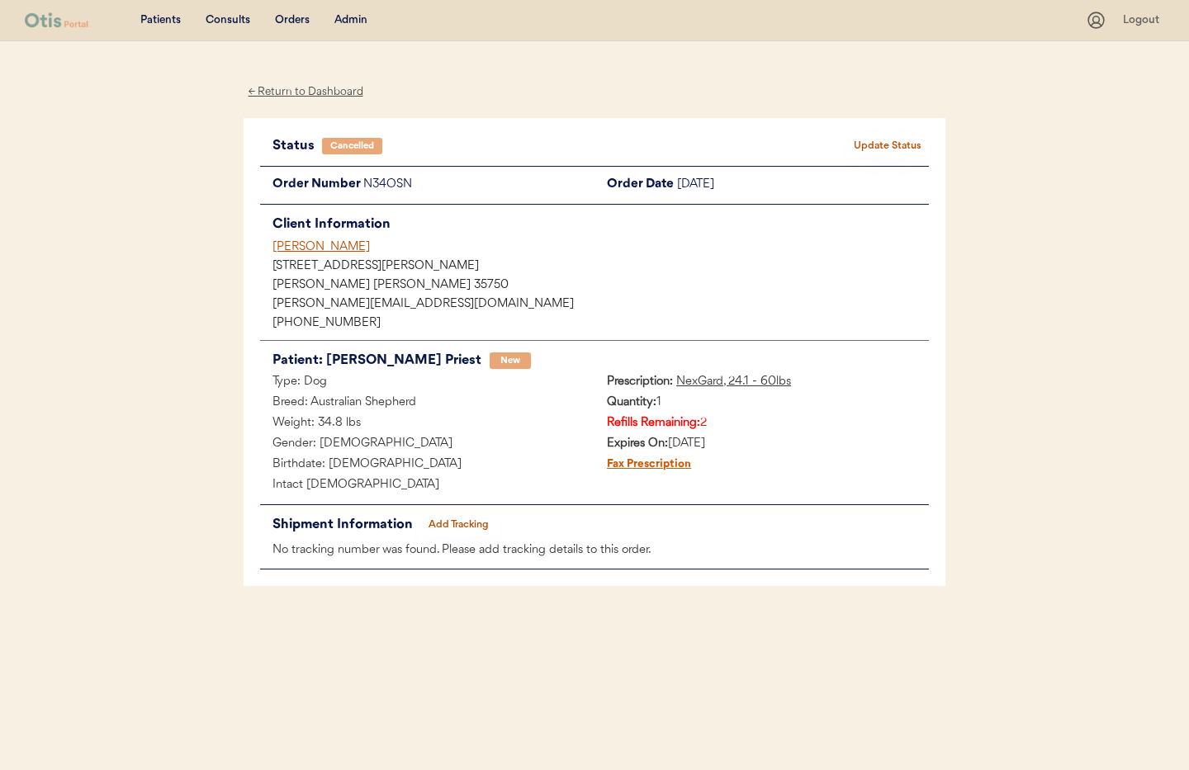
click at [283, 248] on div "[PERSON_NAME]" at bounding box center [600, 247] width 656 height 17
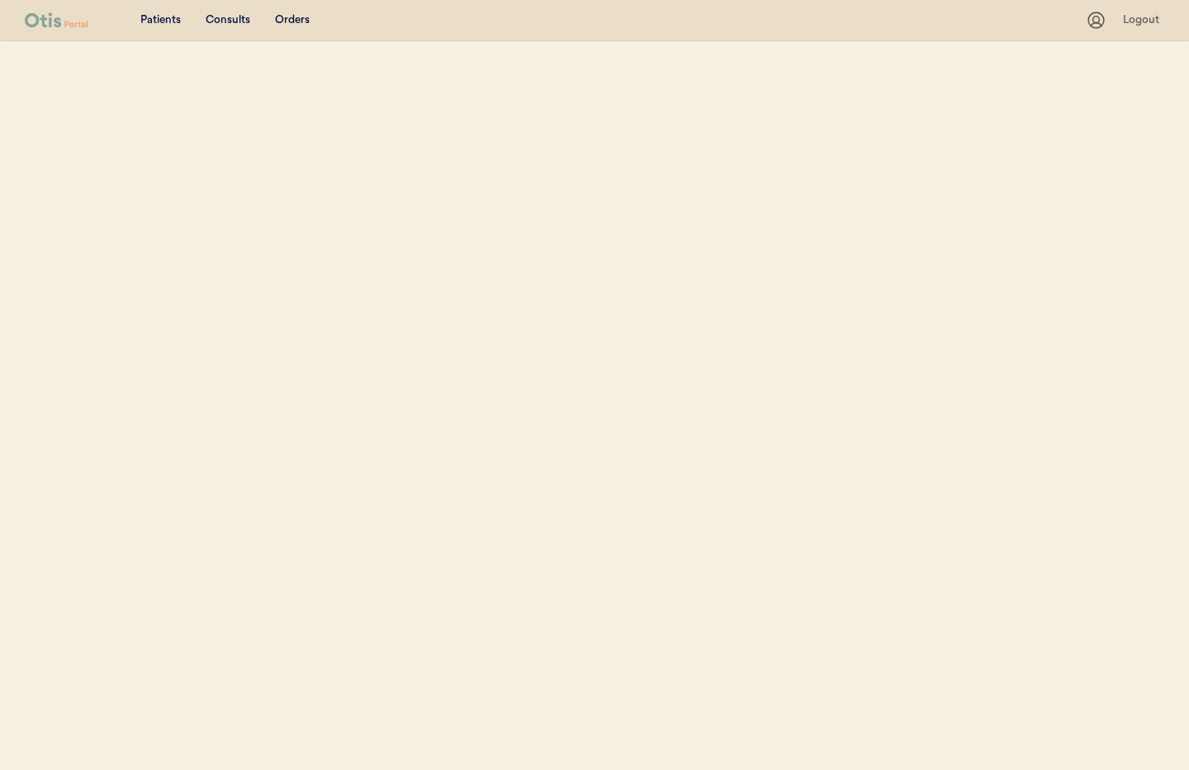
select select ""Name""
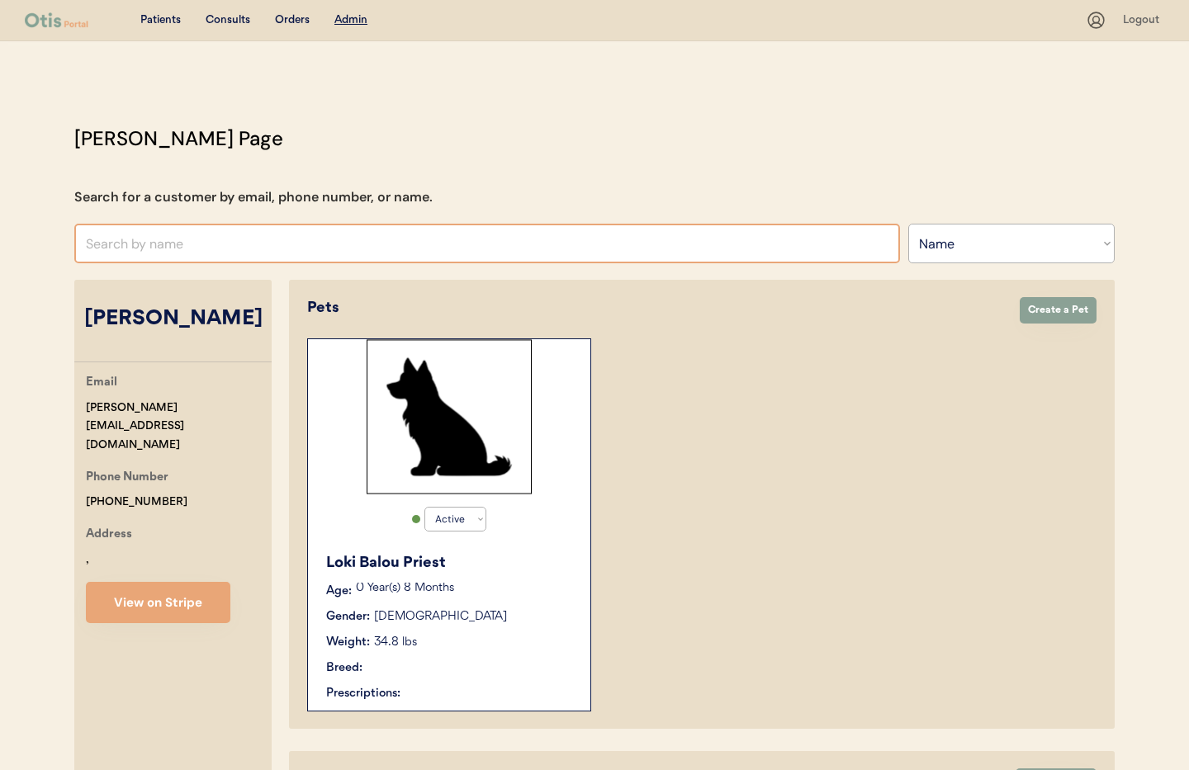
select select "true"
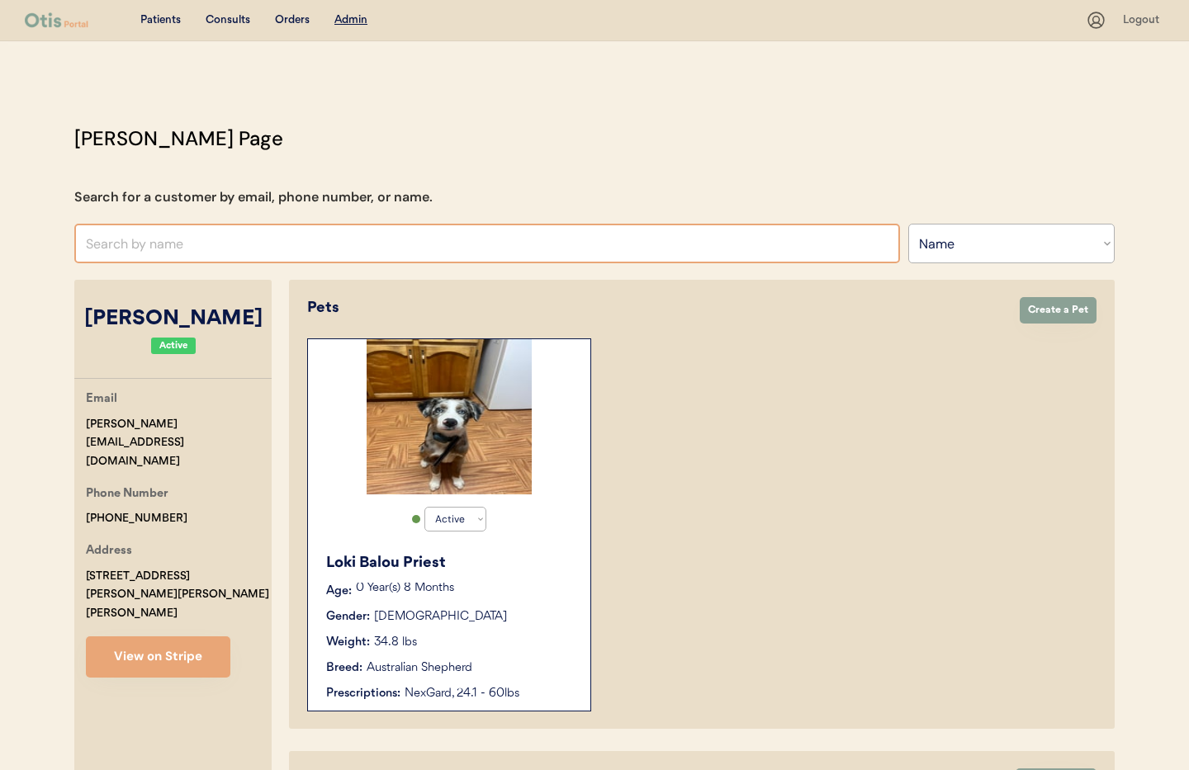
click at [279, 244] on input "text" at bounding box center [486, 244] width 825 height 40
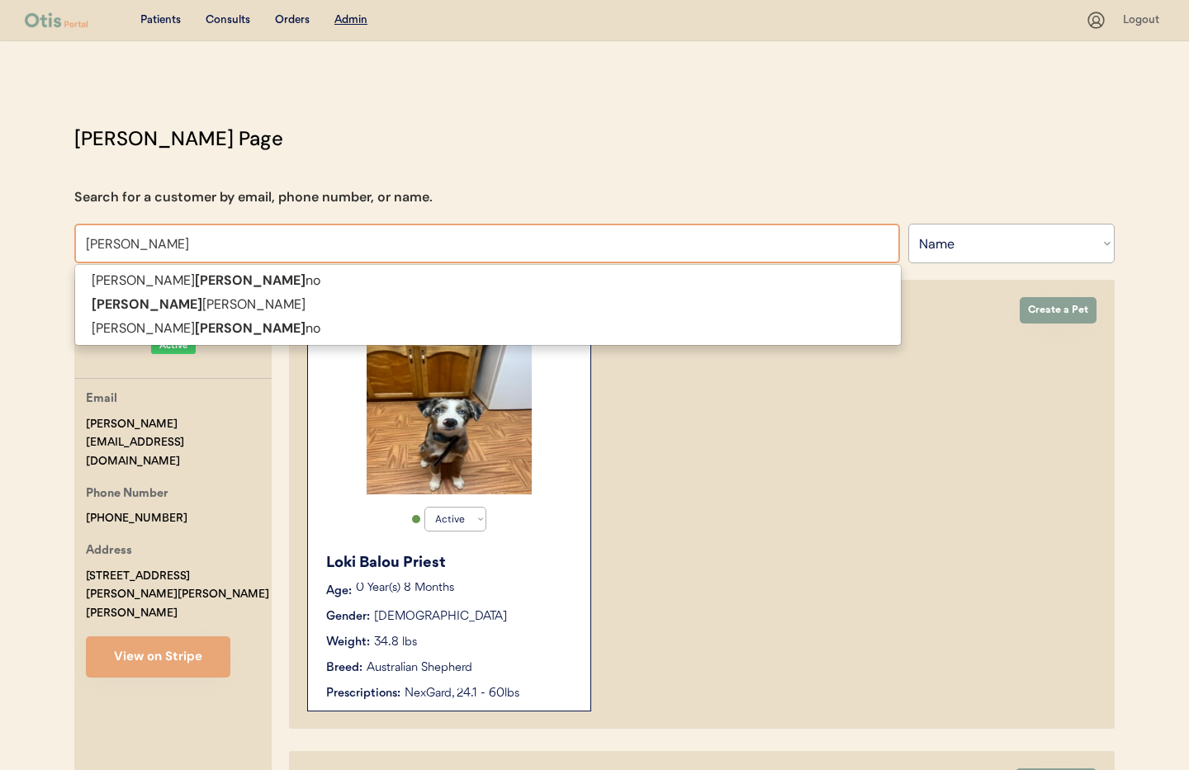
type input "[PERSON_NAME] sc"
type input "[PERSON_NAME]"
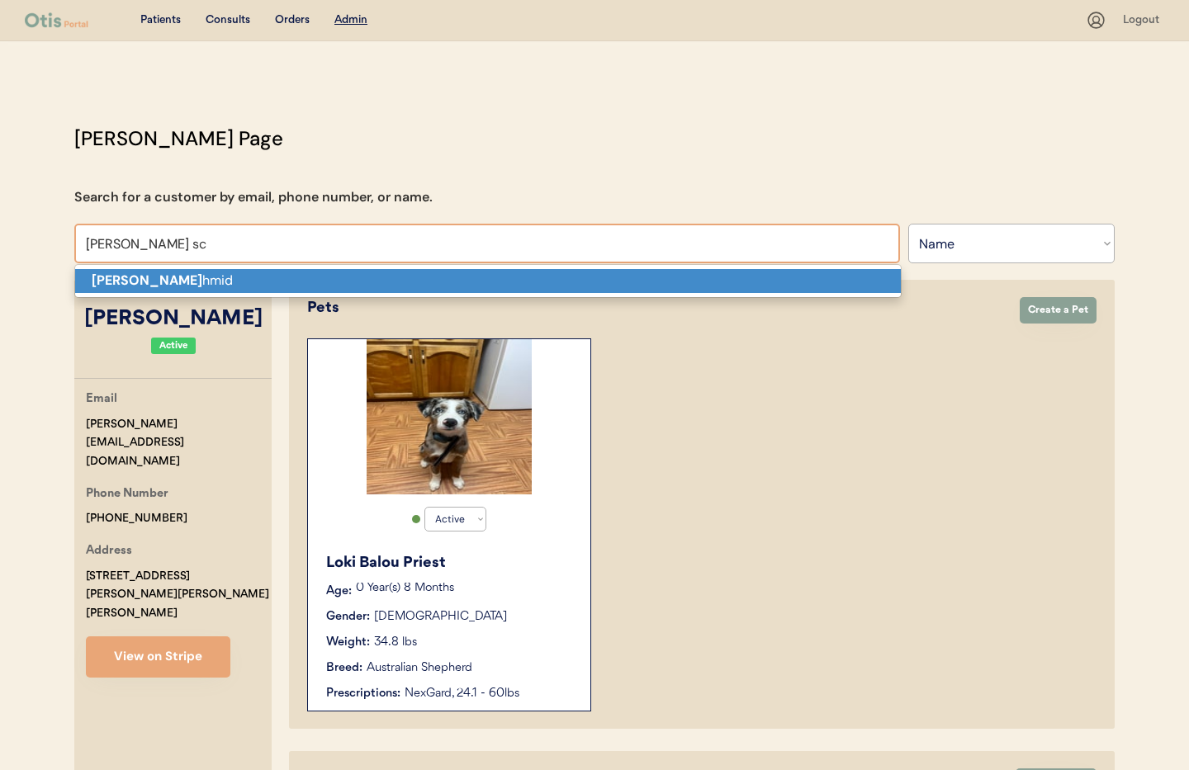
click at [294, 287] on p "[PERSON_NAME] Sc hmid" at bounding box center [487, 281] width 825 height 24
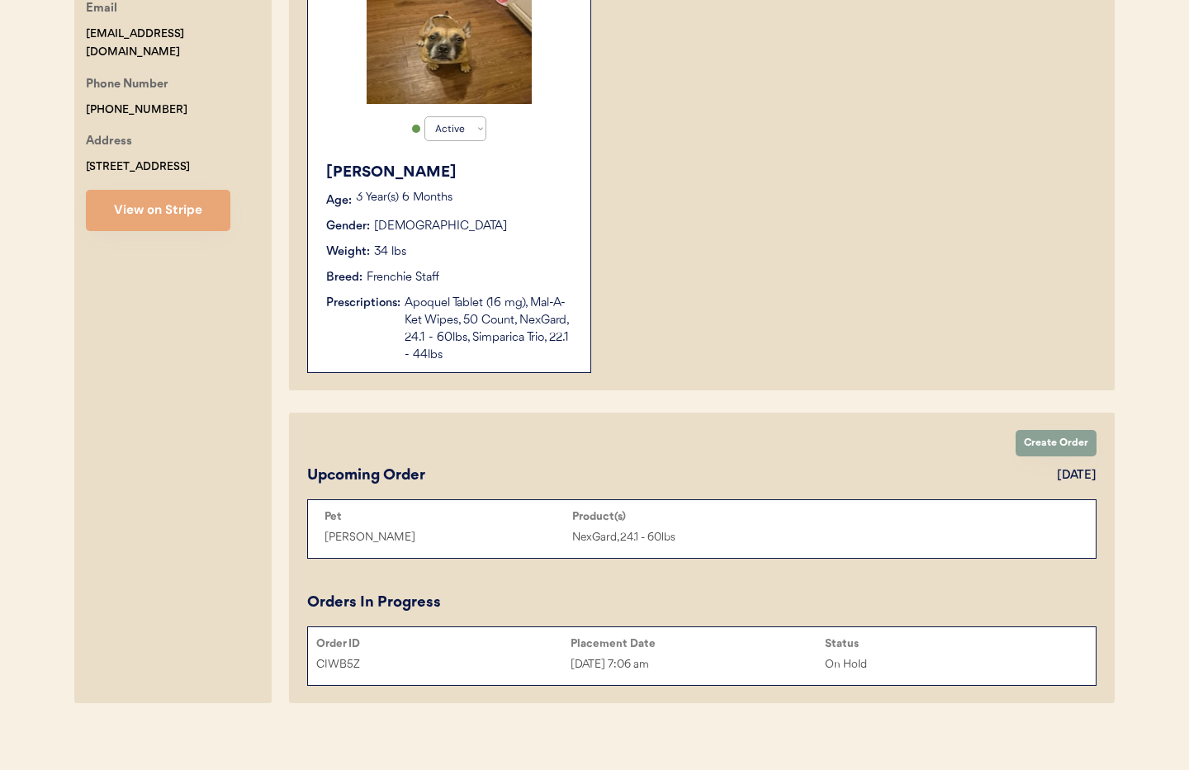
scroll to position [400, 0]
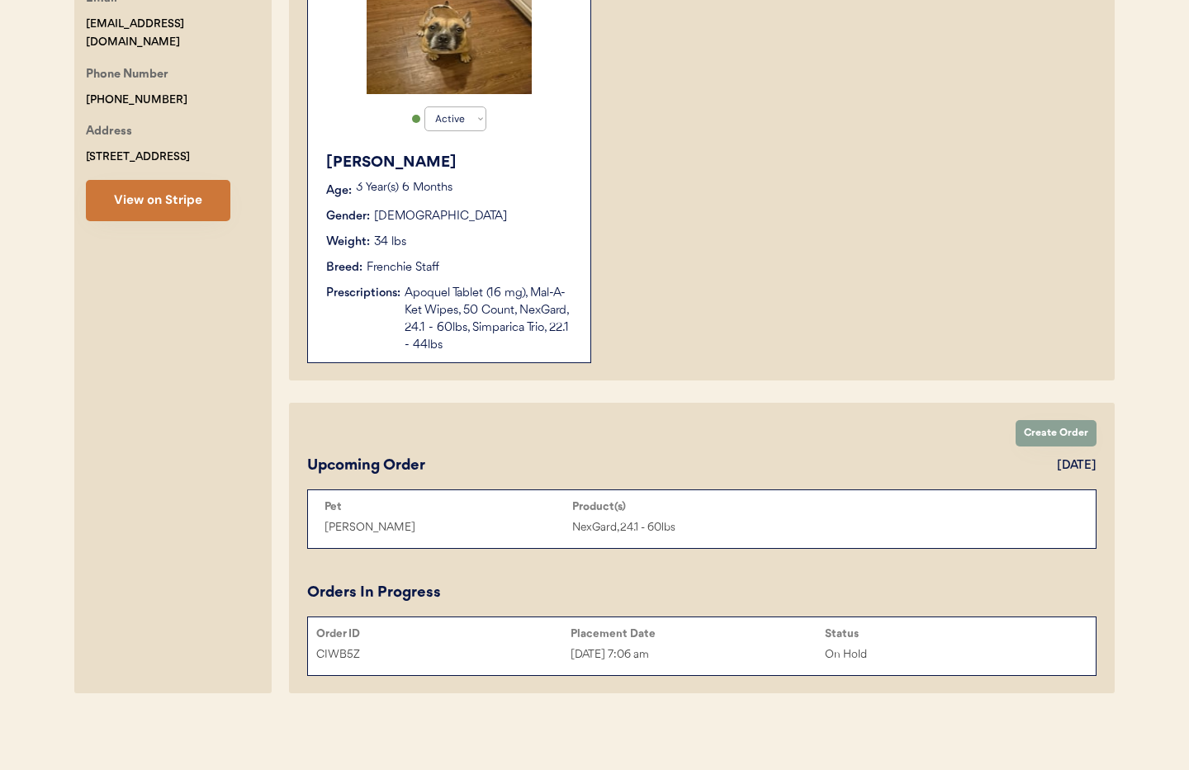
type input "[PERSON_NAME]"
click at [152, 199] on button "View on Stripe" at bounding box center [158, 200] width 144 height 41
